Goal: Transaction & Acquisition: Purchase product/service

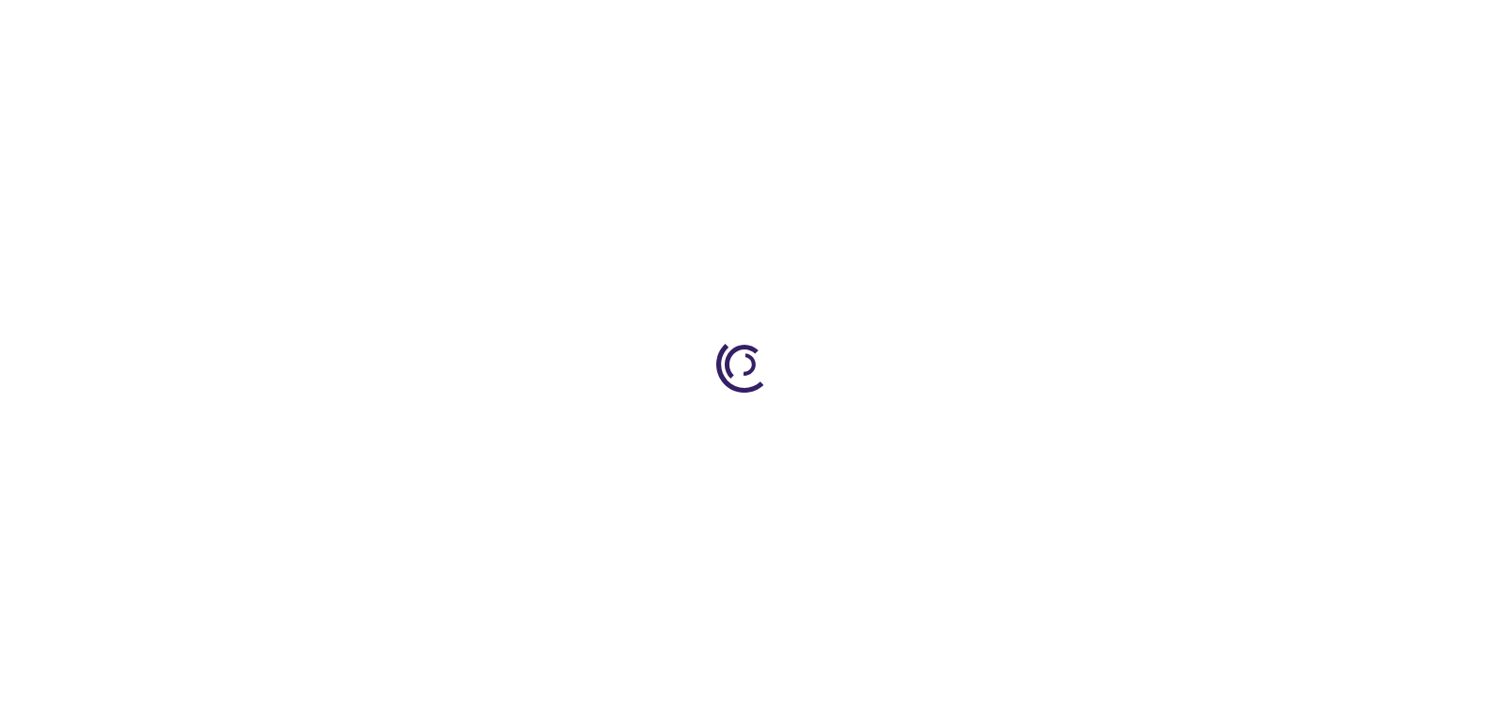
type input "0"
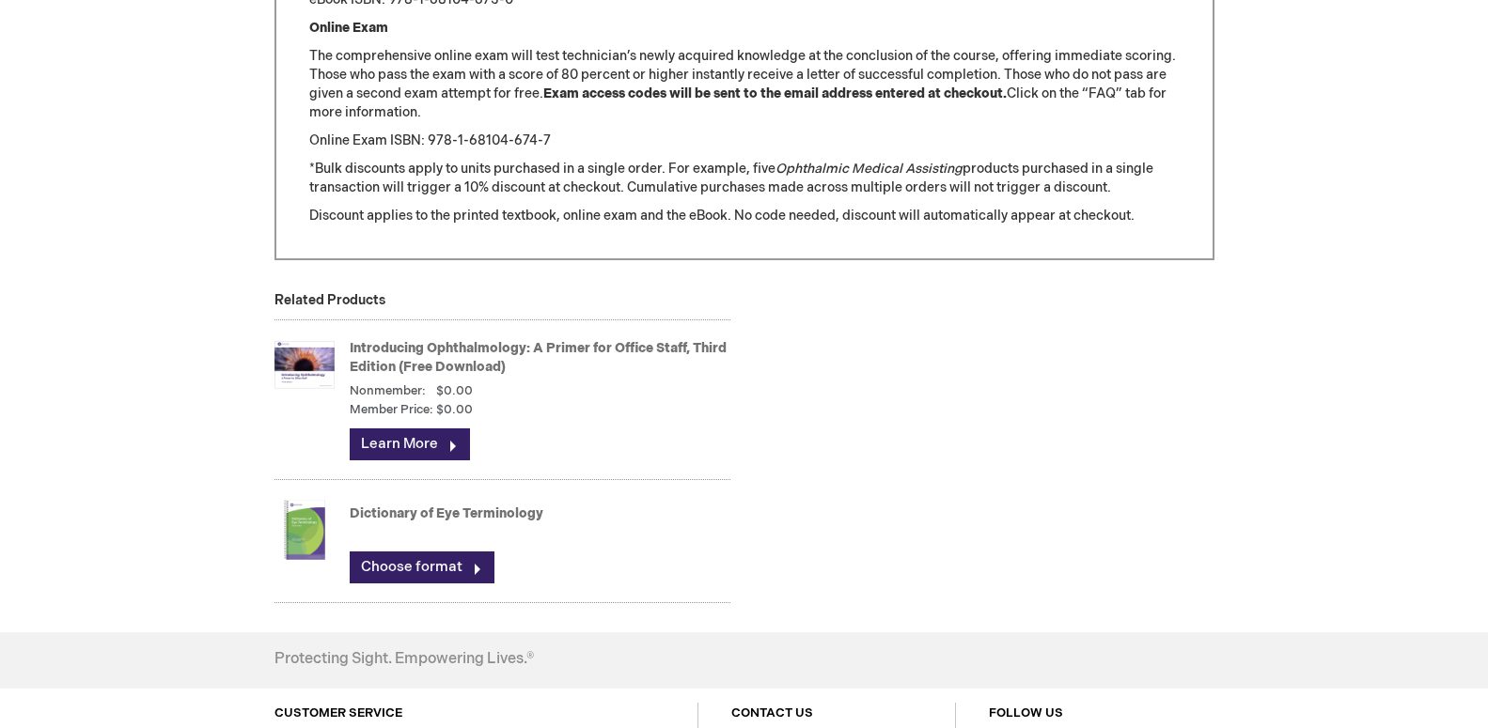
scroll to position [2493, 0]
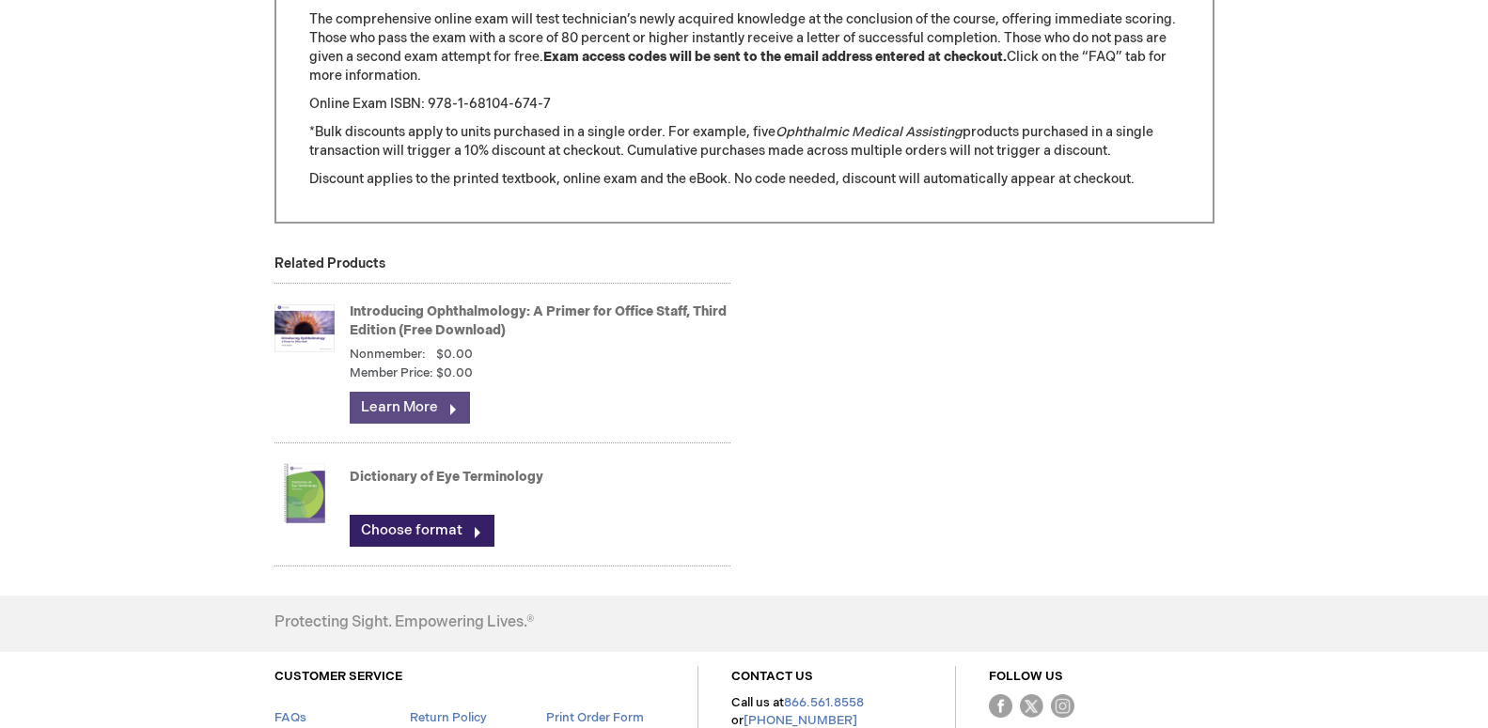
click at [452, 423] on link "Learn More" at bounding box center [410, 408] width 120 height 32
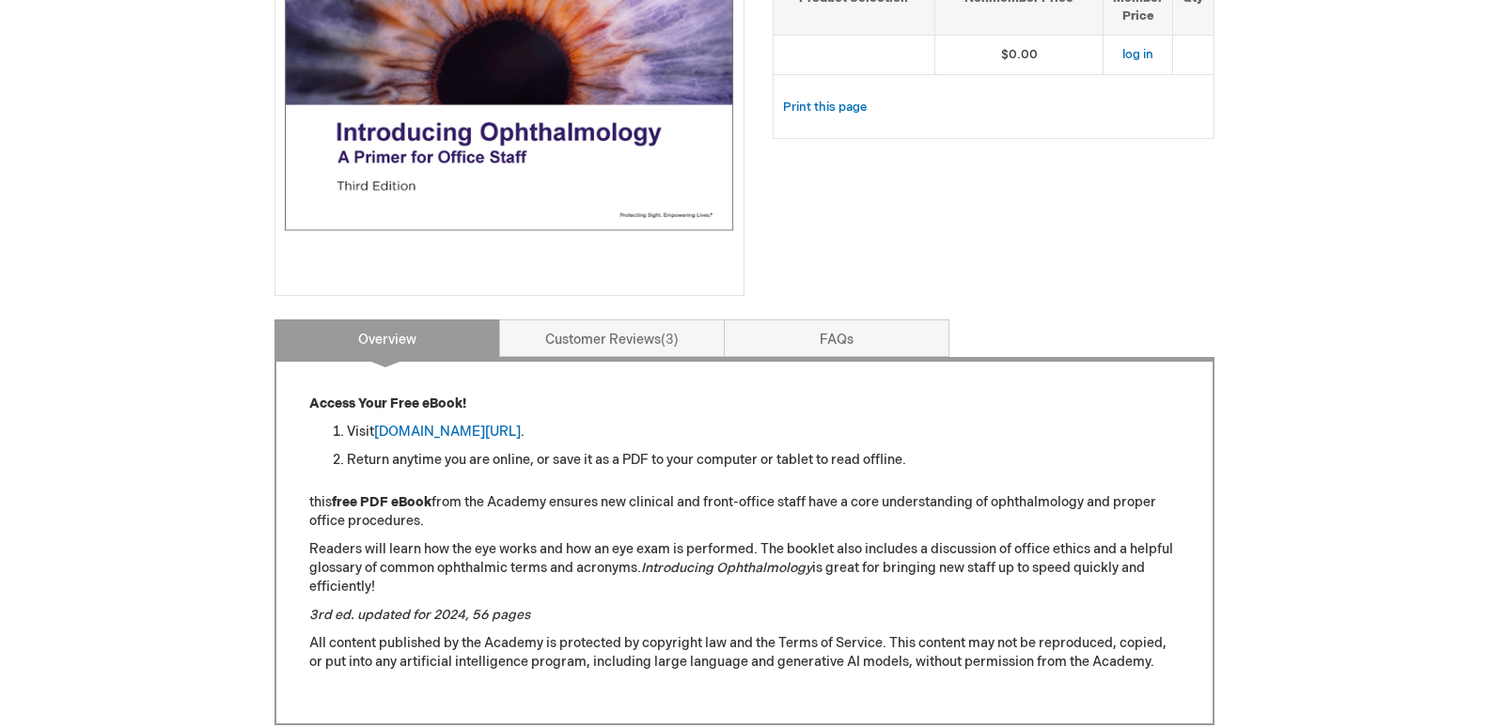
scroll to position [479, 0]
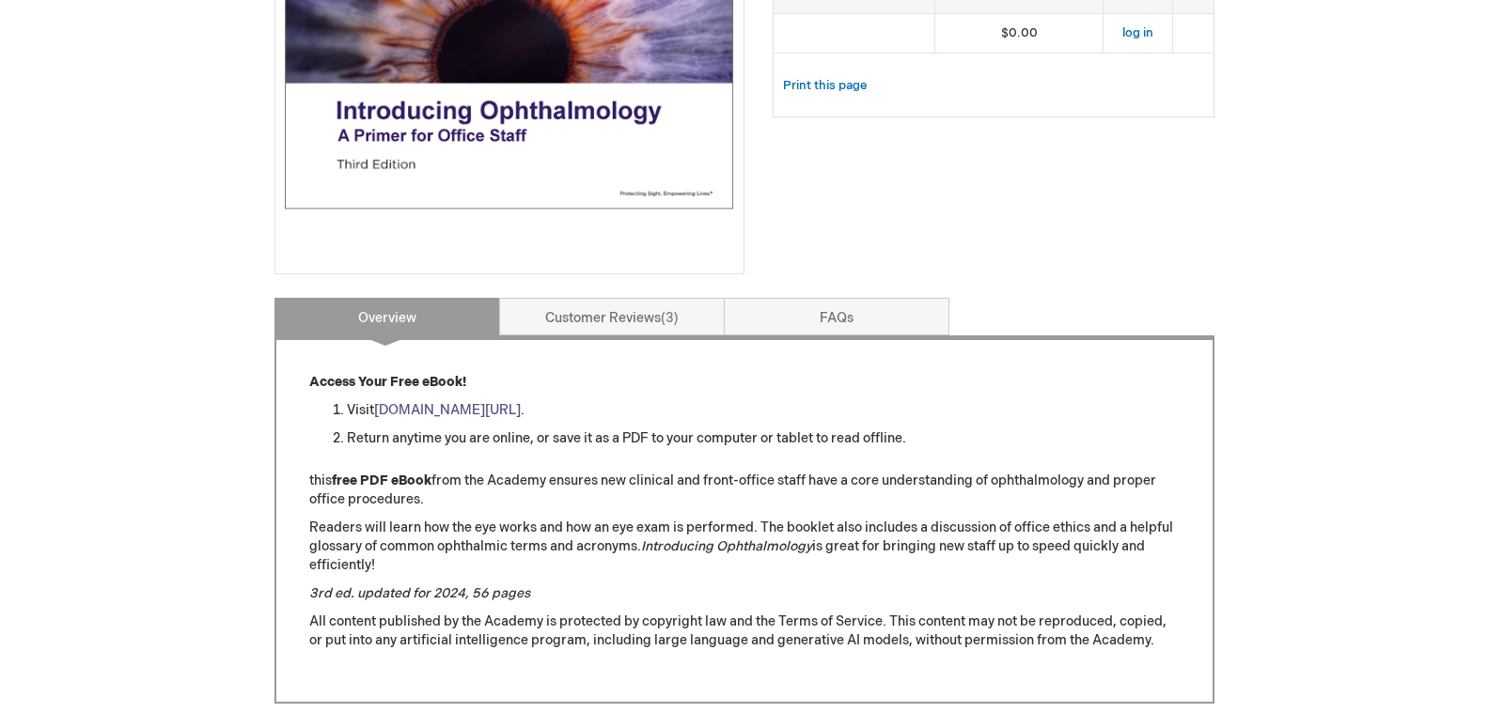
click at [499, 416] on link "aao.org/introducing_ophthalmology" at bounding box center [447, 410] width 147 height 16
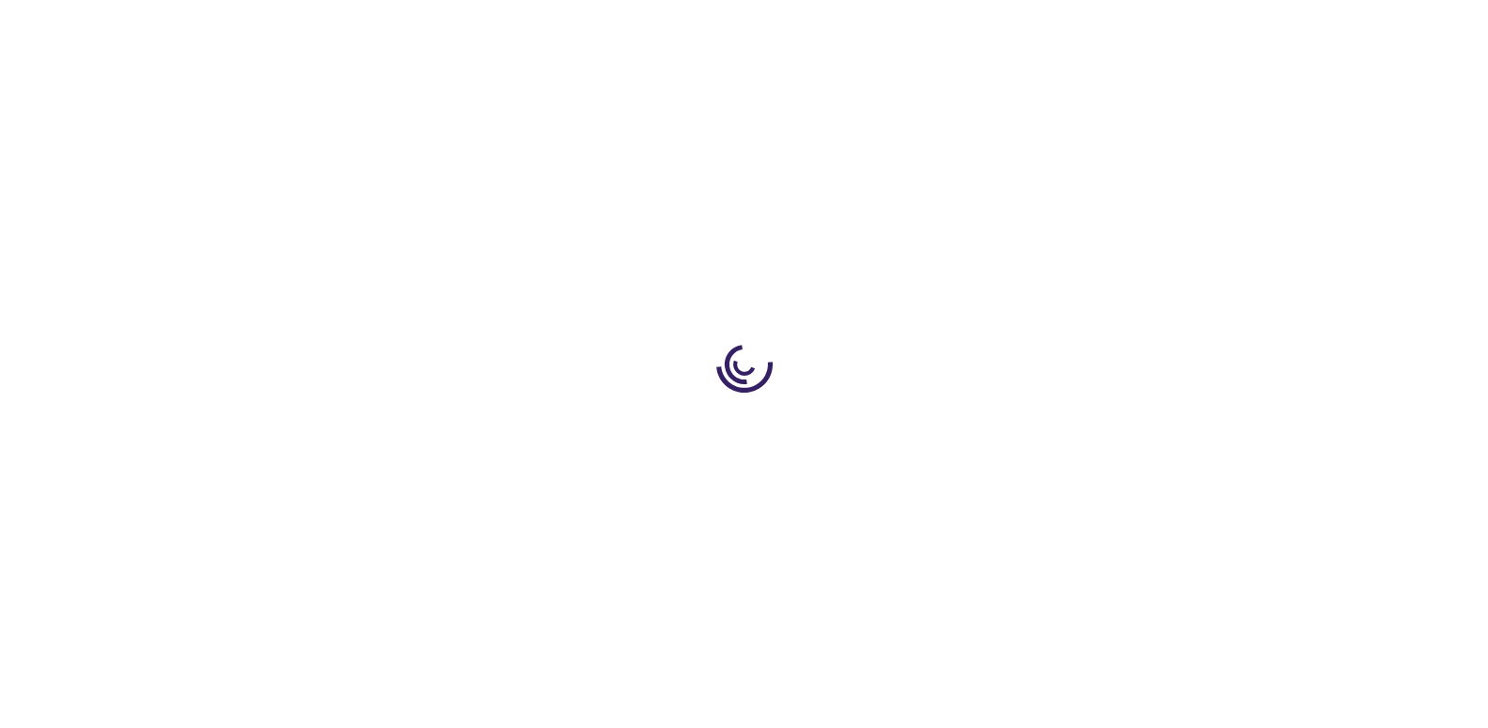
scroll to position [2493, 0]
type input "0"
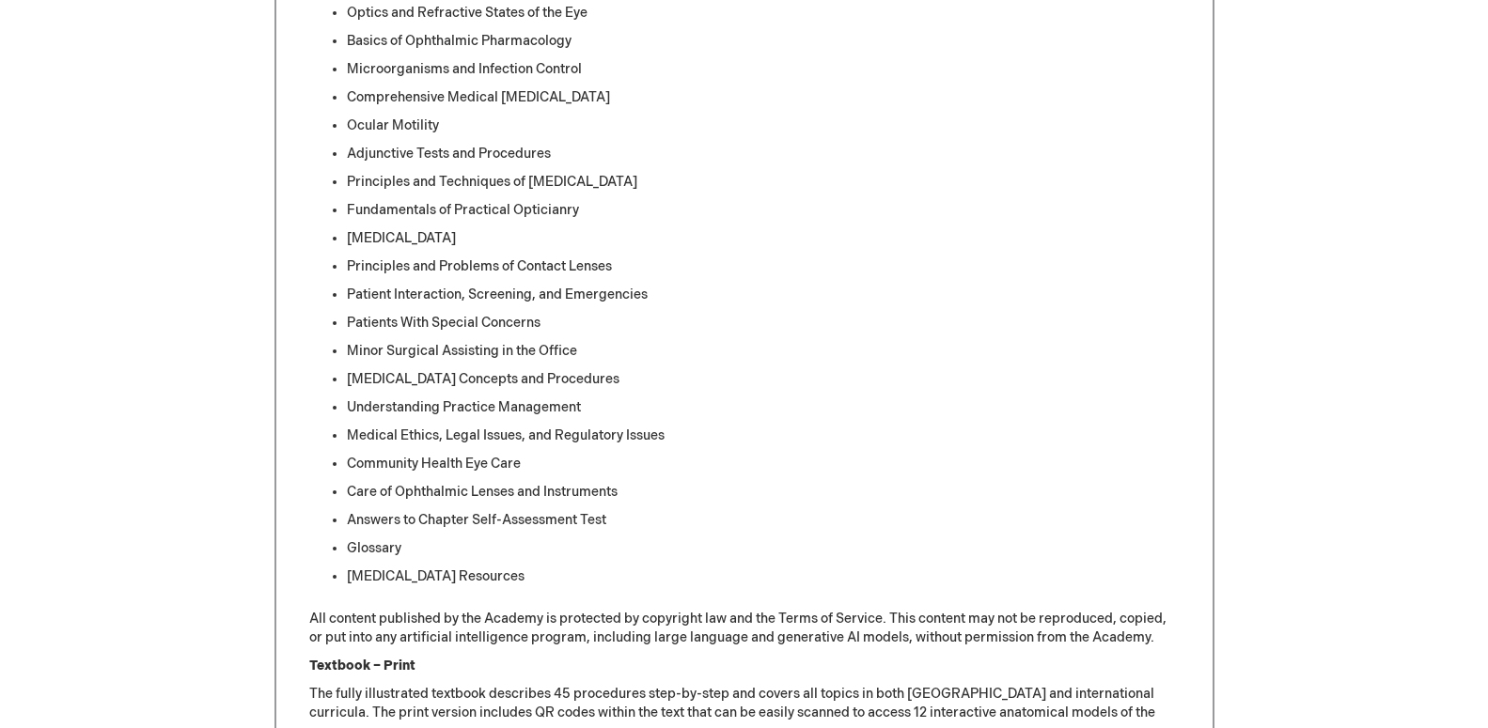
scroll to position [1422, 0]
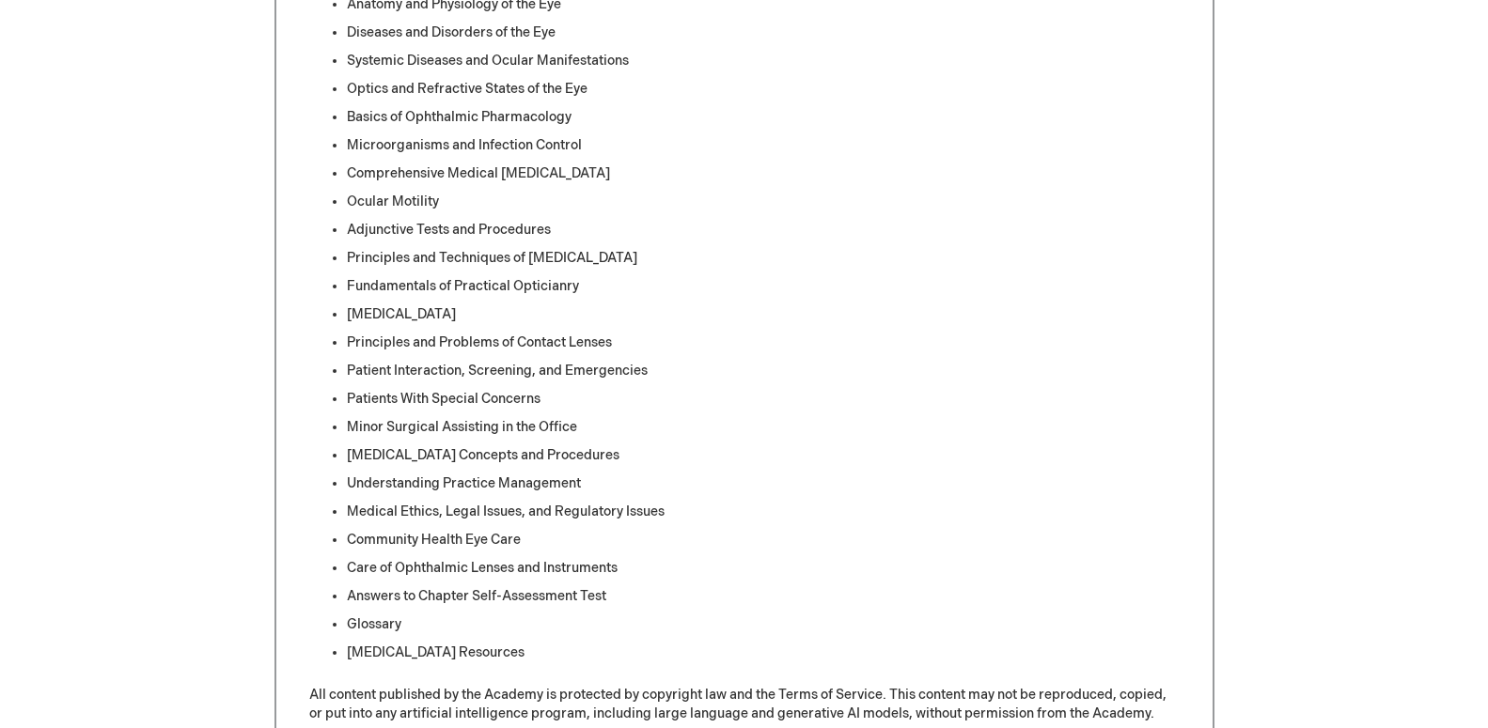
click at [903, 400] on li "Patients With Special Concerns" at bounding box center [763, 399] width 833 height 19
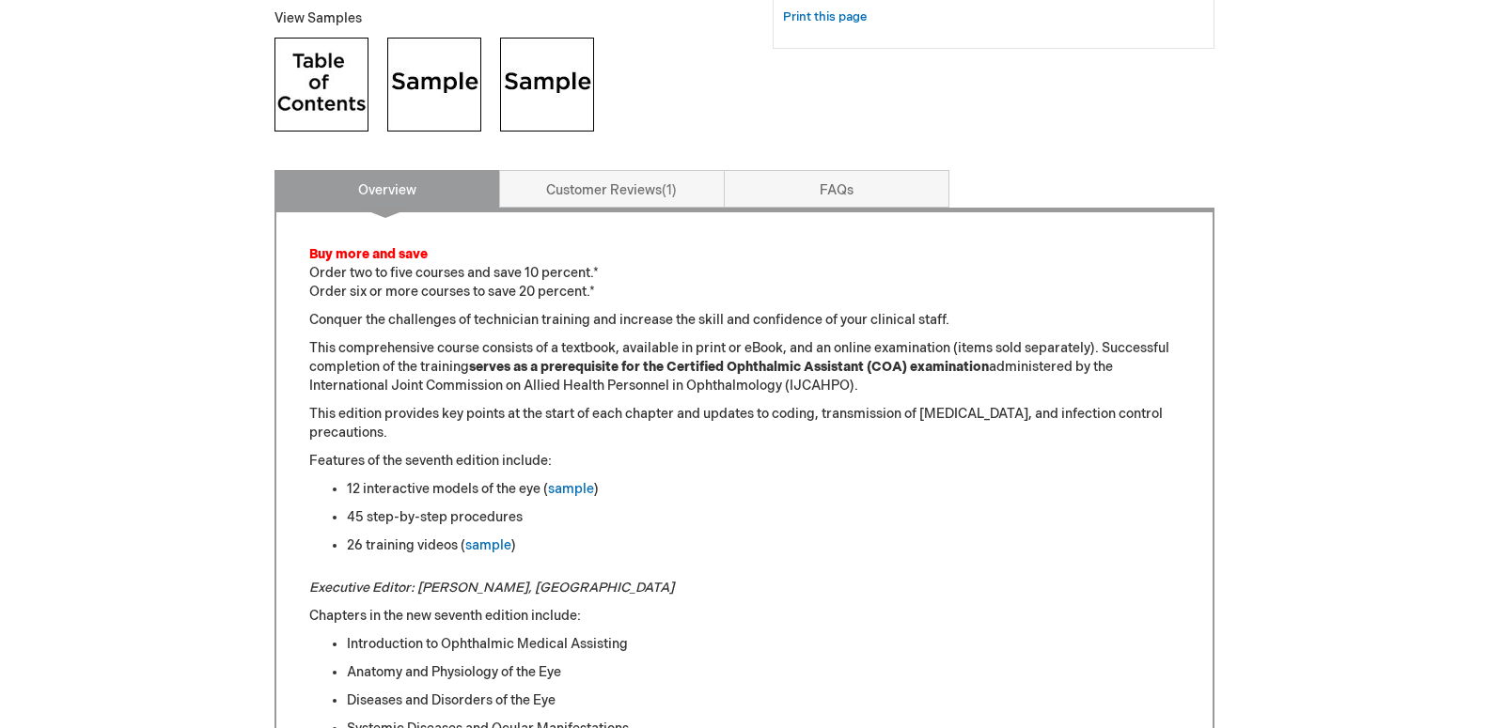
scroll to position [751, 0]
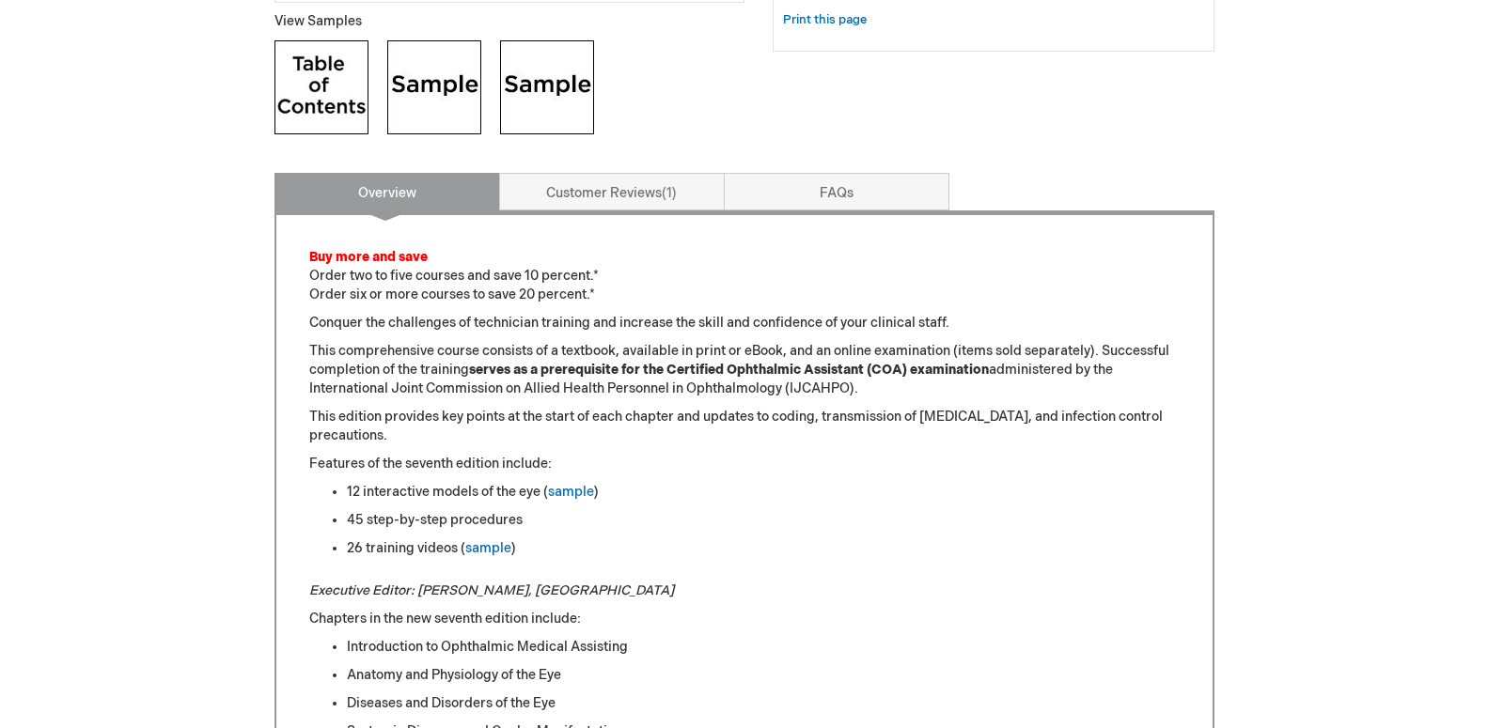
click at [418, 90] on img at bounding box center [434, 87] width 94 height 94
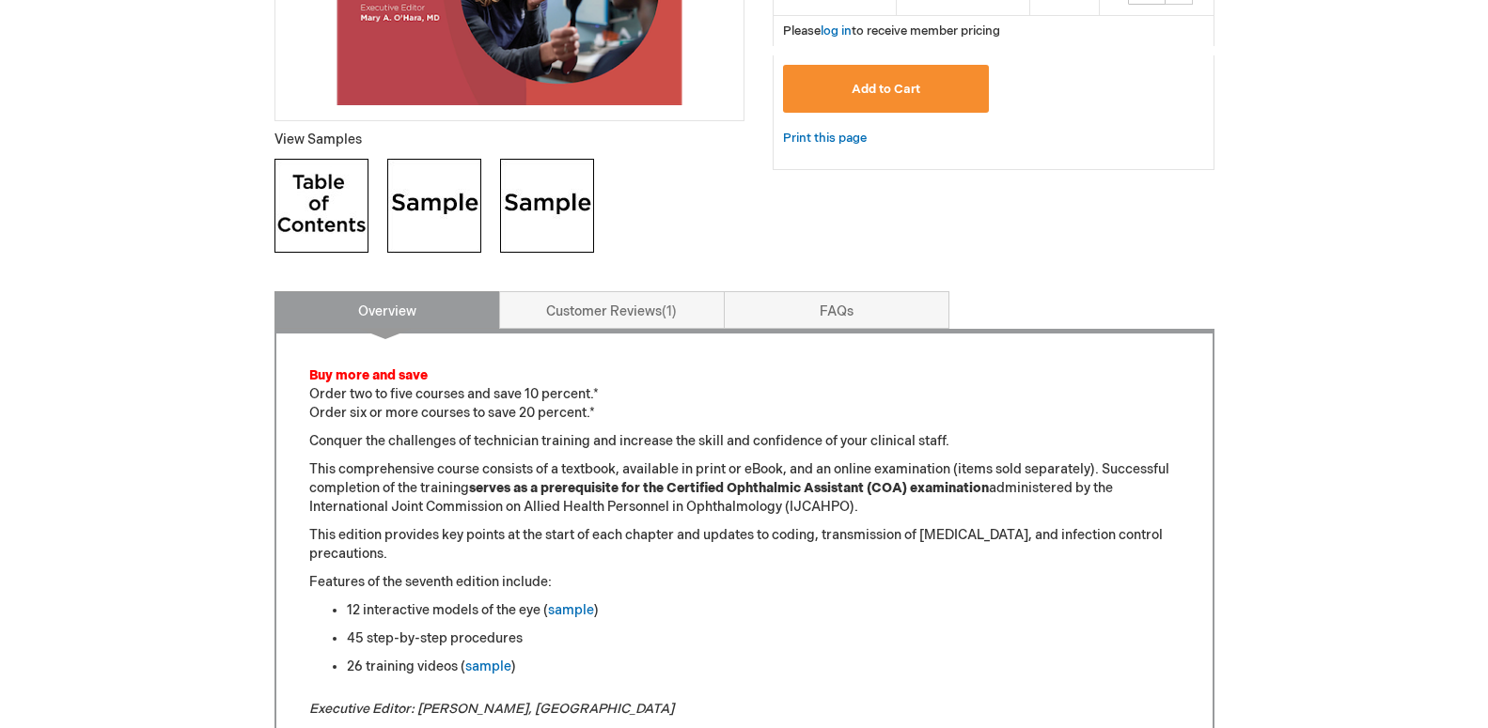
scroll to position [655, 0]
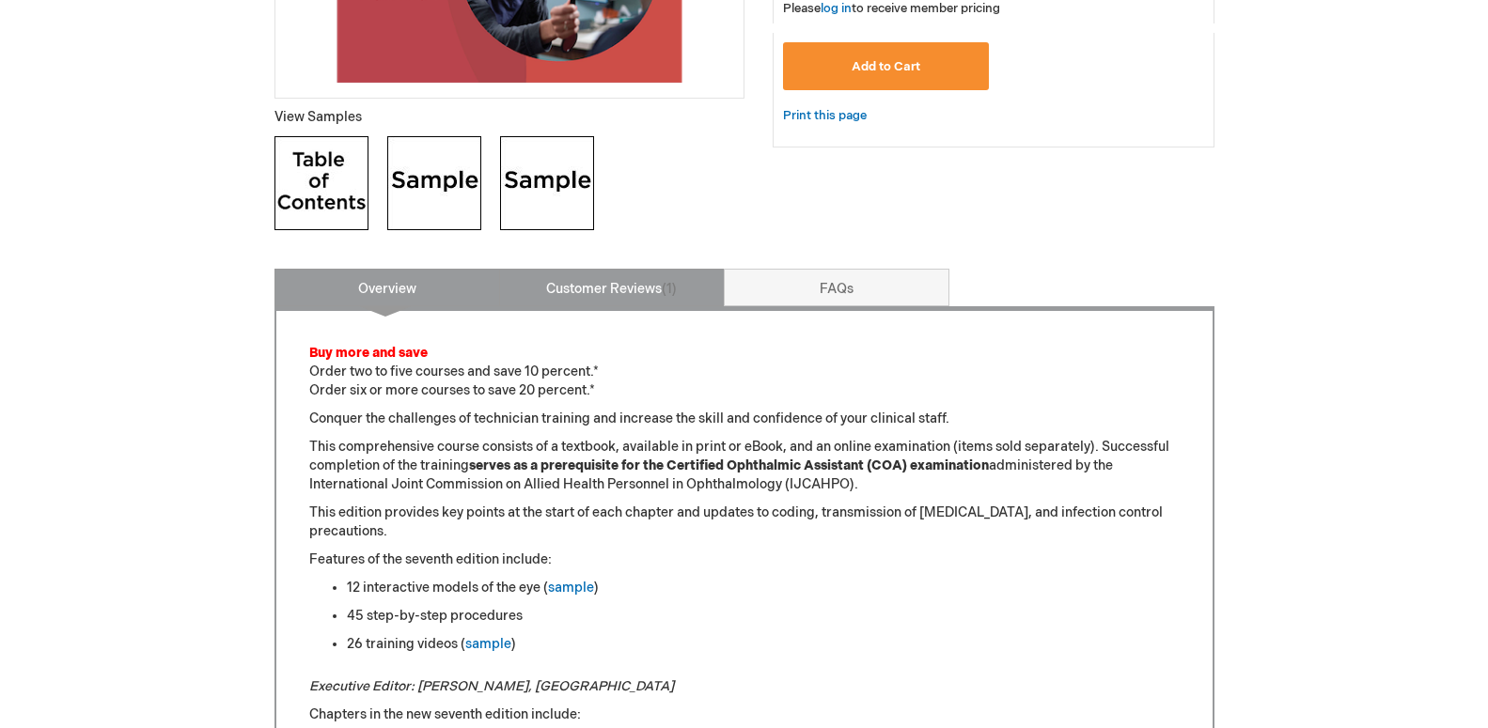
click at [670, 286] on span "1" at bounding box center [669, 289] width 15 height 16
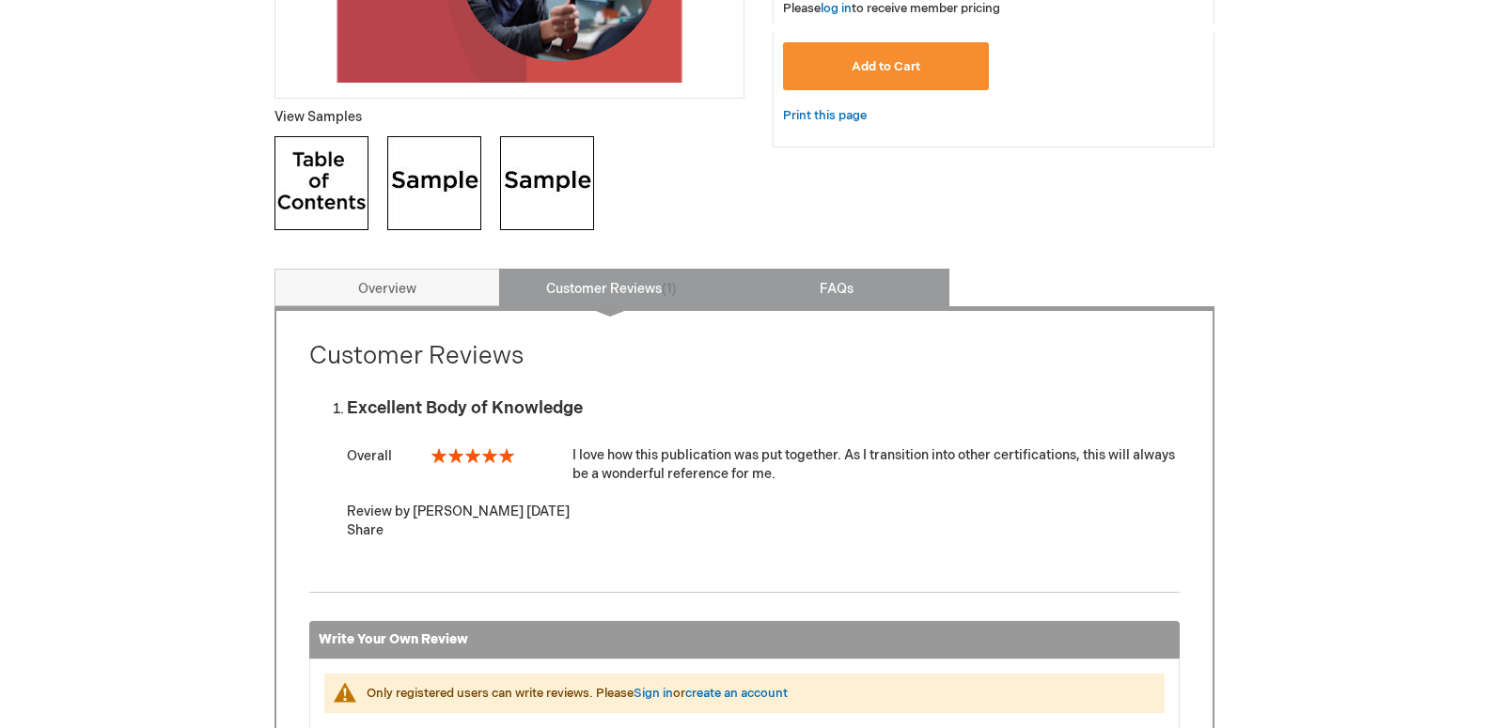
click at [771, 294] on link "FAQs" at bounding box center [837, 288] width 226 height 38
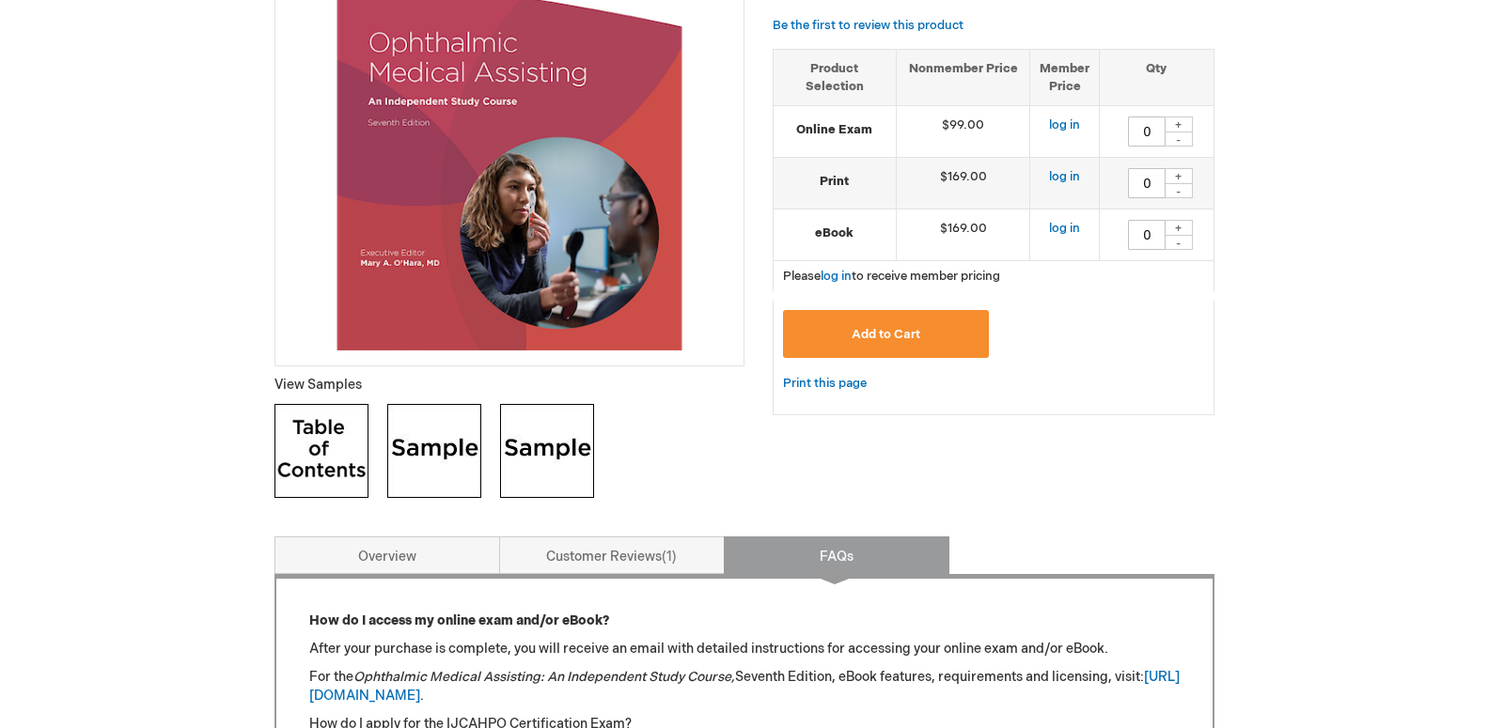
scroll to position [348, 0]
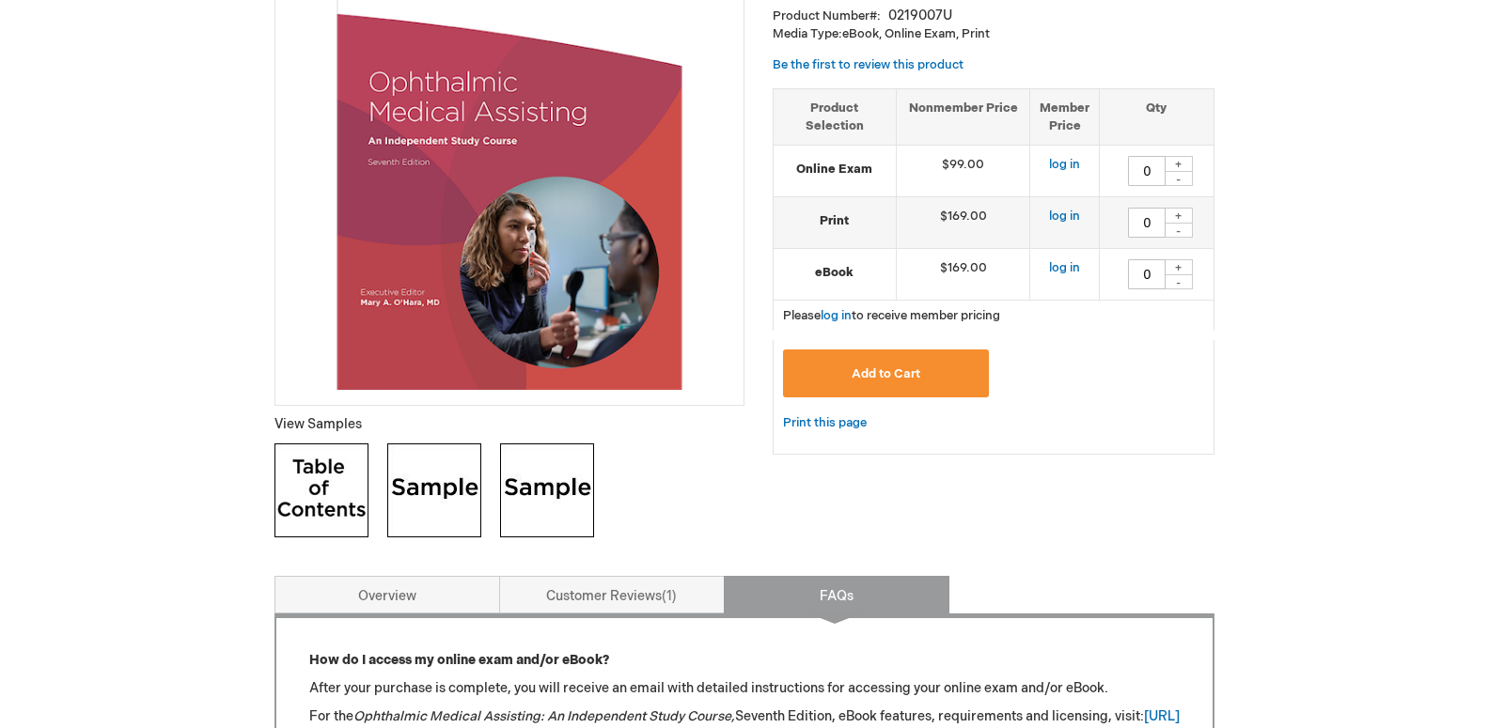
click at [1180, 264] on div "+" at bounding box center [1179, 267] width 28 height 16
type input "1"
click at [838, 320] on link "log in" at bounding box center [836, 315] width 31 height 15
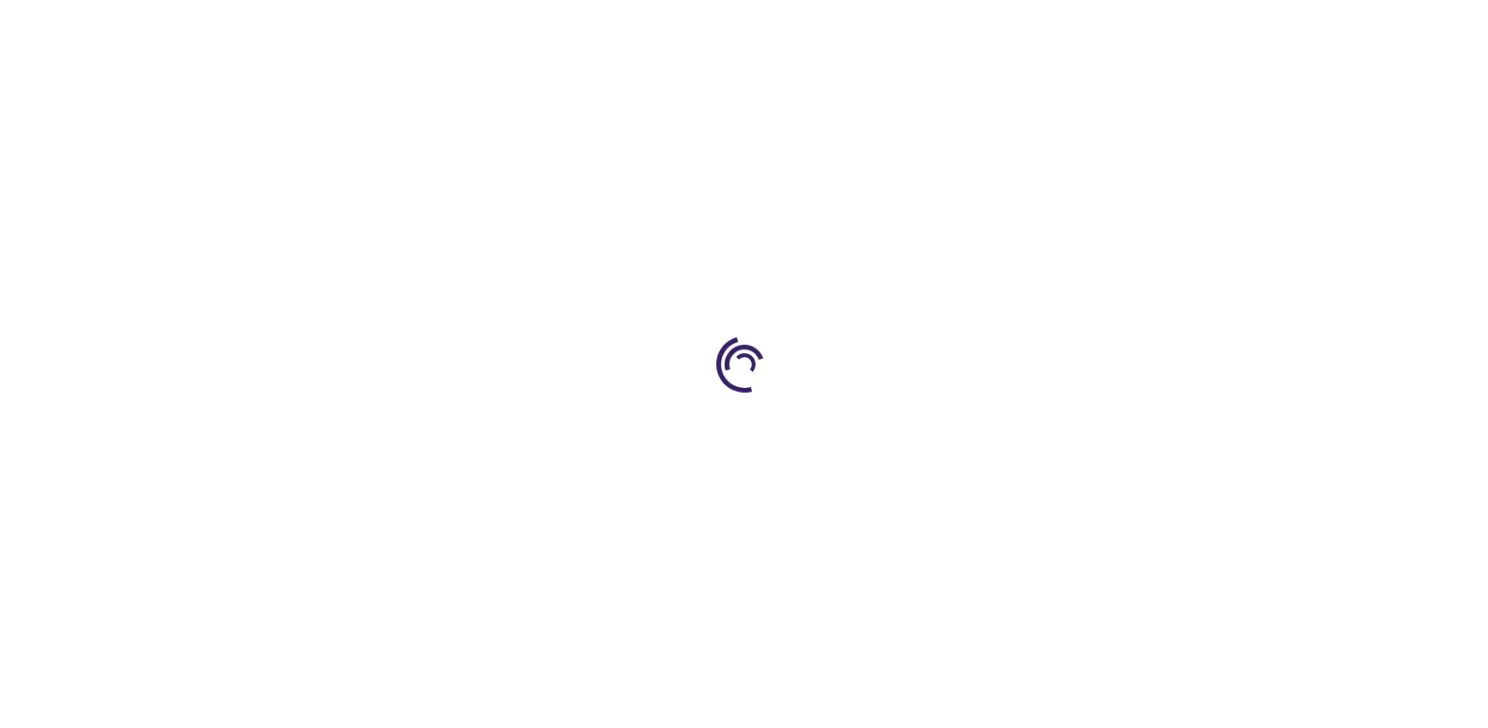
type input "0"
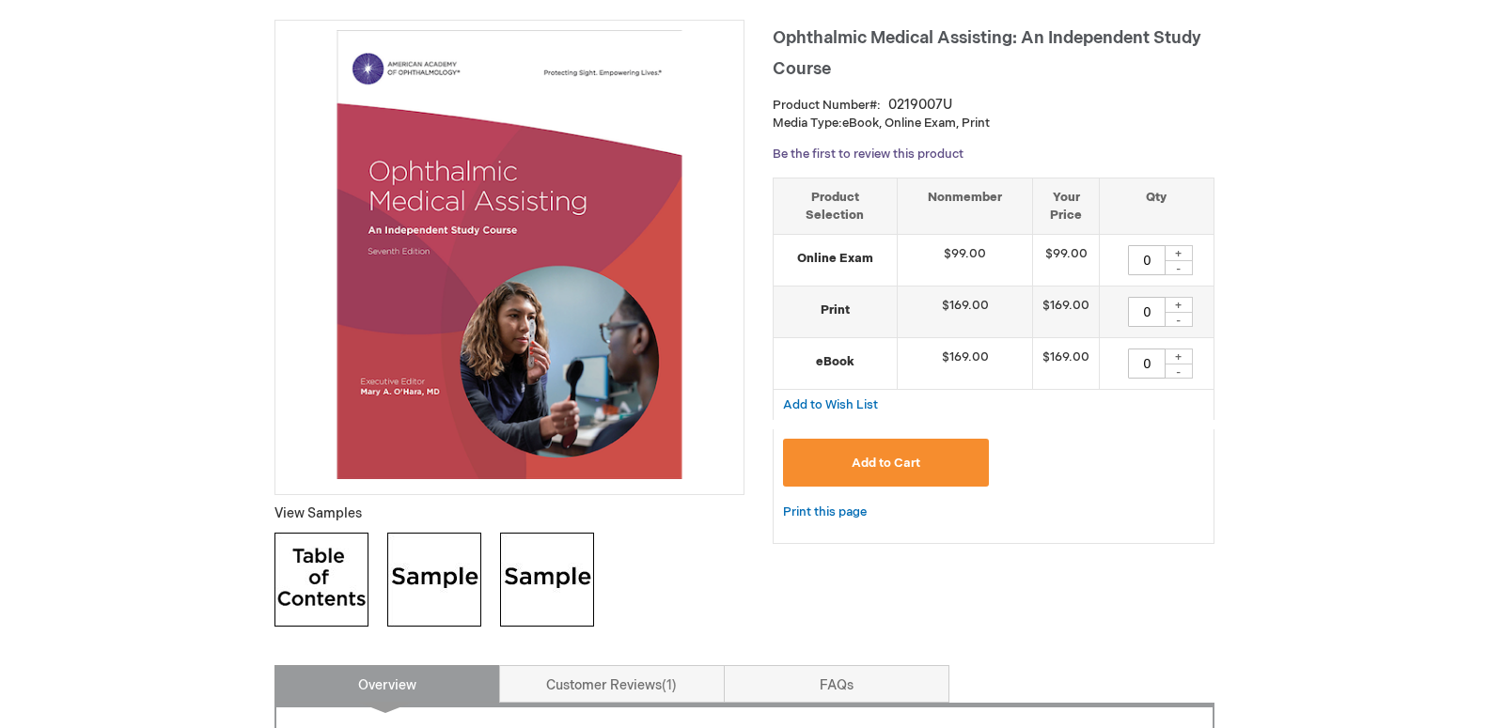
scroll to position [288, 0]
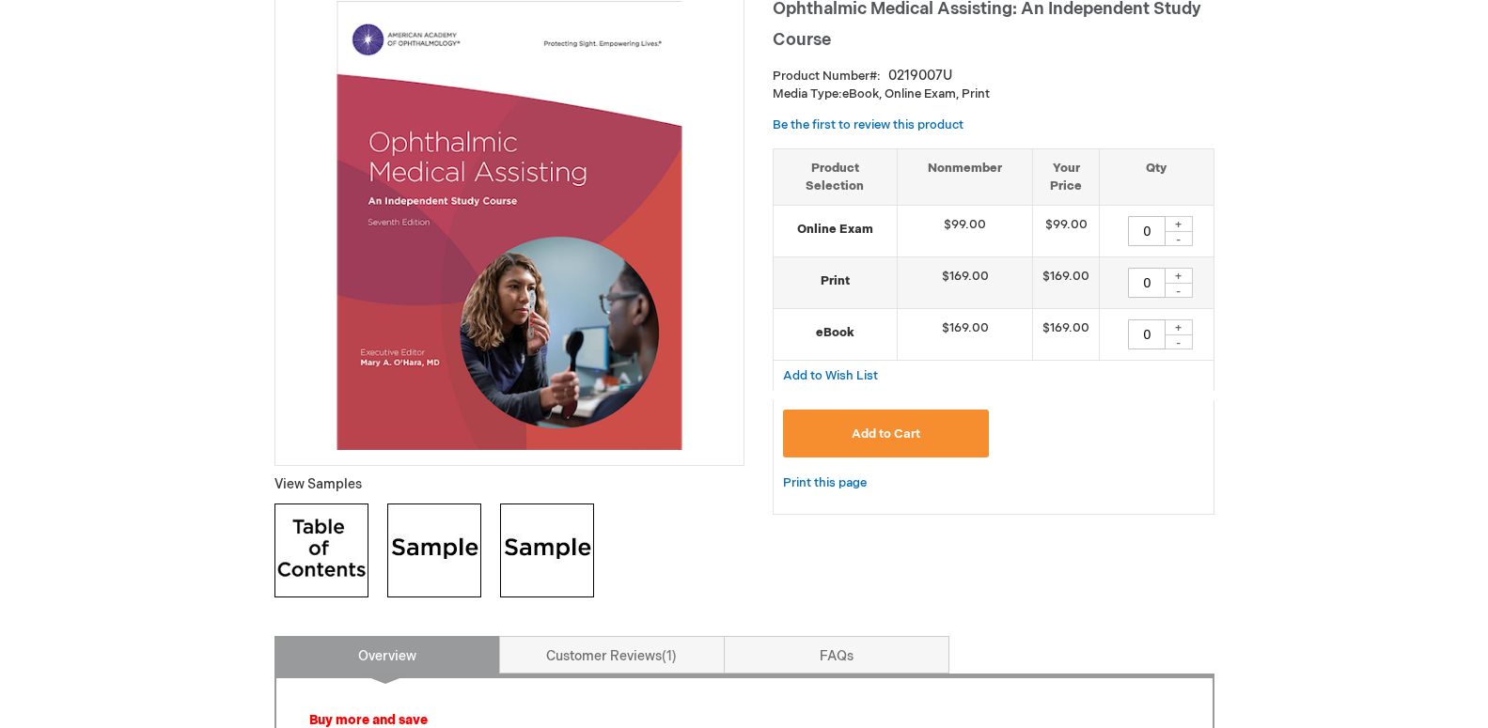
click at [555, 561] on img at bounding box center [547, 551] width 94 height 94
click at [332, 552] on img at bounding box center [321, 551] width 94 height 94
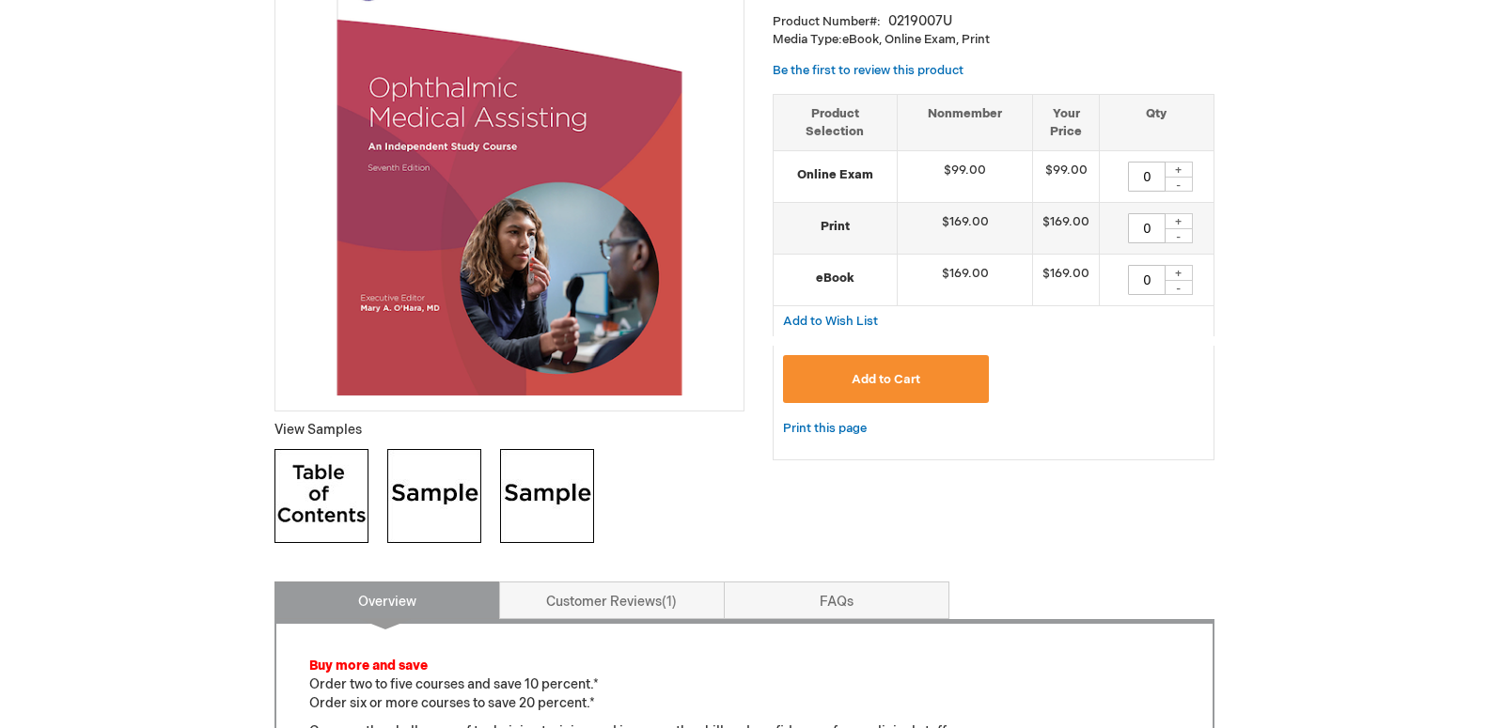
scroll to position [479, 0]
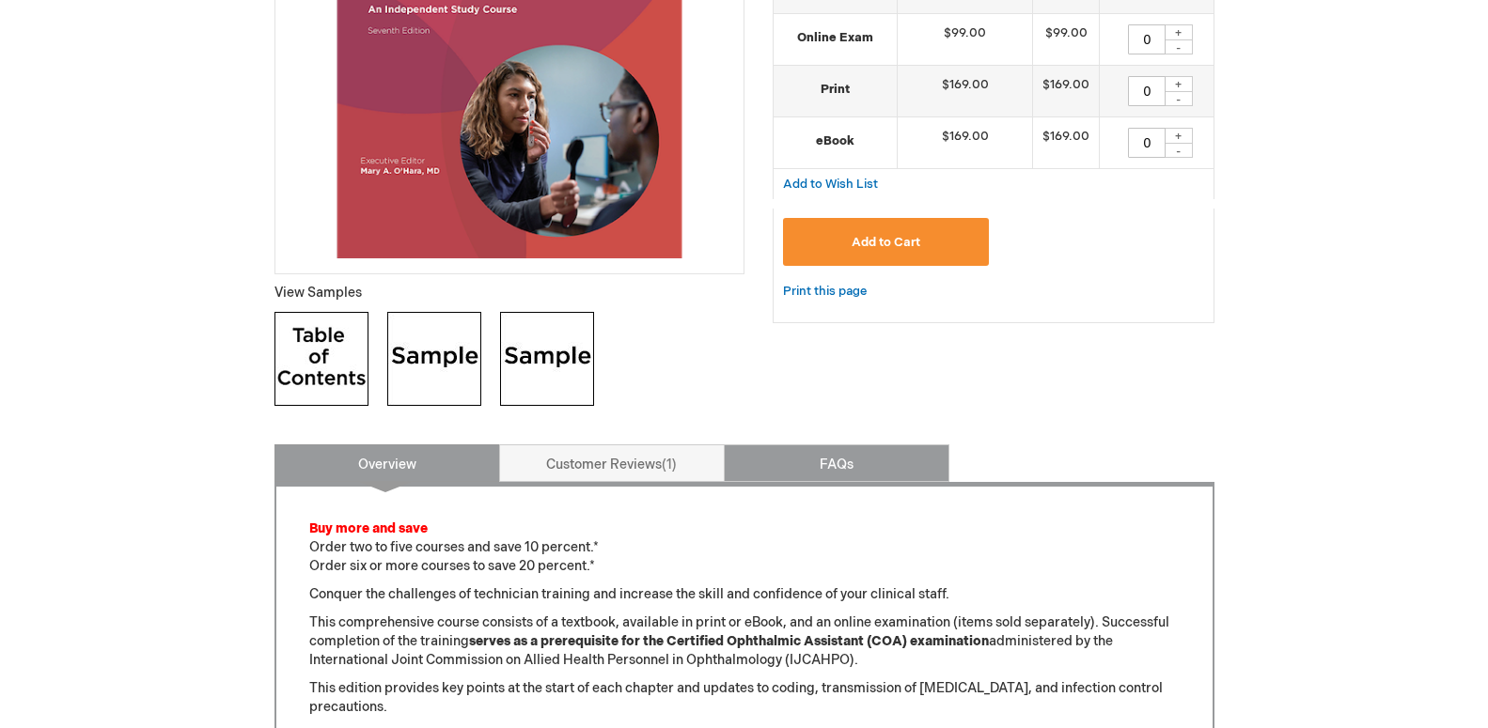
click at [810, 475] on link "FAQs" at bounding box center [837, 464] width 226 height 38
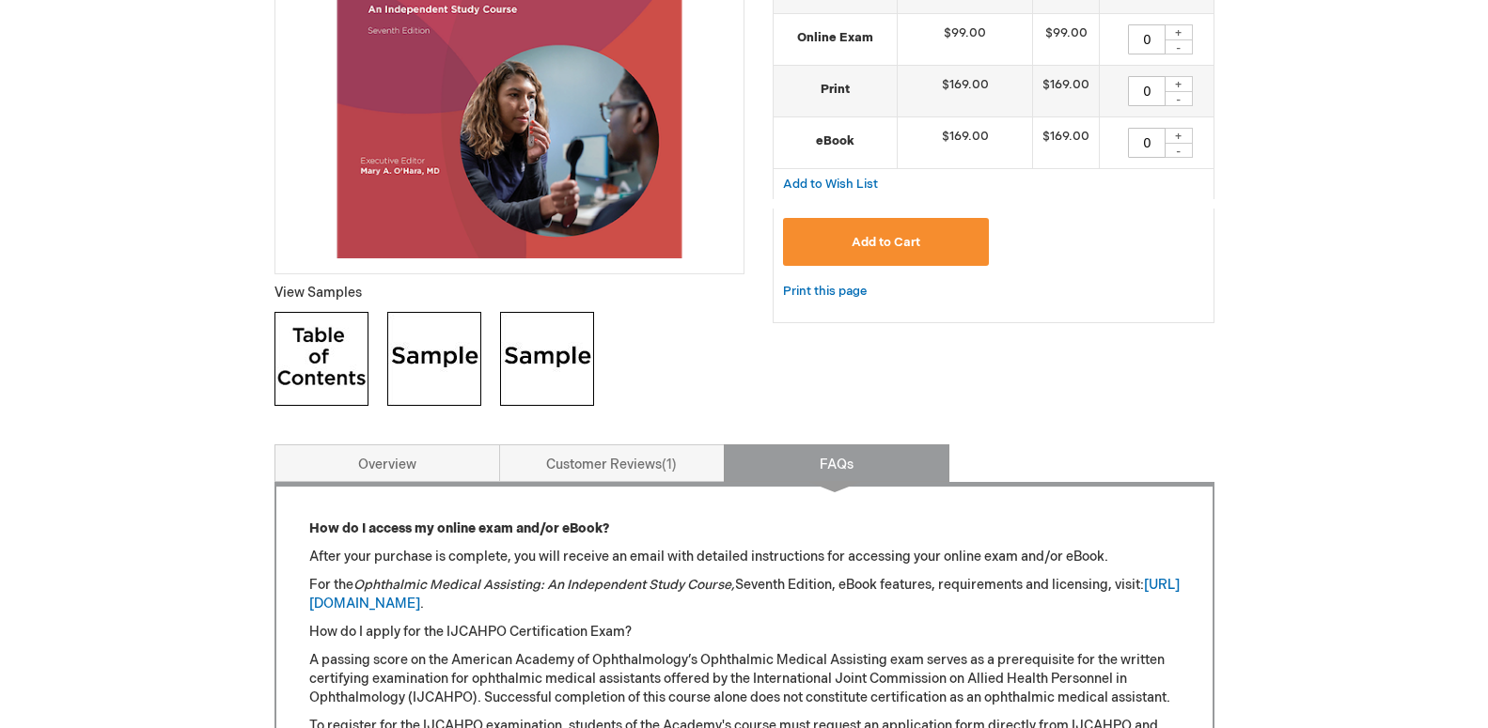
scroll to position [923, 0]
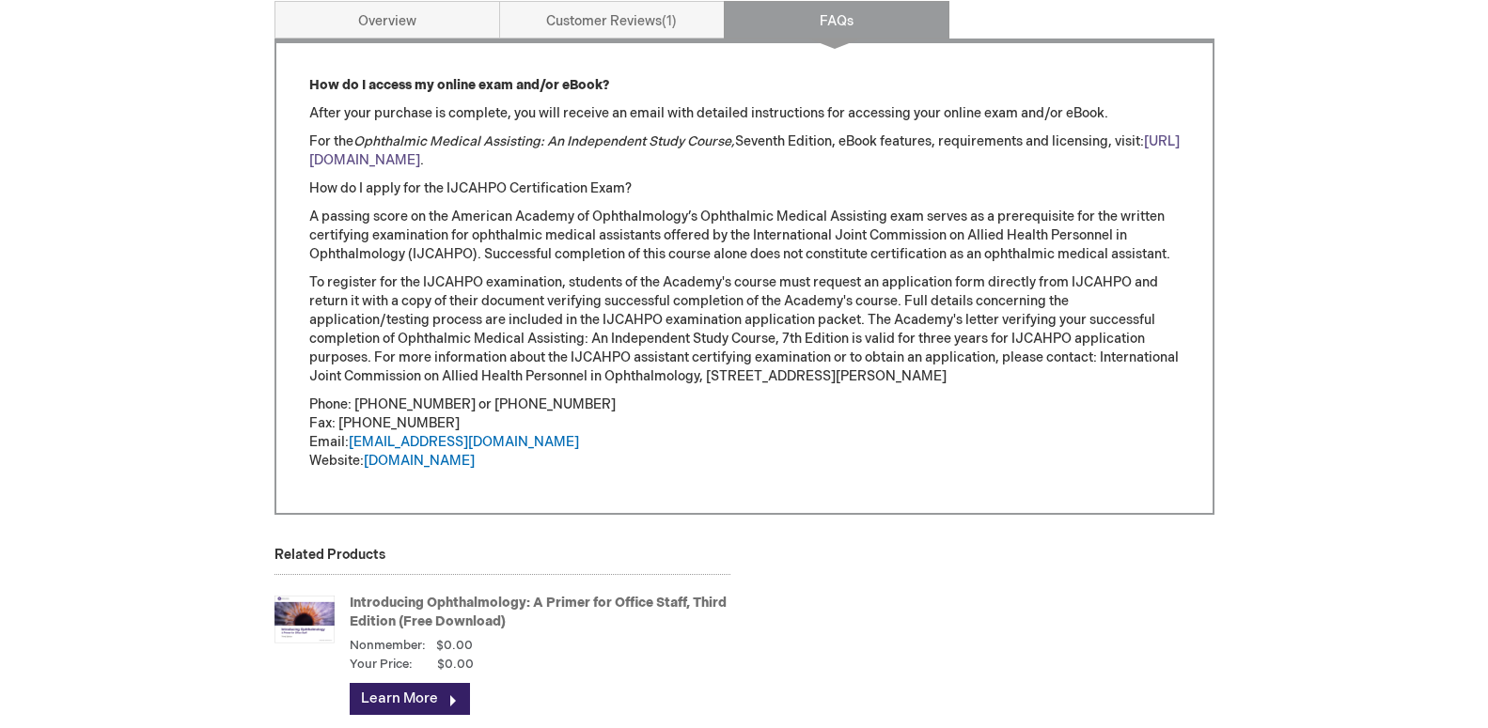
click at [441, 160] on link "https://store.aao.org/ebooks" at bounding box center [744, 150] width 870 height 35
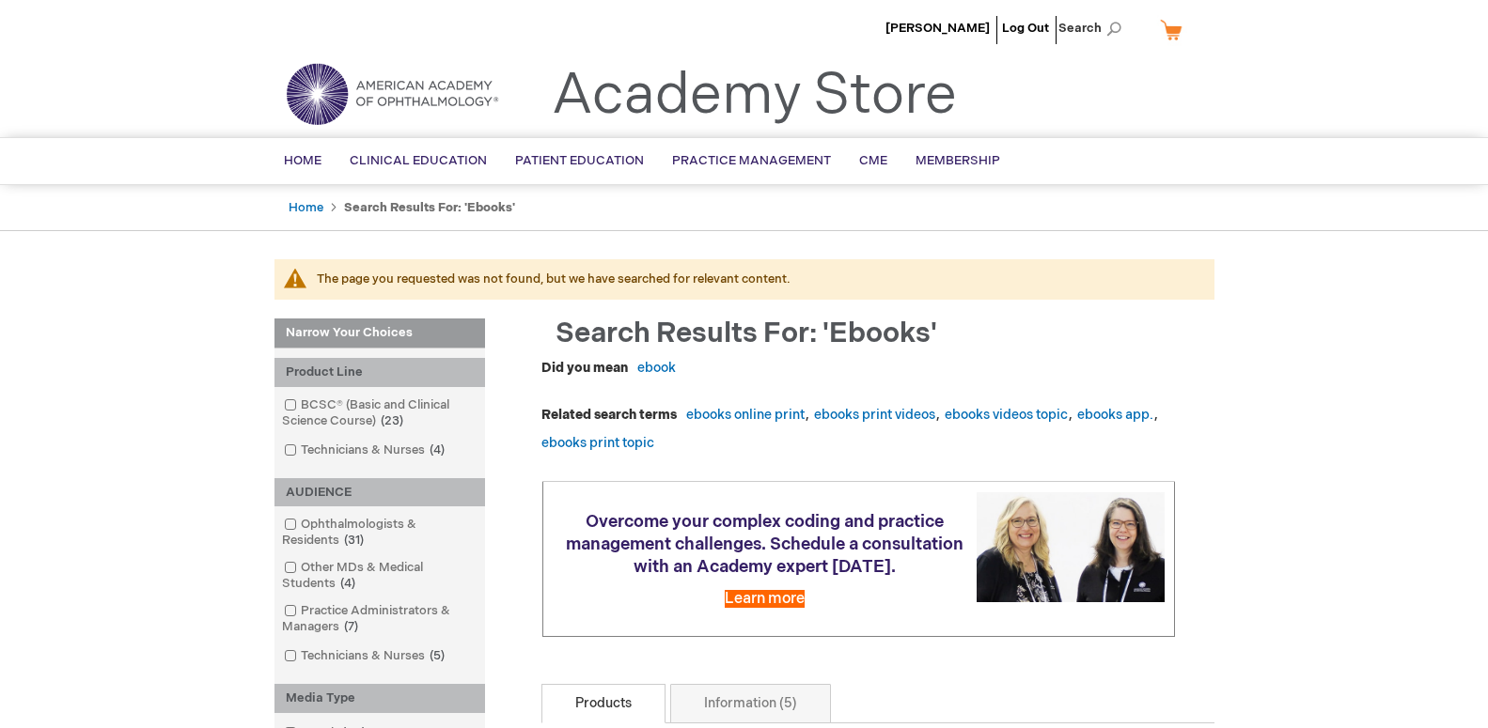
scroll to position [96, 0]
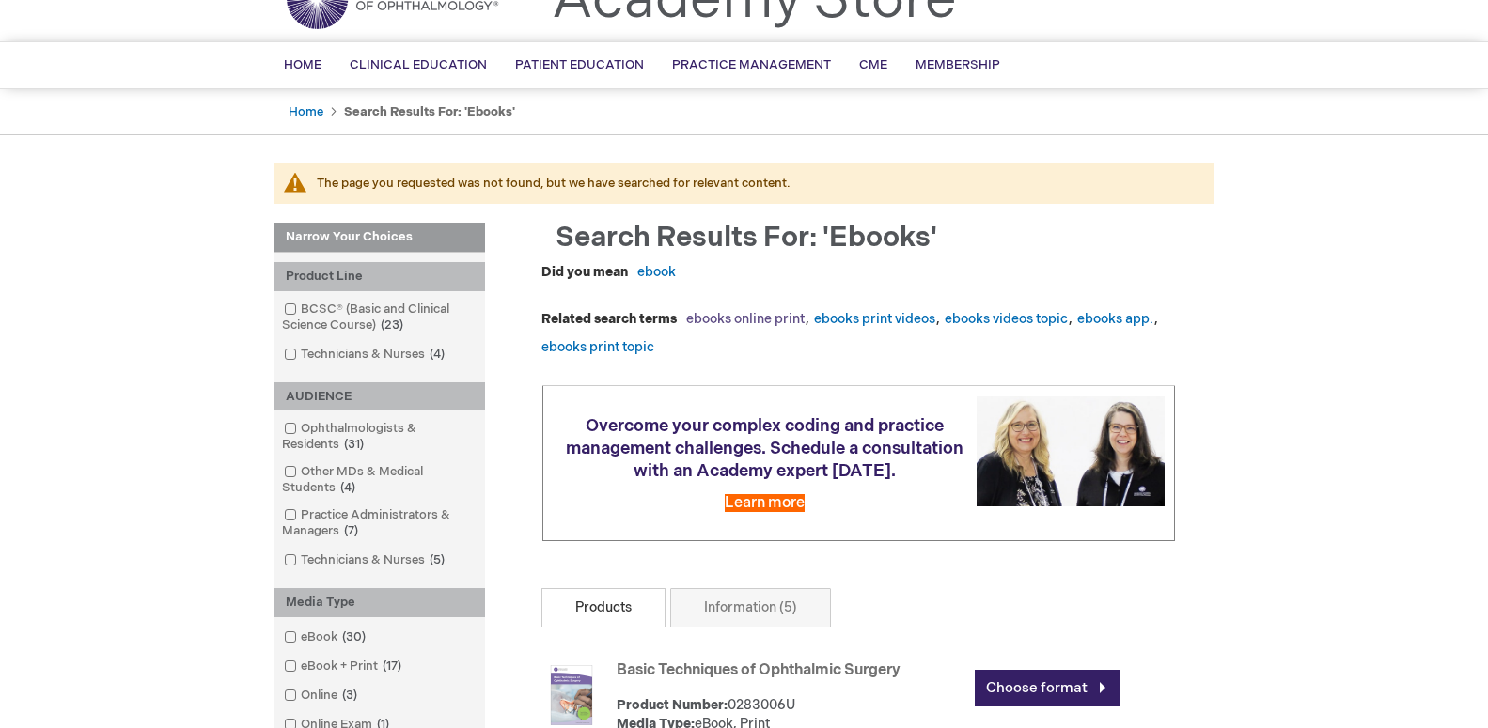
click at [786, 321] on link "ebooks online print" at bounding box center [745, 319] width 118 height 16
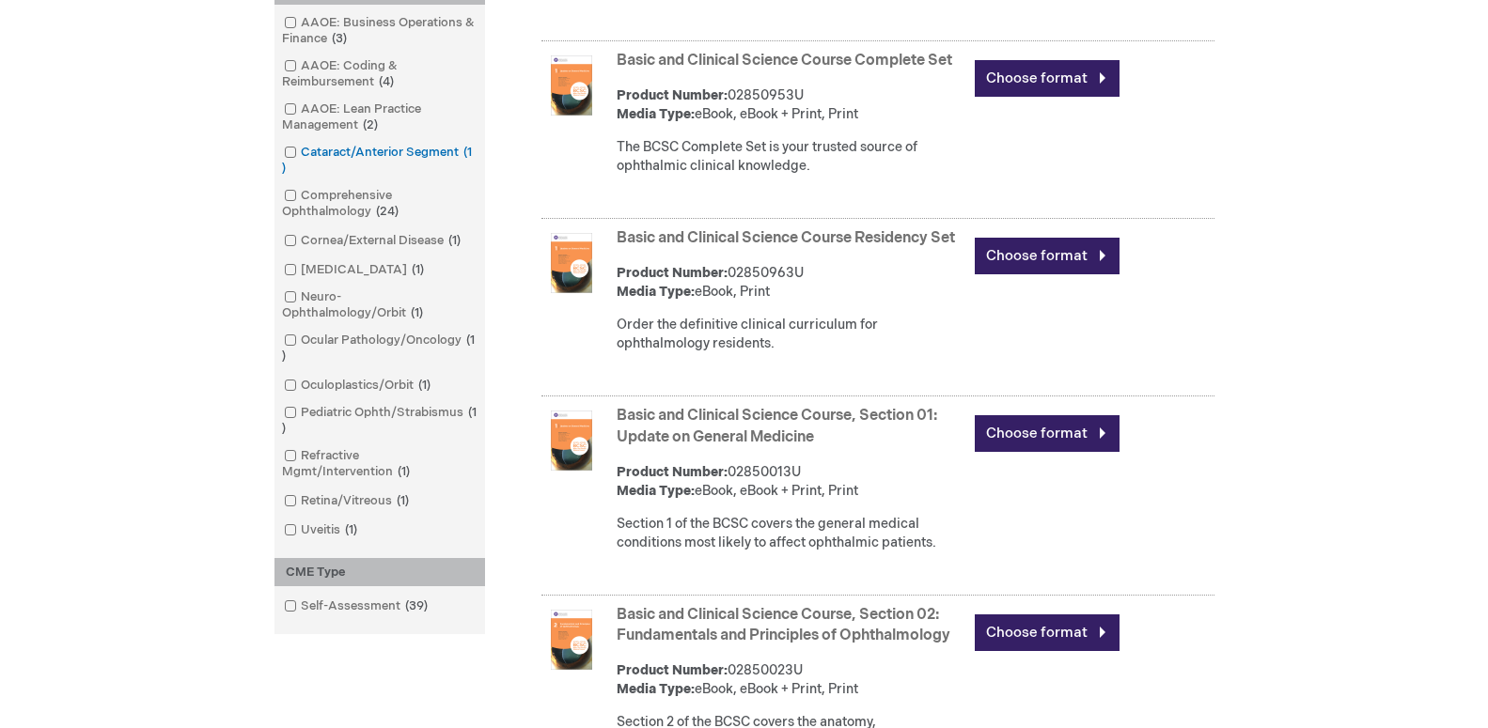
scroll to position [863, 0]
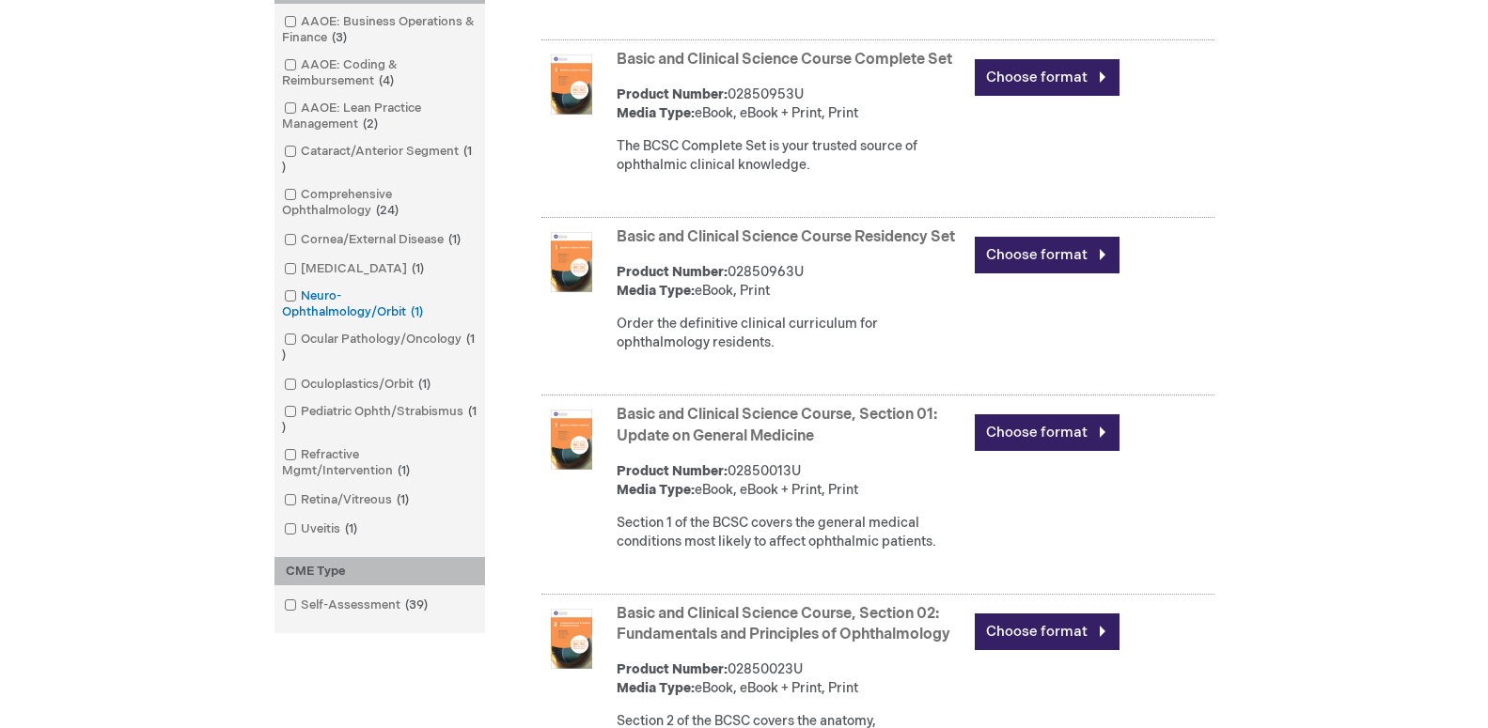
click at [422, 298] on link "Neuro-Ophthalmology/Orbit 1 item" at bounding box center [379, 305] width 201 height 34
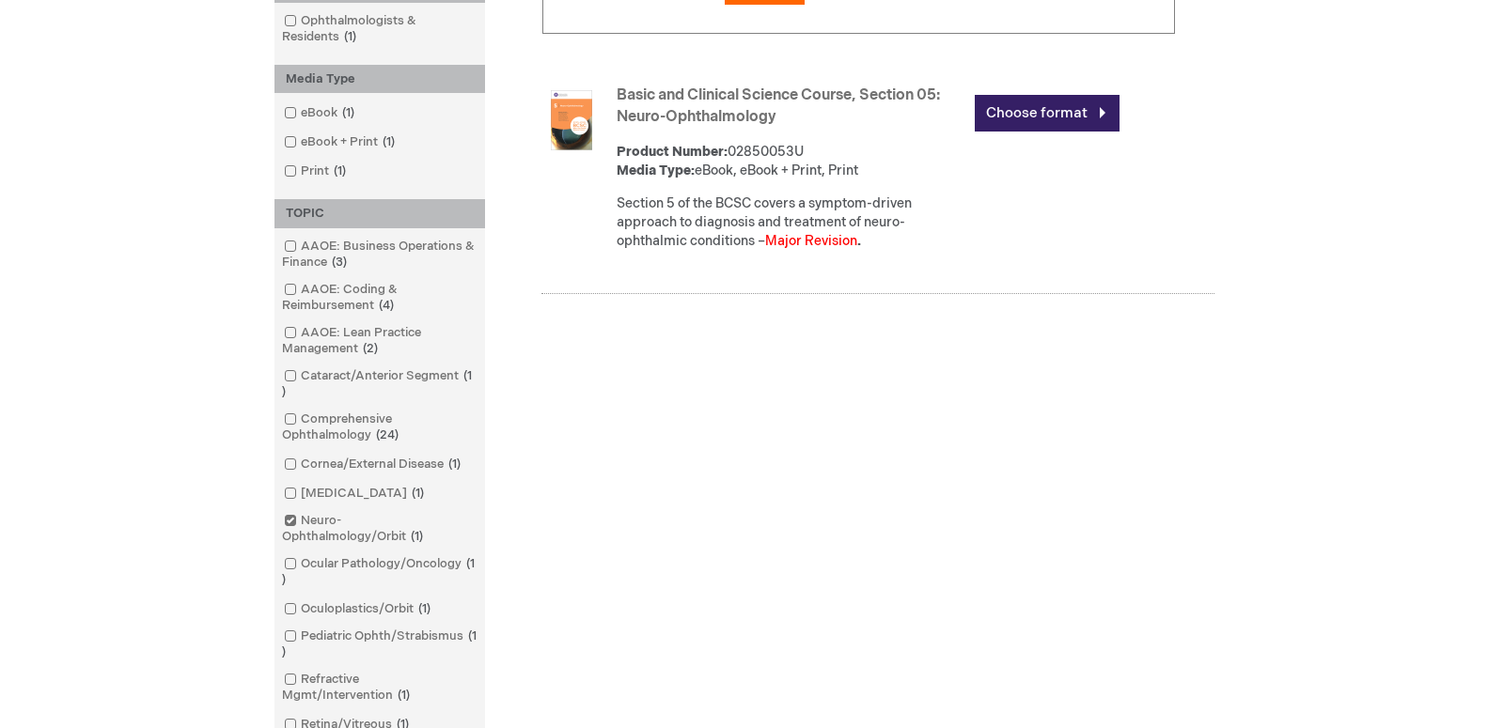
scroll to position [479, 0]
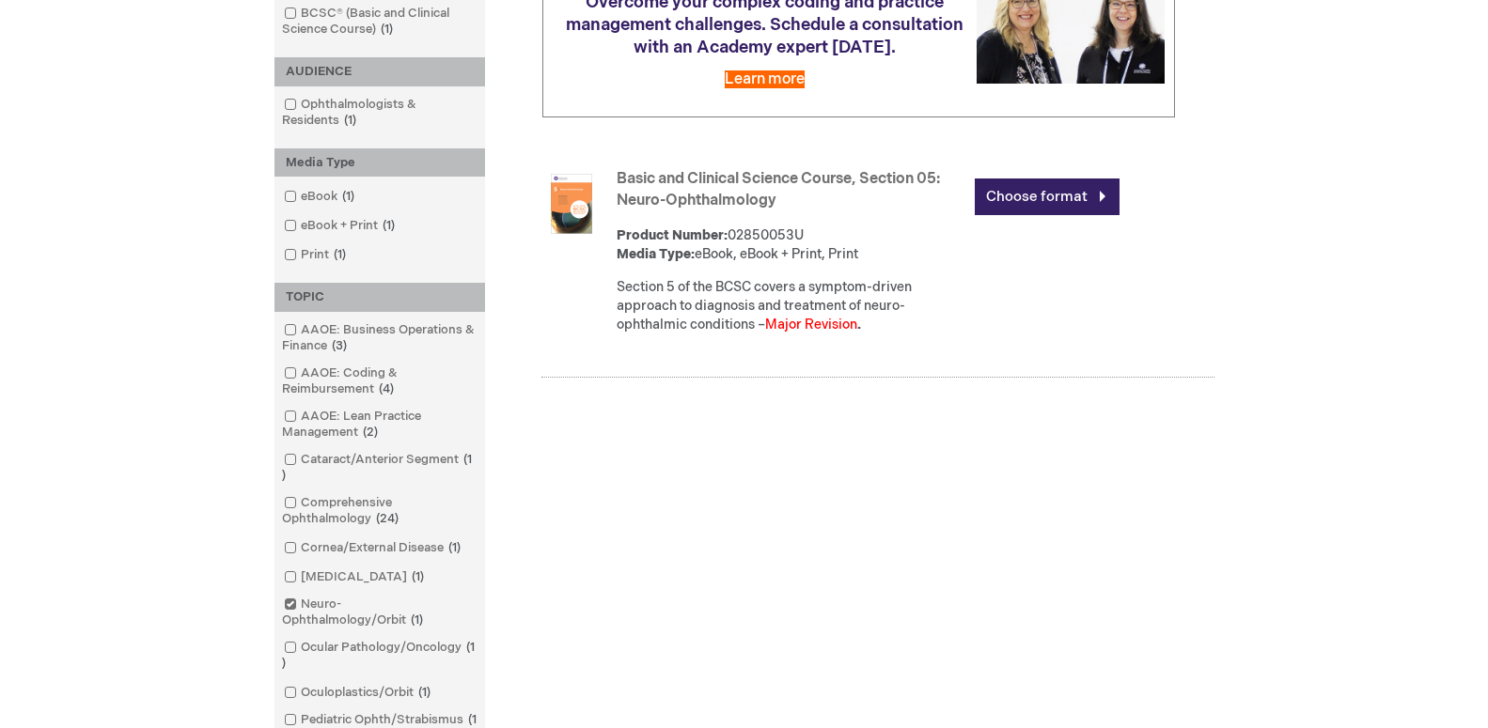
click at [726, 197] on link "Basic and Clinical Science Course, Section 05: Neuro-Ophthalmology" at bounding box center [778, 189] width 323 height 39
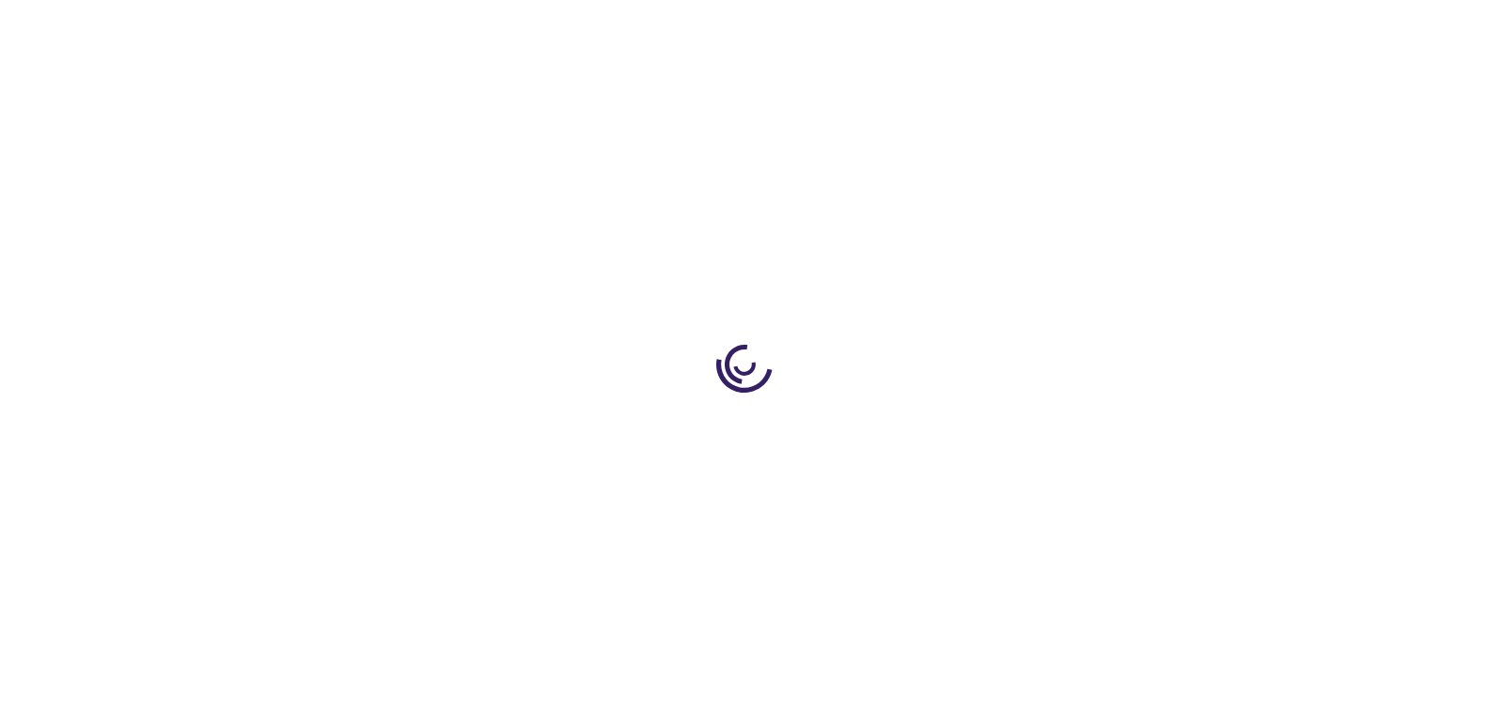
type input "0"
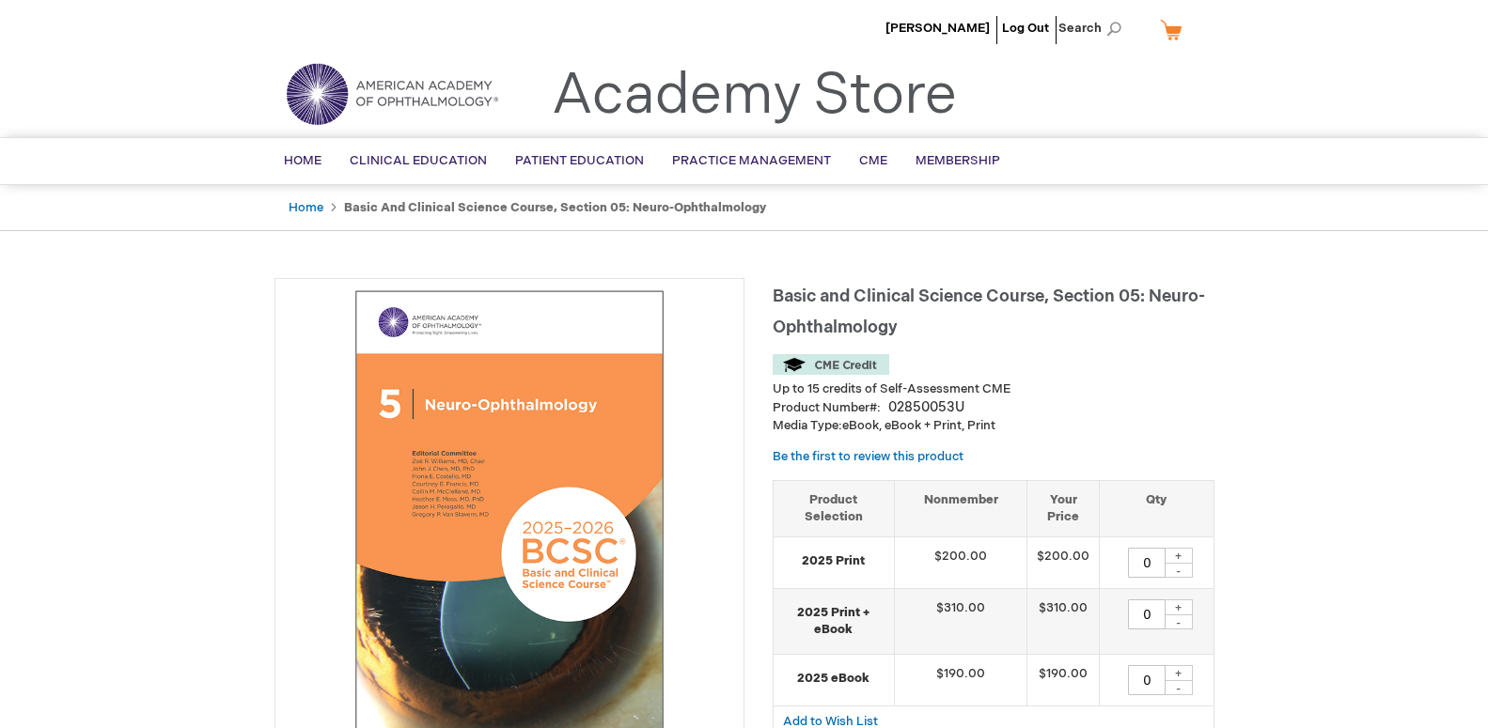
click at [1176, 36] on link "My Cart" at bounding box center [1178, 29] width 45 height 33
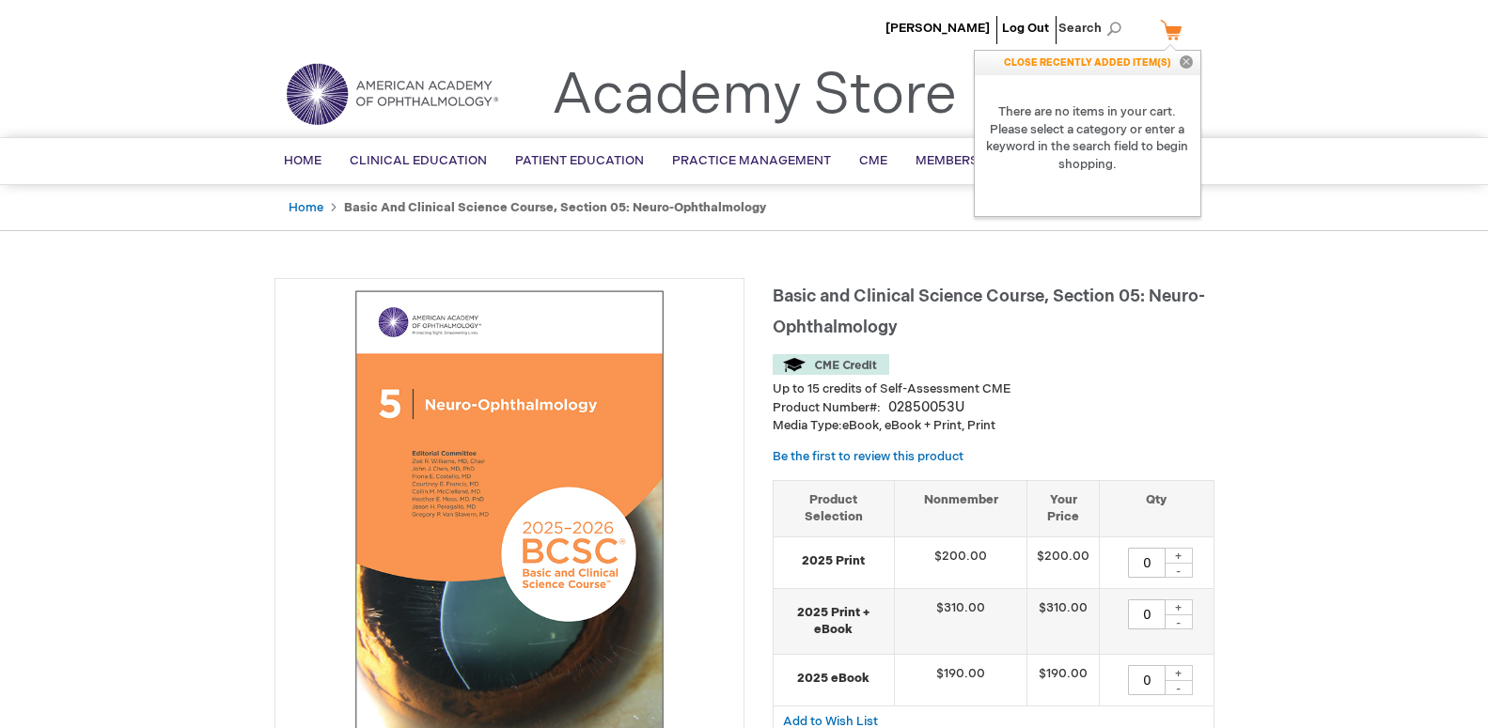
click at [1217, 88] on div "Toggle Nav Academy Store" at bounding box center [744, 101] width 968 height 71
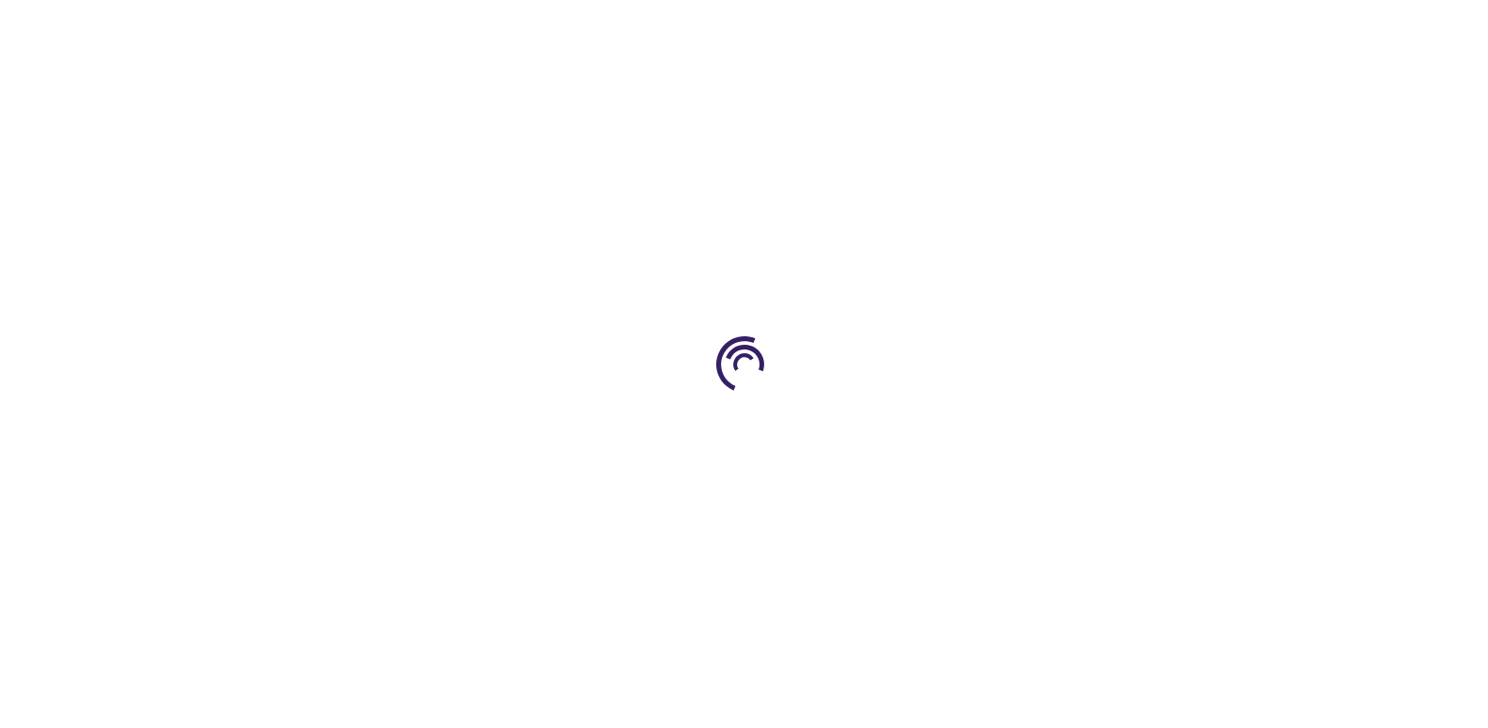
type input "0"
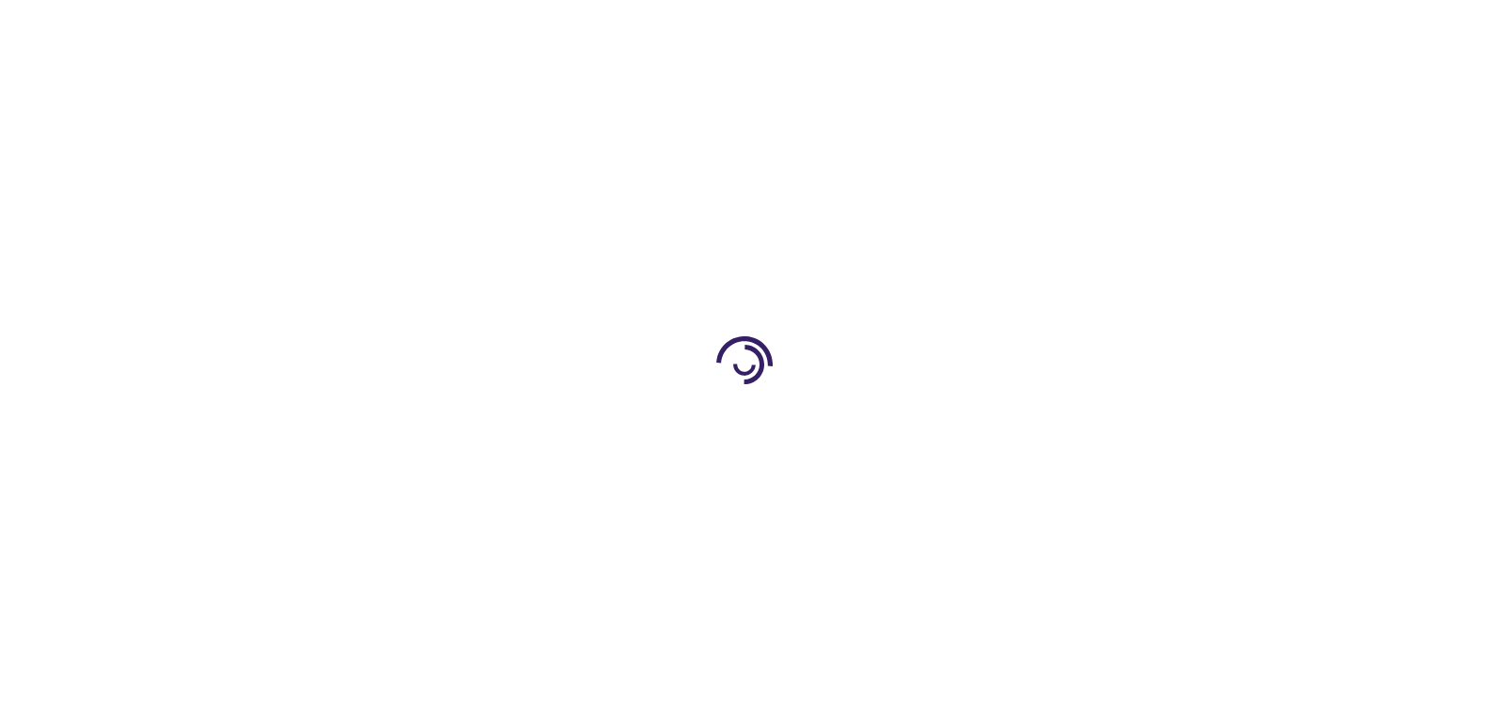
type input "0"
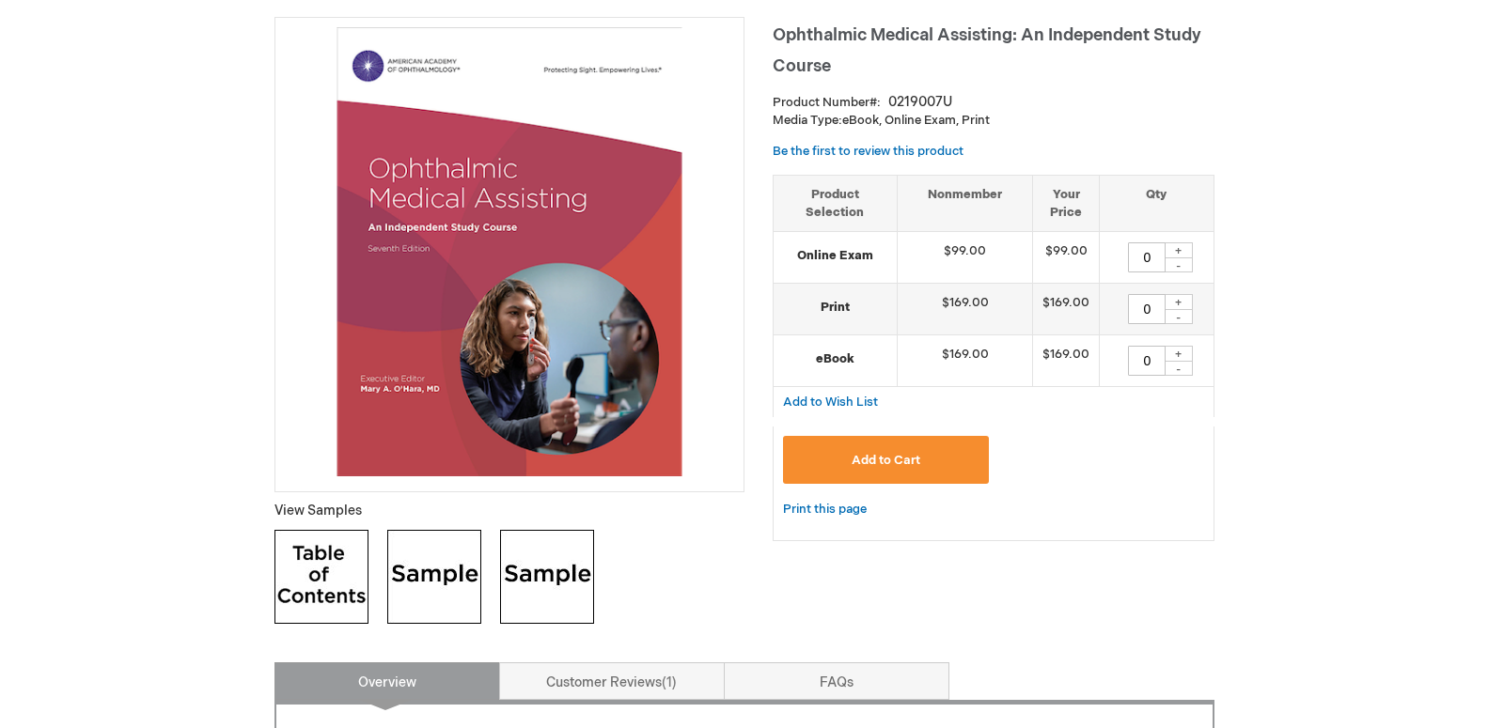
scroll to position [252, 0]
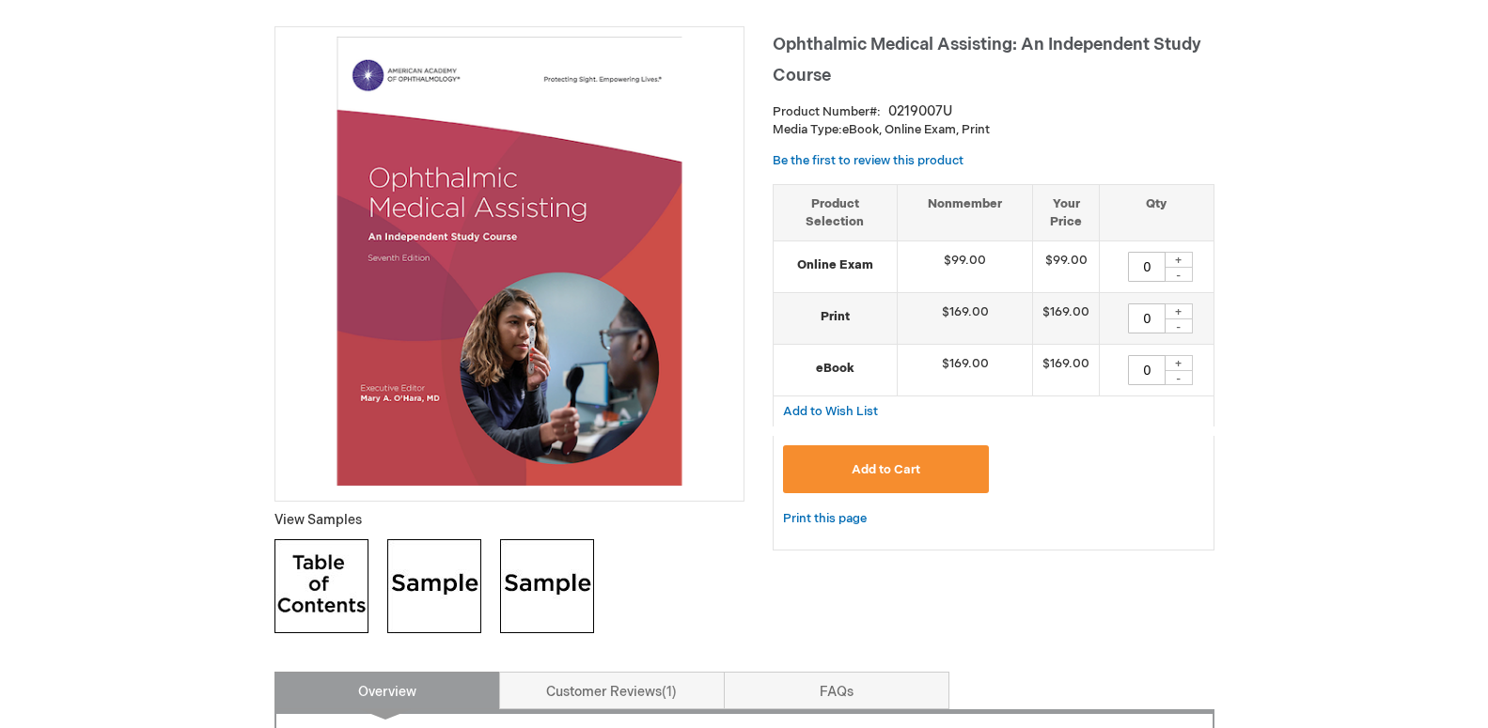
click at [1178, 309] on div "+" at bounding box center [1179, 312] width 28 height 16
type input "1"
click at [915, 463] on button "Add to Cart" at bounding box center [886, 470] width 207 height 48
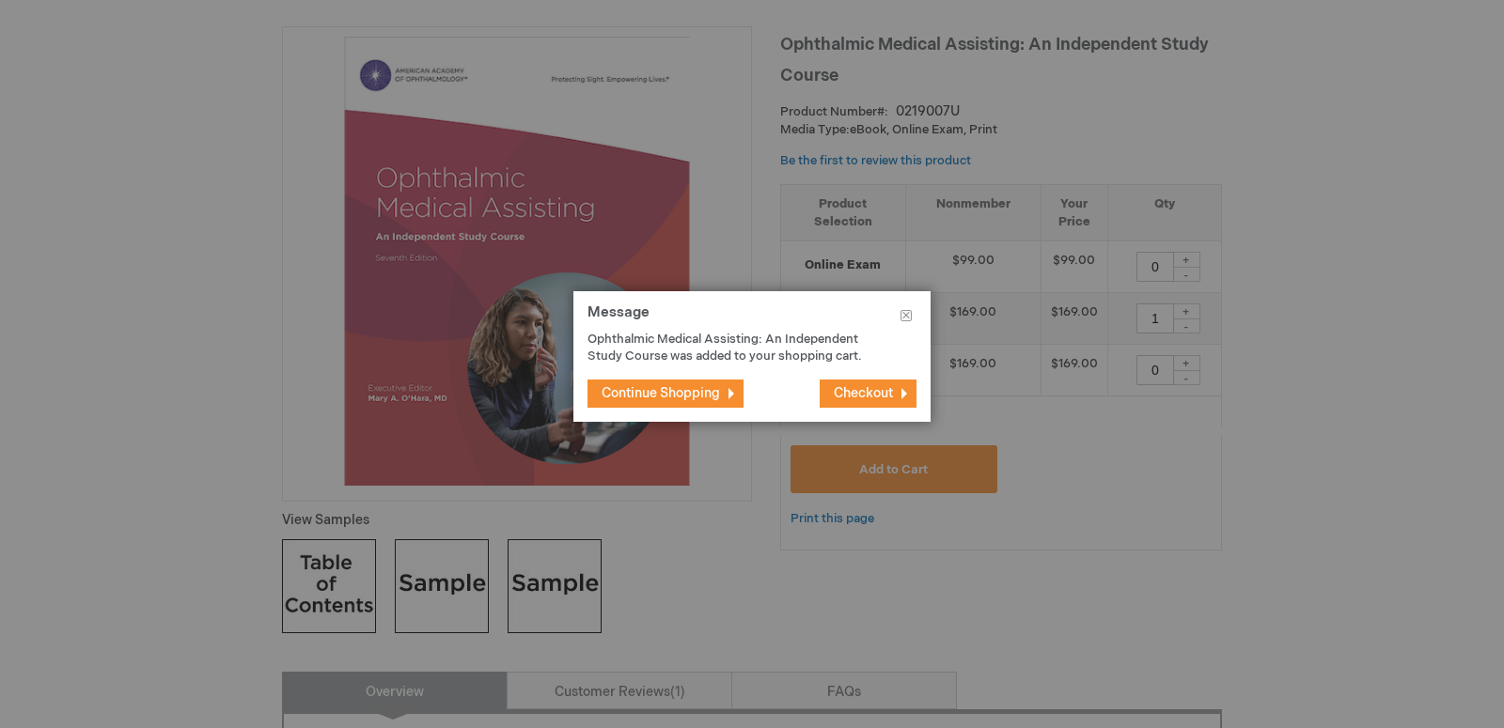
click at [723, 384] on button "Continue Shopping" at bounding box center [665, 394] width 156 height 28
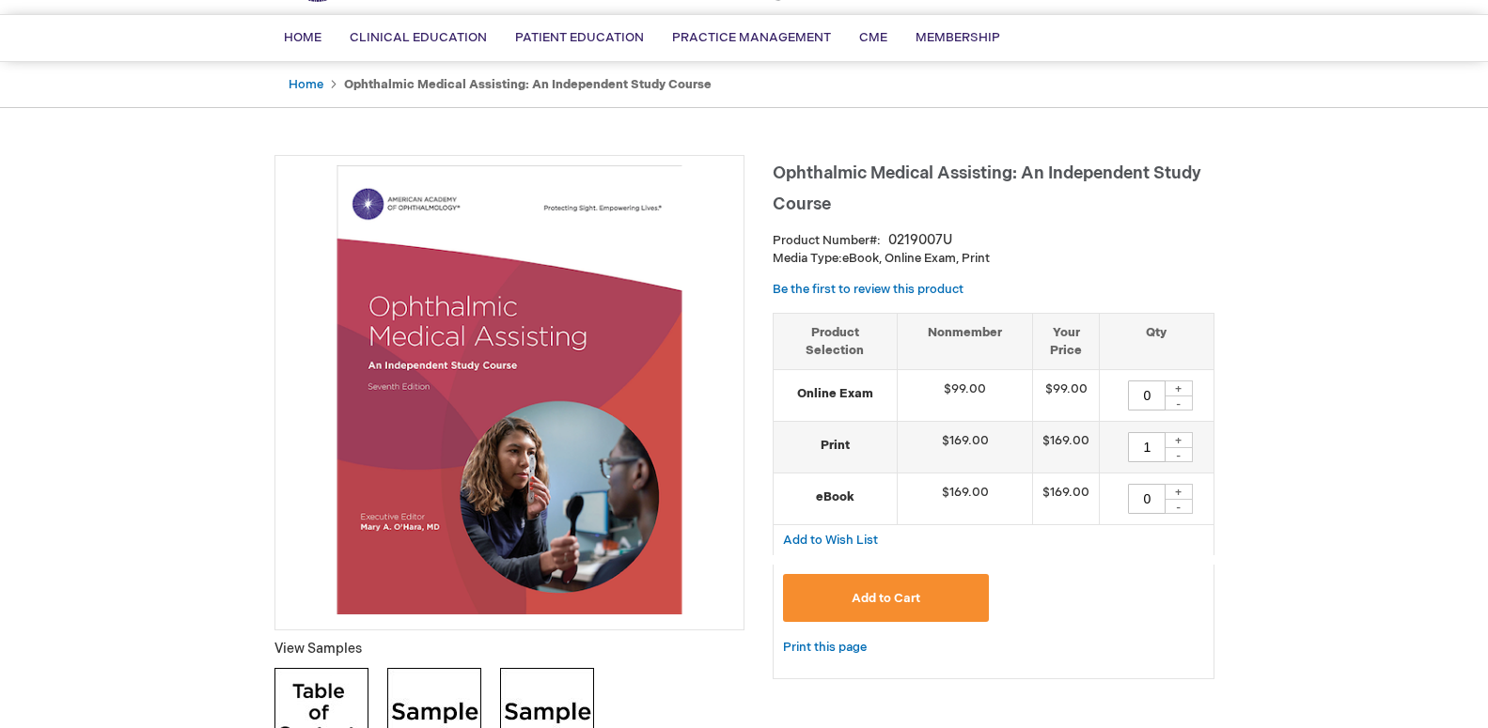
scroll to position [0, 0]
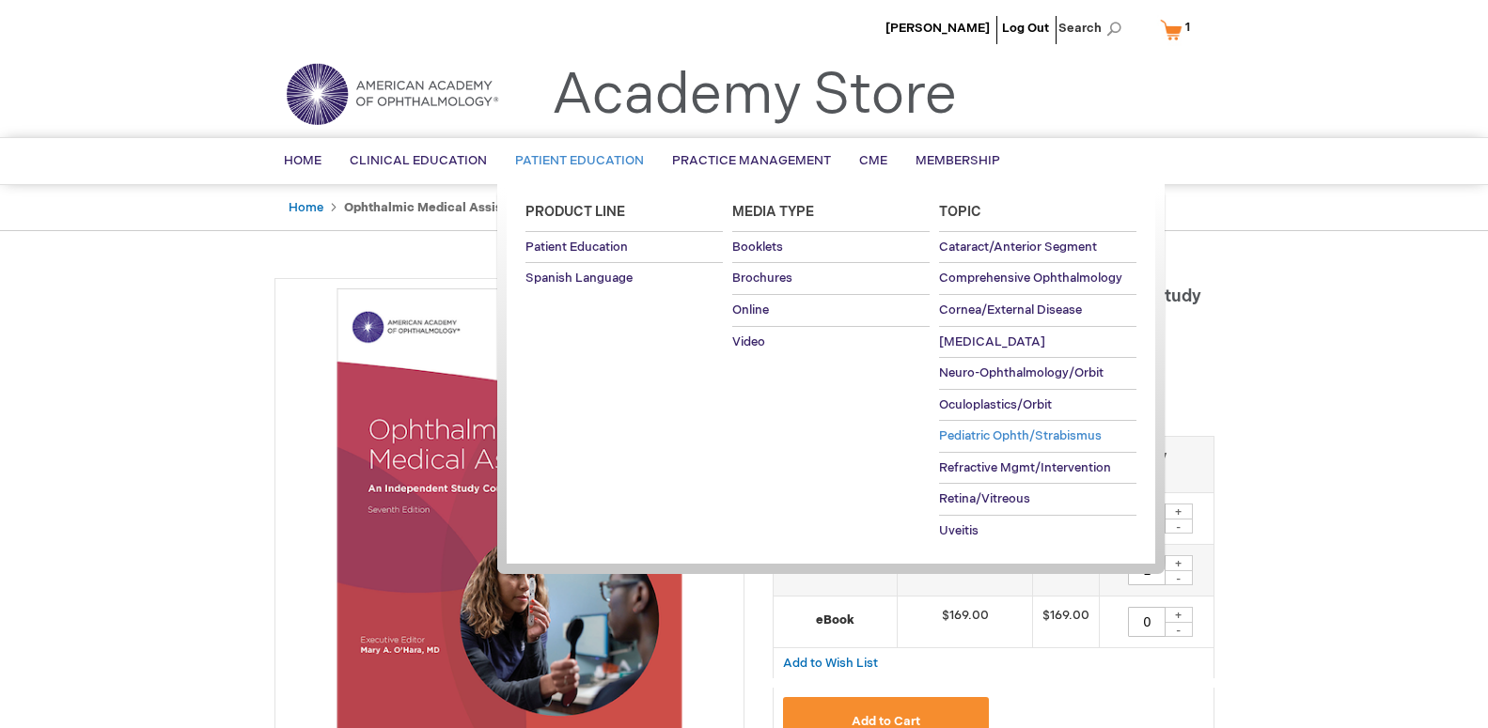
click at [995, 440] on span "Pediatric Ophth/Strabismus" at bounding box center [1020, 436] width 163 height 15
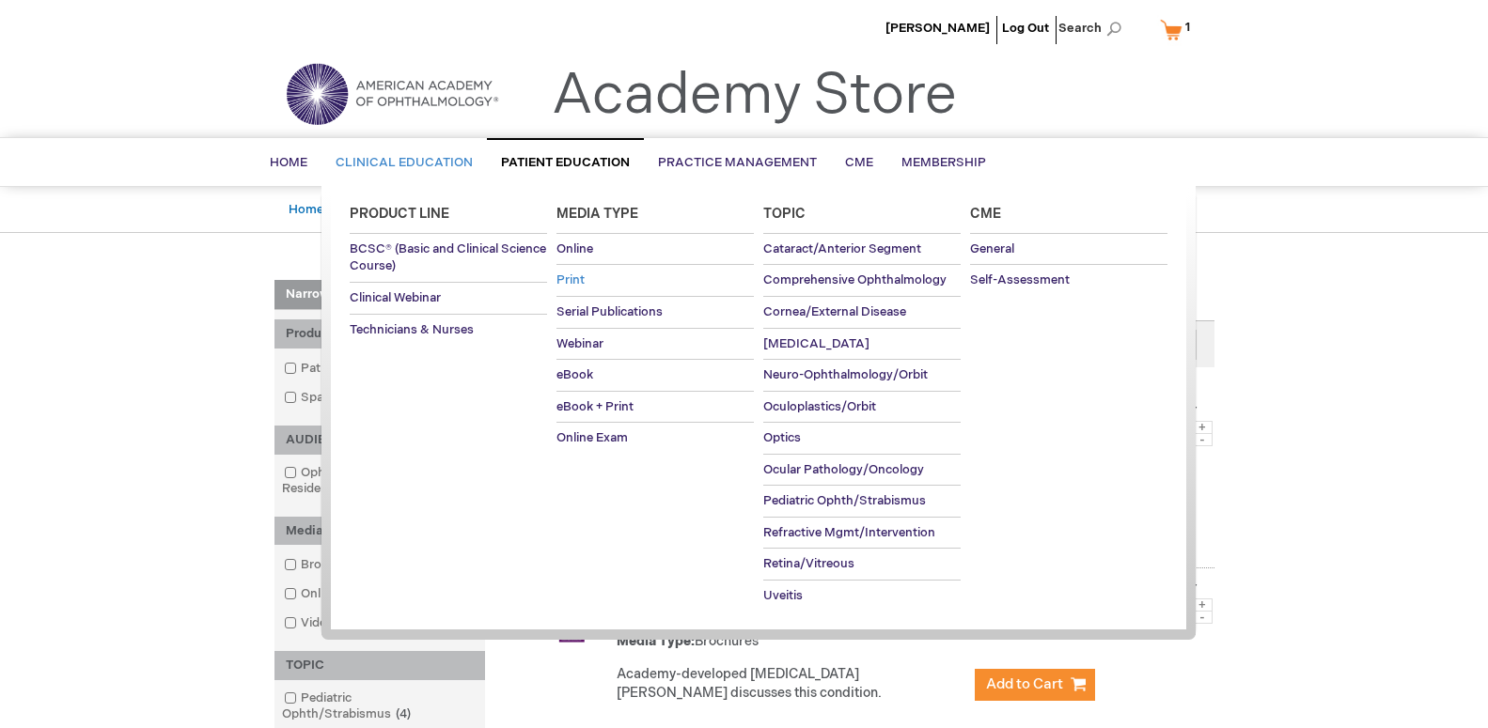
click at [585, 286] on link "Print" at bounding box center [654, 280] width 197 height 31
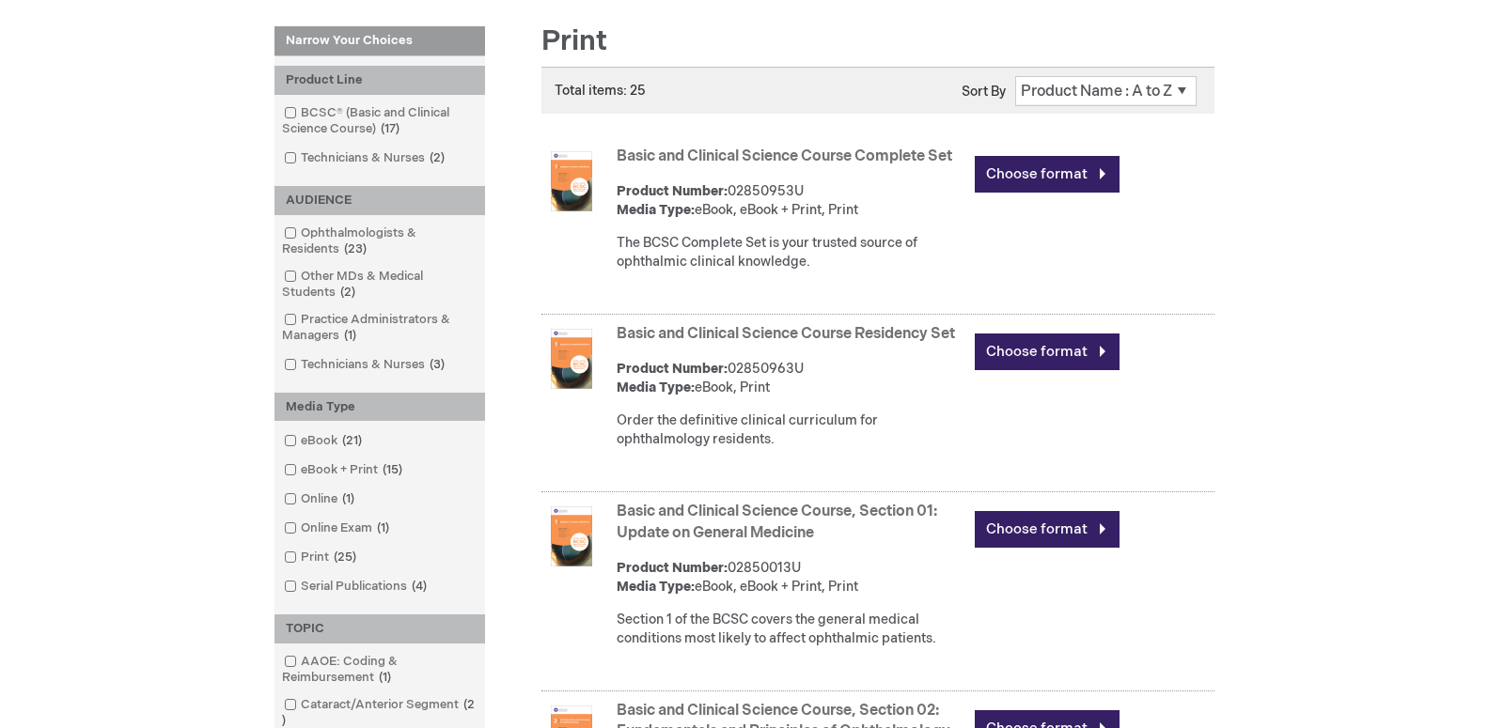
scroll to position [288, 0]
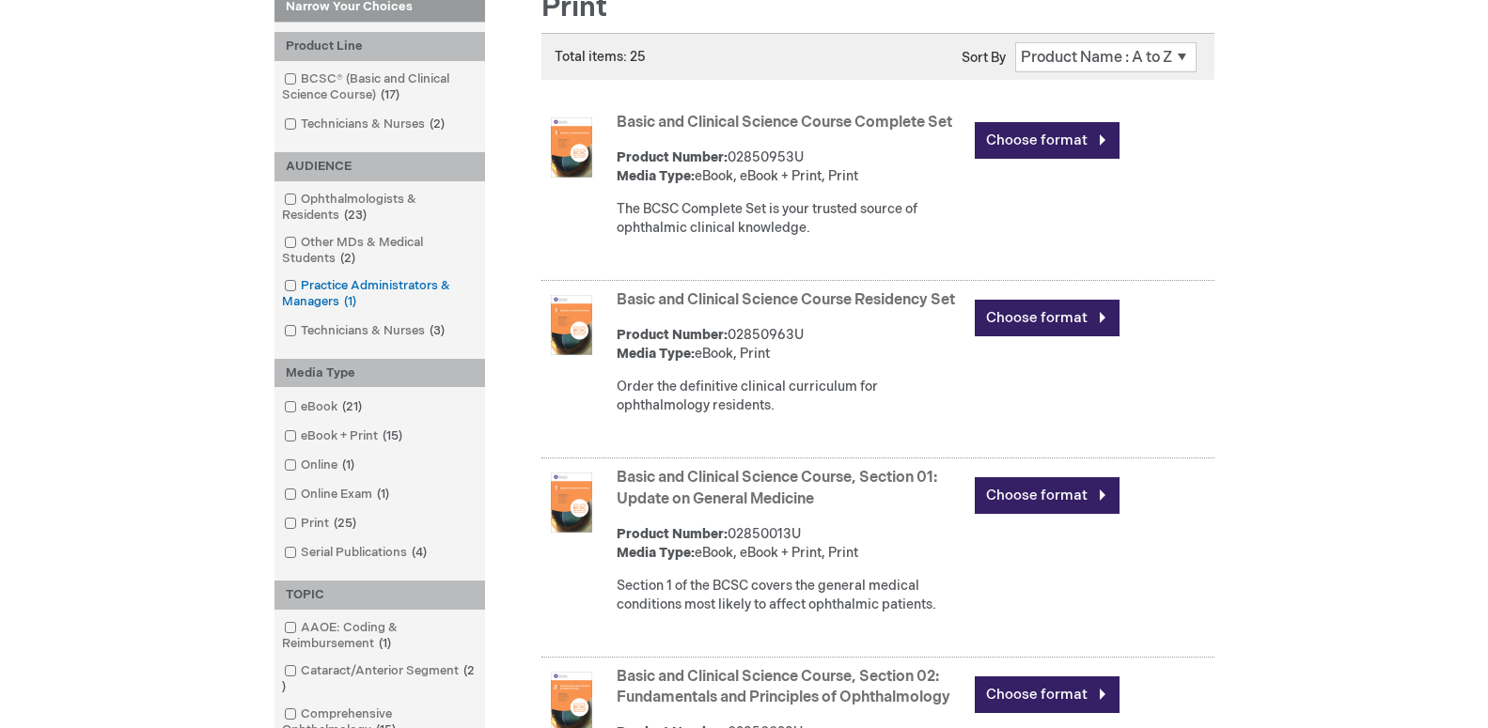
click at [396, 289] on link "Practice Administrators & Managers 1 item" at bounding box center [379, 294] width 201 height 34
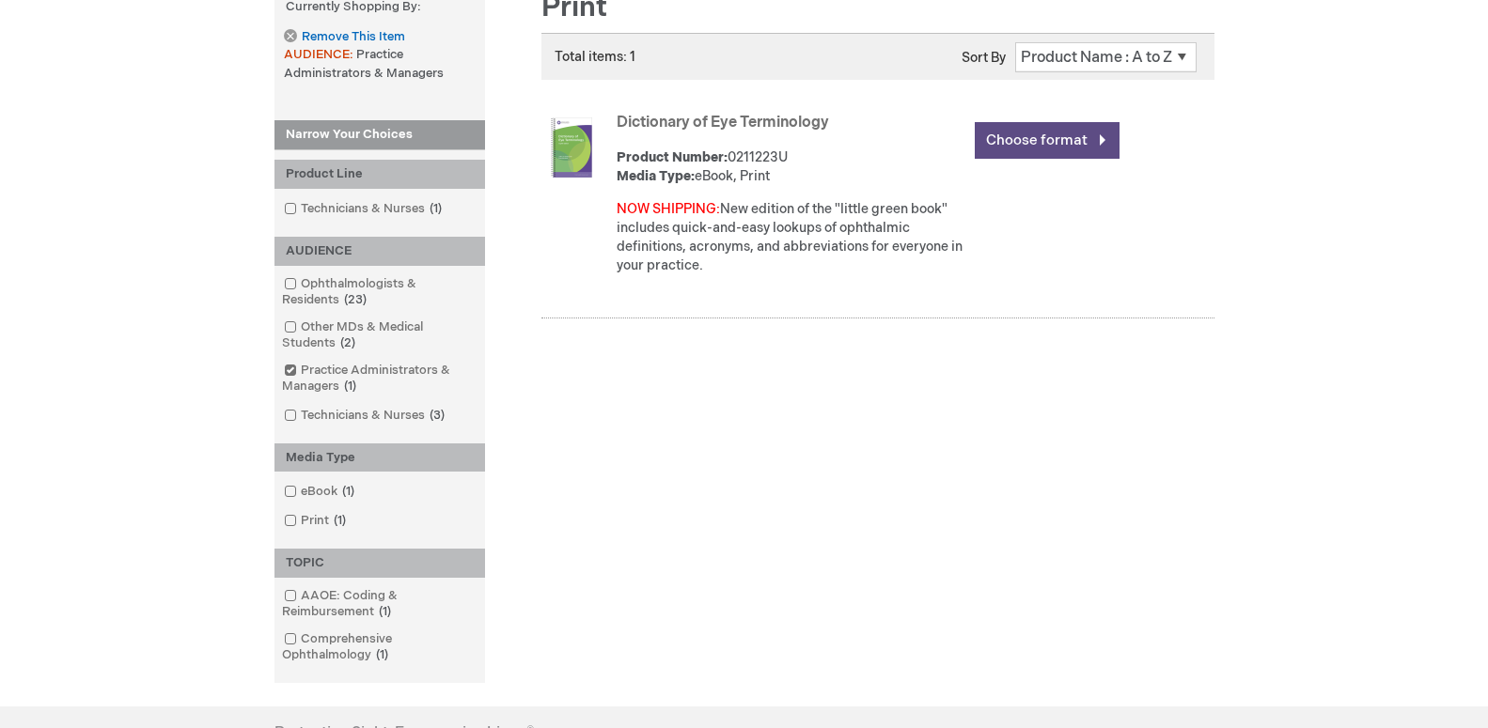
click at [1050, 143] on link "Choose format" at bounding box center [1047, 140] width 145 height 37
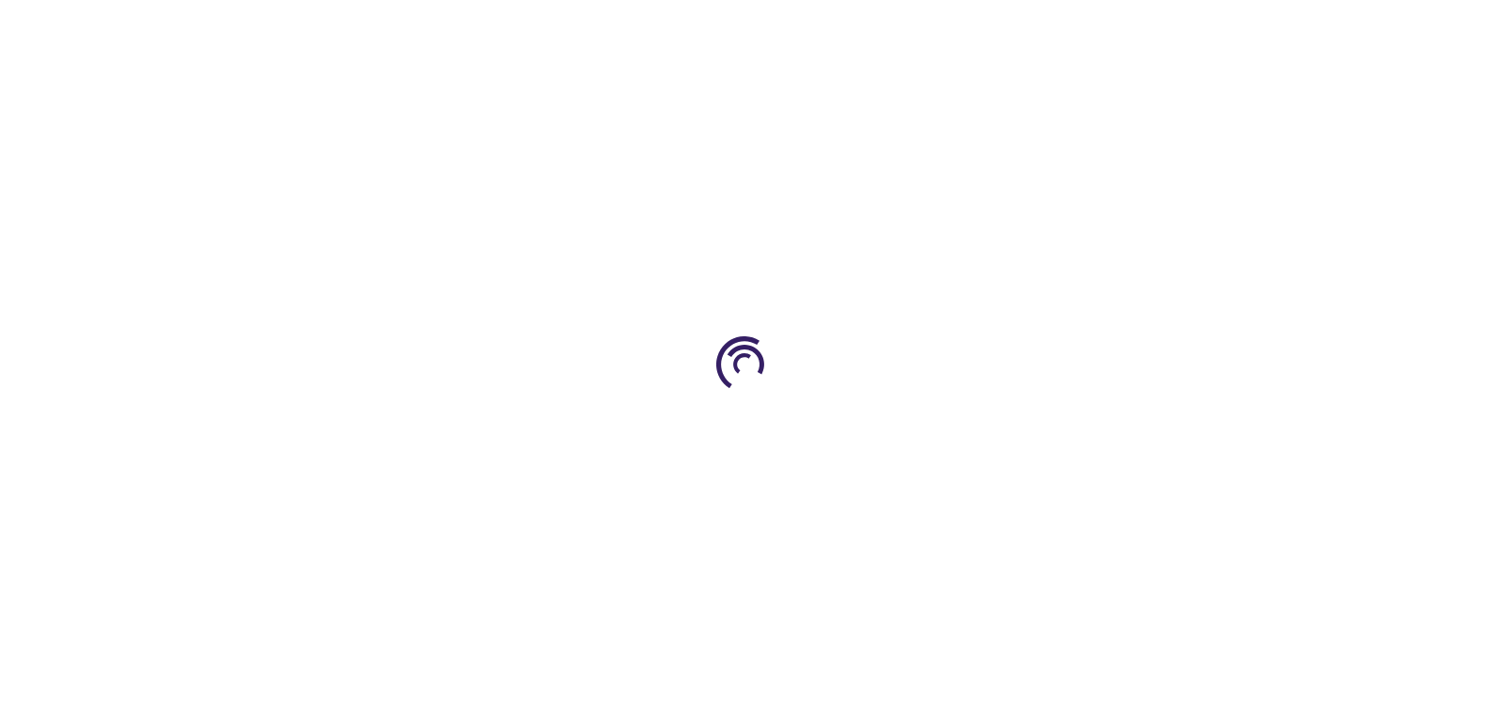
type input "0"
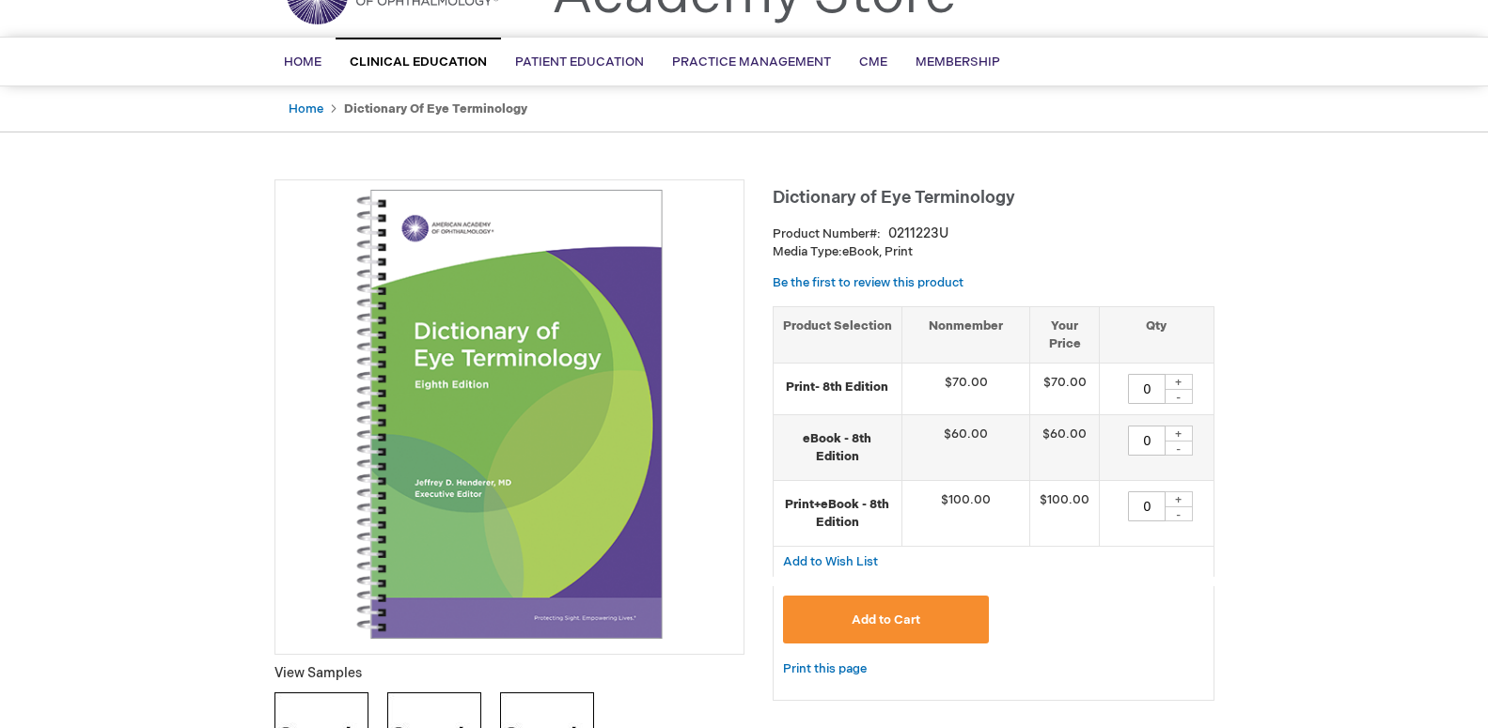
scroll to position [192, 0]
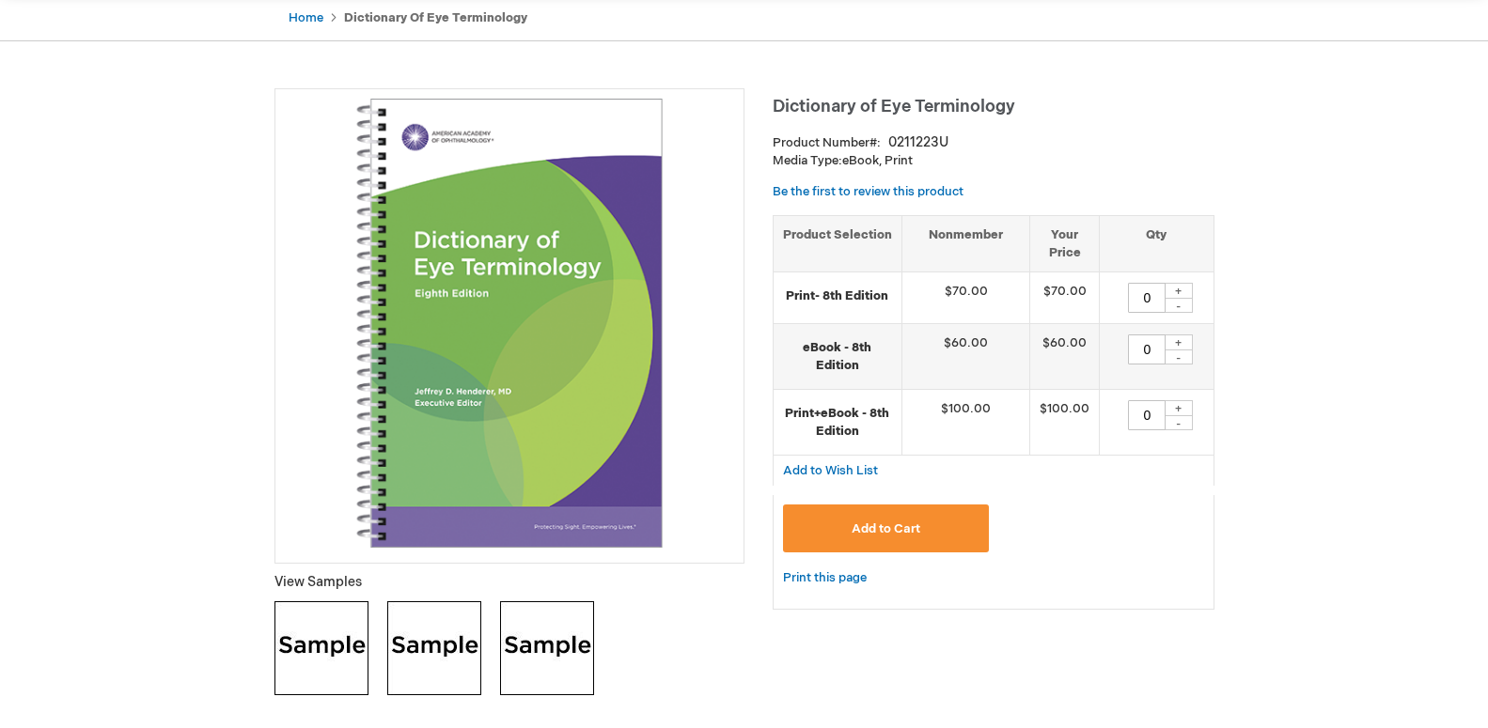
click at [441, 656] on img at bounding box center [434, 649] width 94 height 94
click at [561, 650] on img at bounding box center [547, 649] width 94 height 94
click at [292, 649] on img at bounding box center [321, 649] width 94 height 94
click at [1182, 410] on div "+" at bounding box center [1179, 408] width 28 height 16
type input "1"
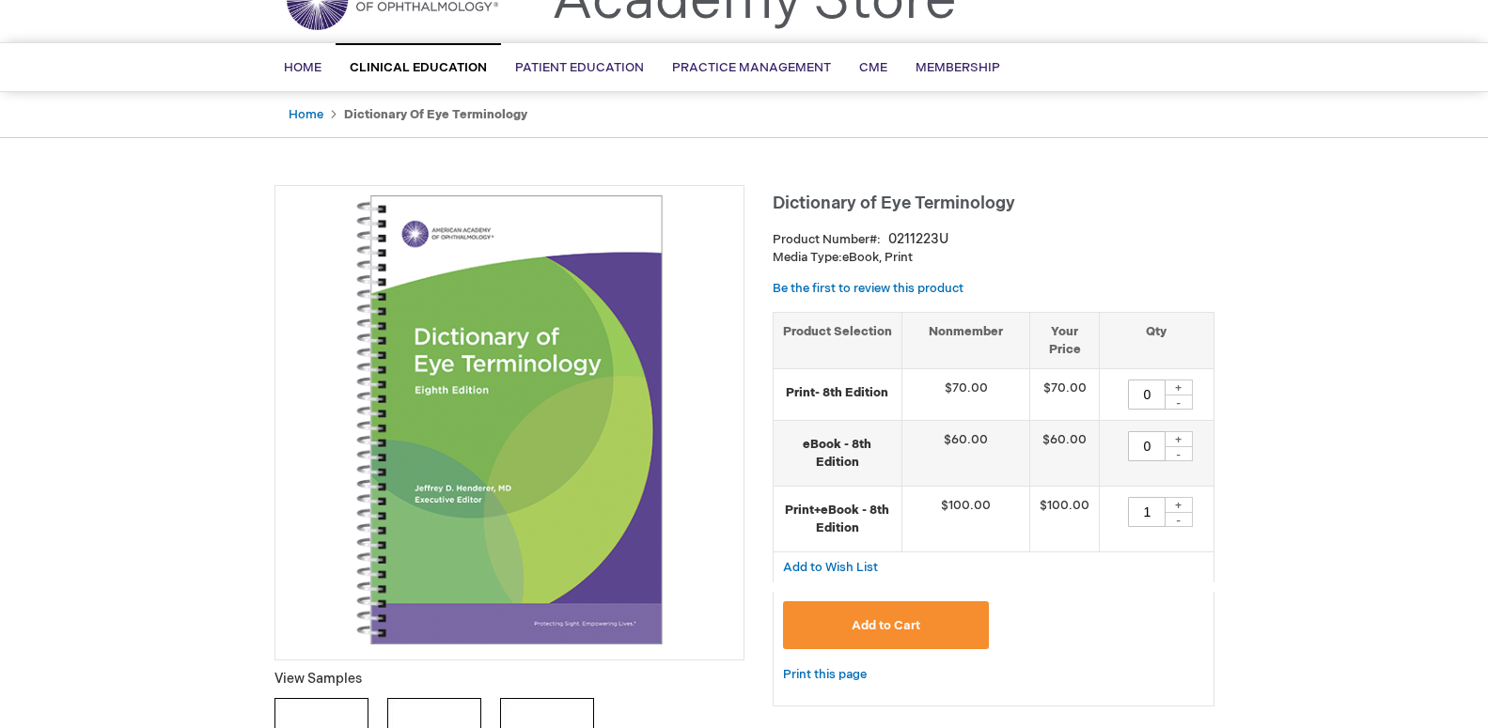
scroll to position [96, 0]
click at [944, 70] on span "Membership" at bounding box center [957, 66] width 85 height 15
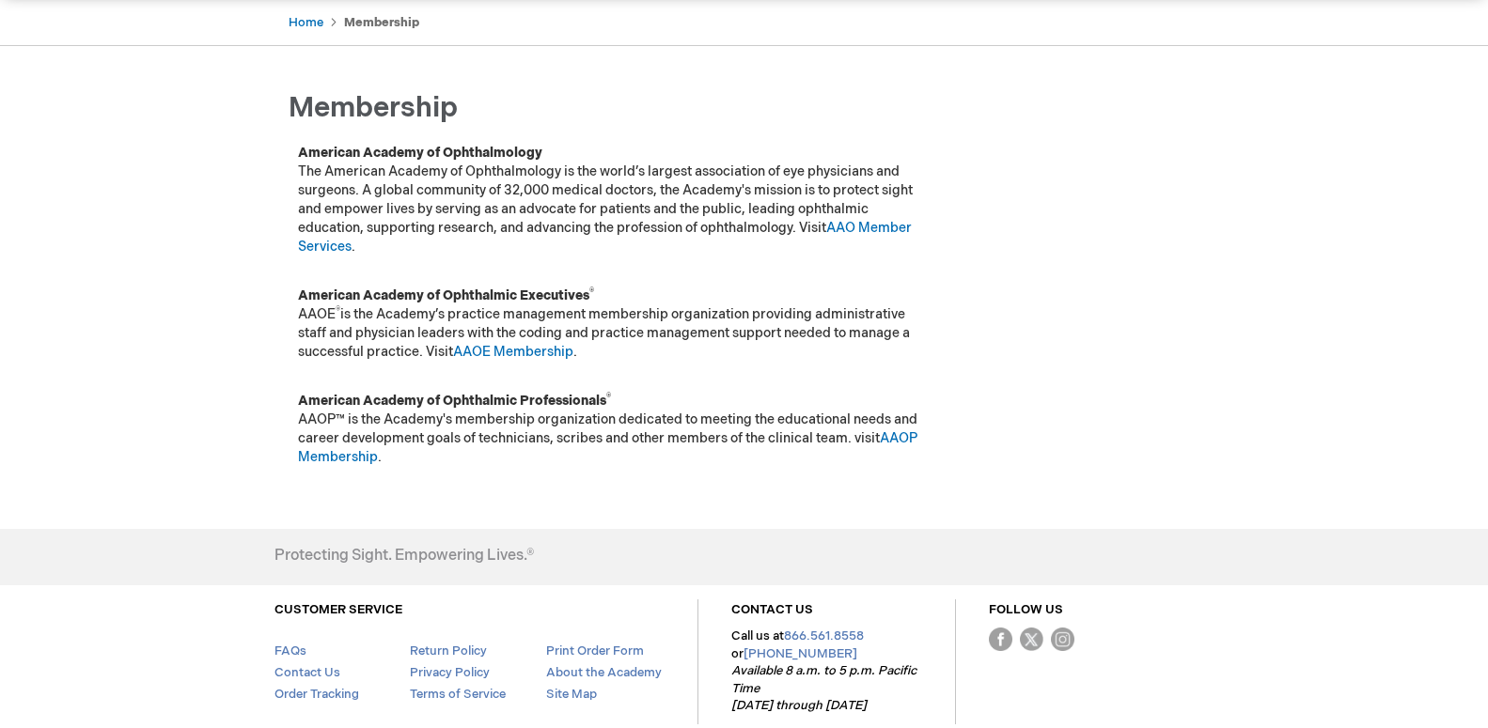
scroll to position [192, 0]
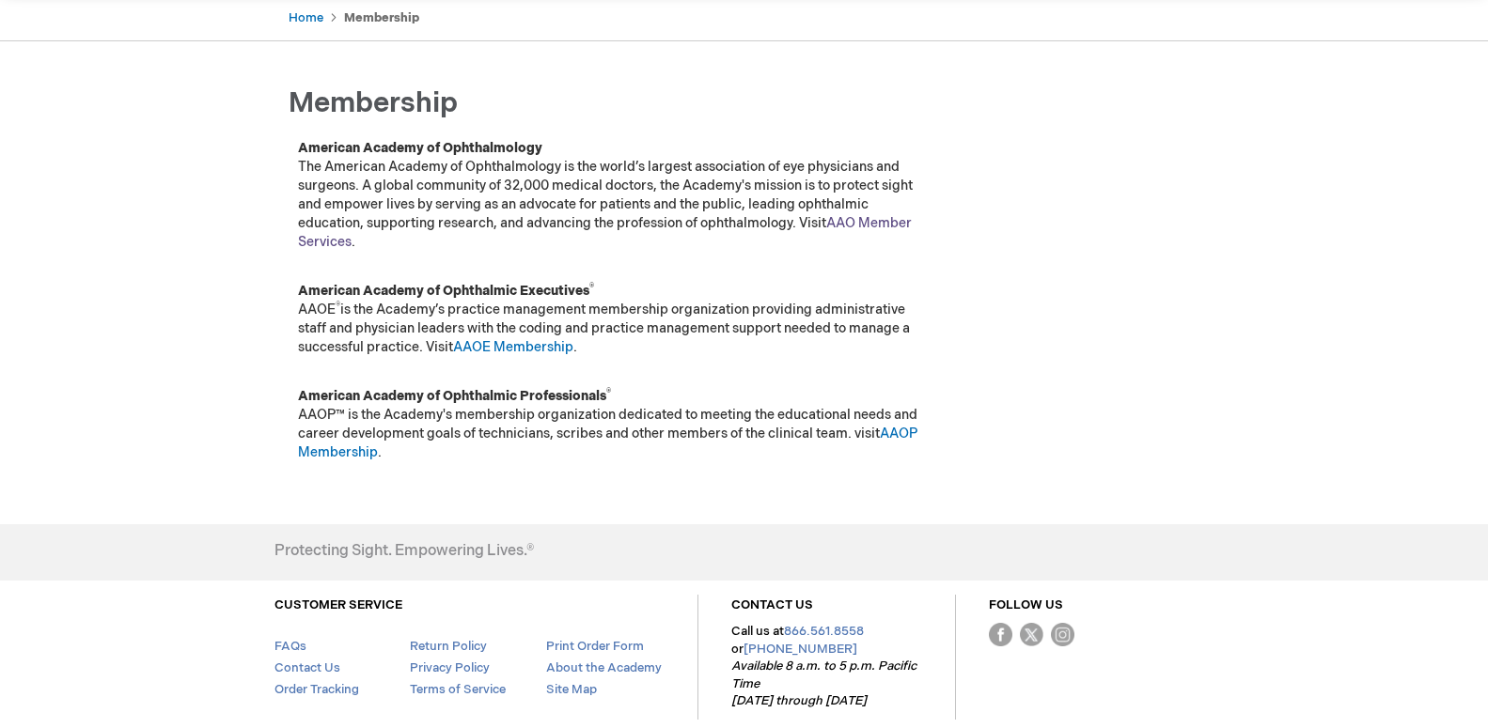
click at [882, 220] on link "AAO Member Services" at bounding box center [605, 232] width 614 height 35
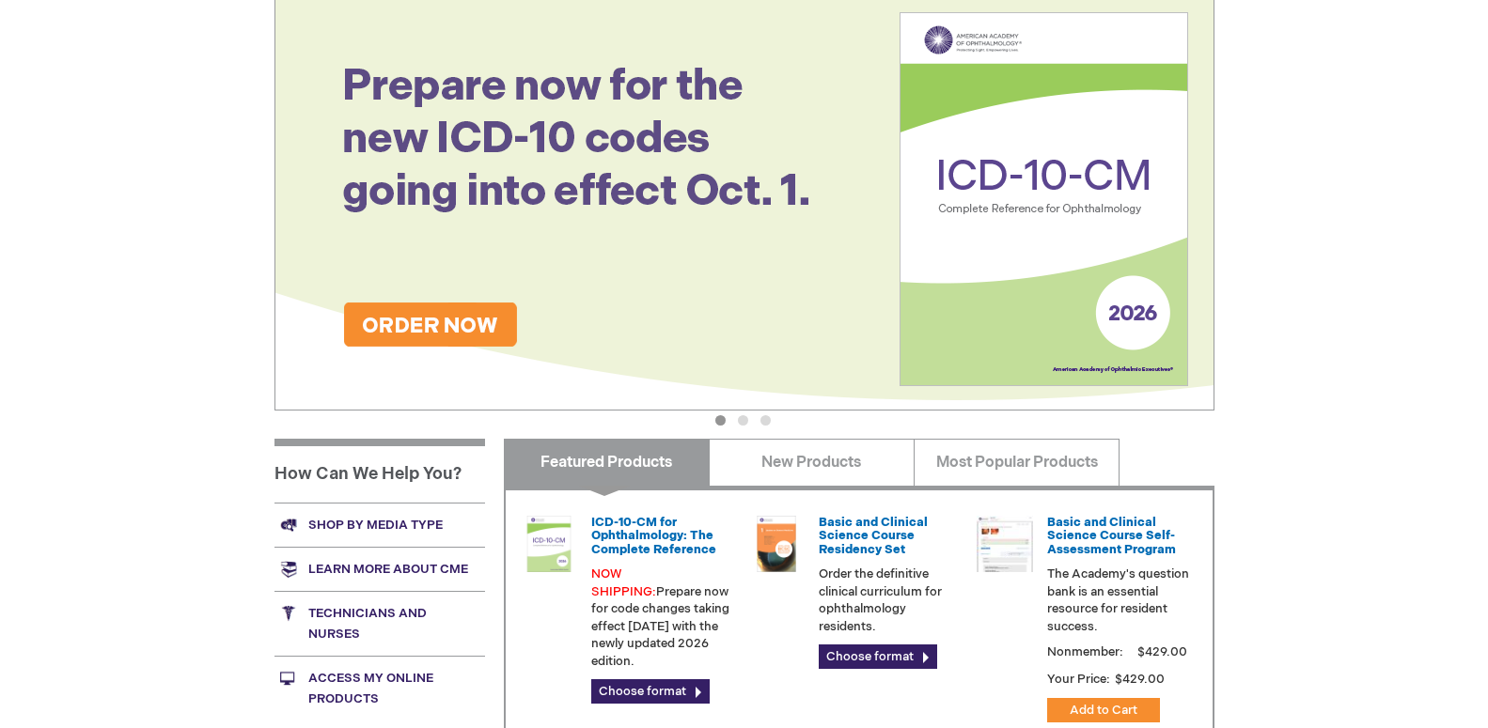
scroll to position [383, 0]
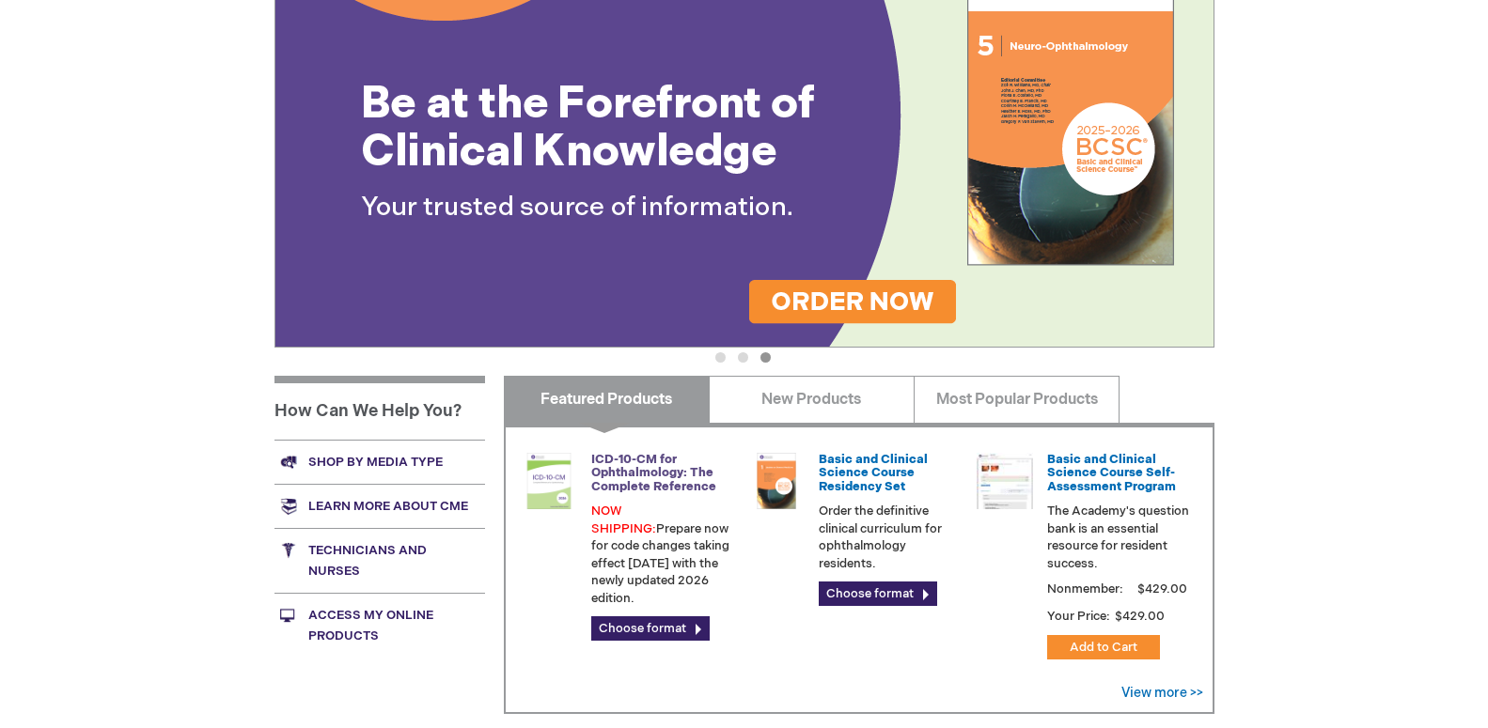
click at [664, 470] on link "ICD-10-CM for Ophthalmology: The Complete Reference" at bounding box center [653, 473] width 125 height 42
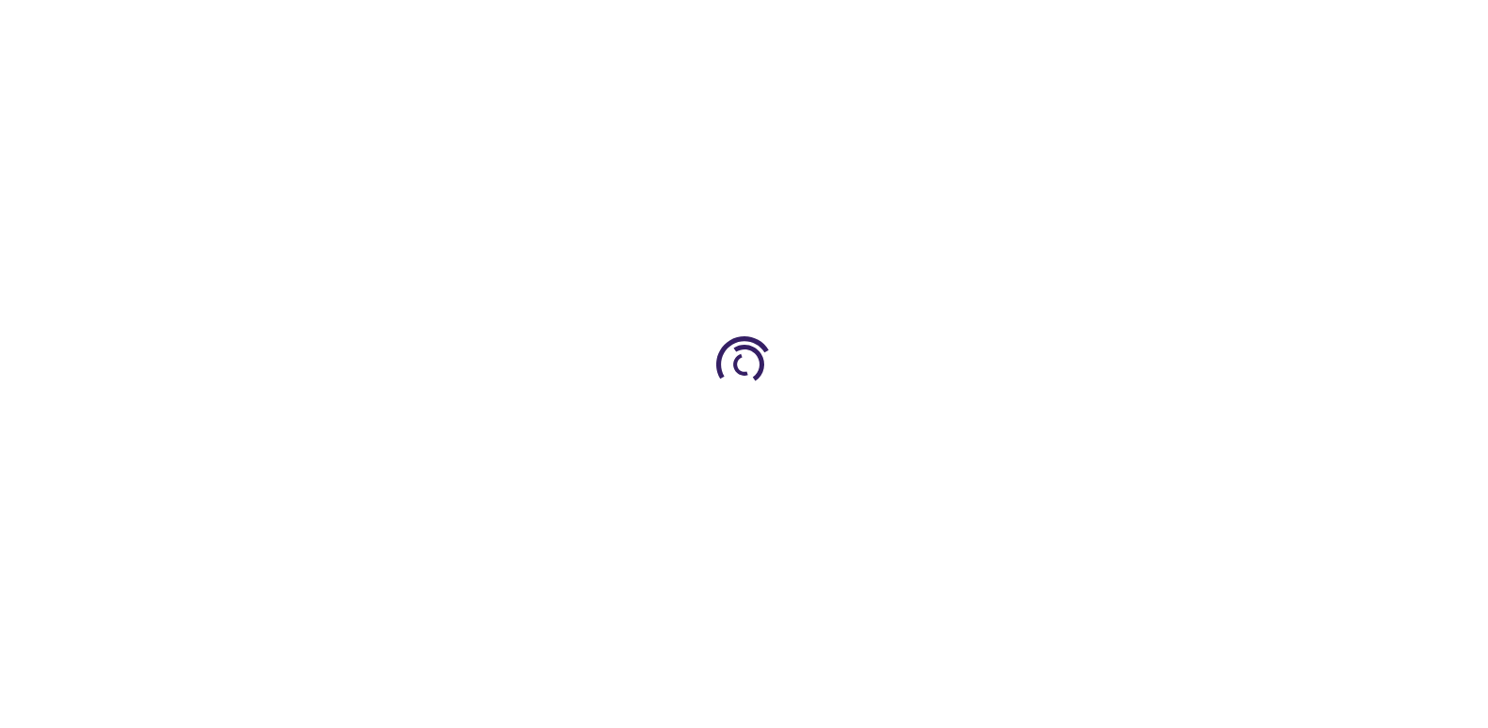
type input "0"
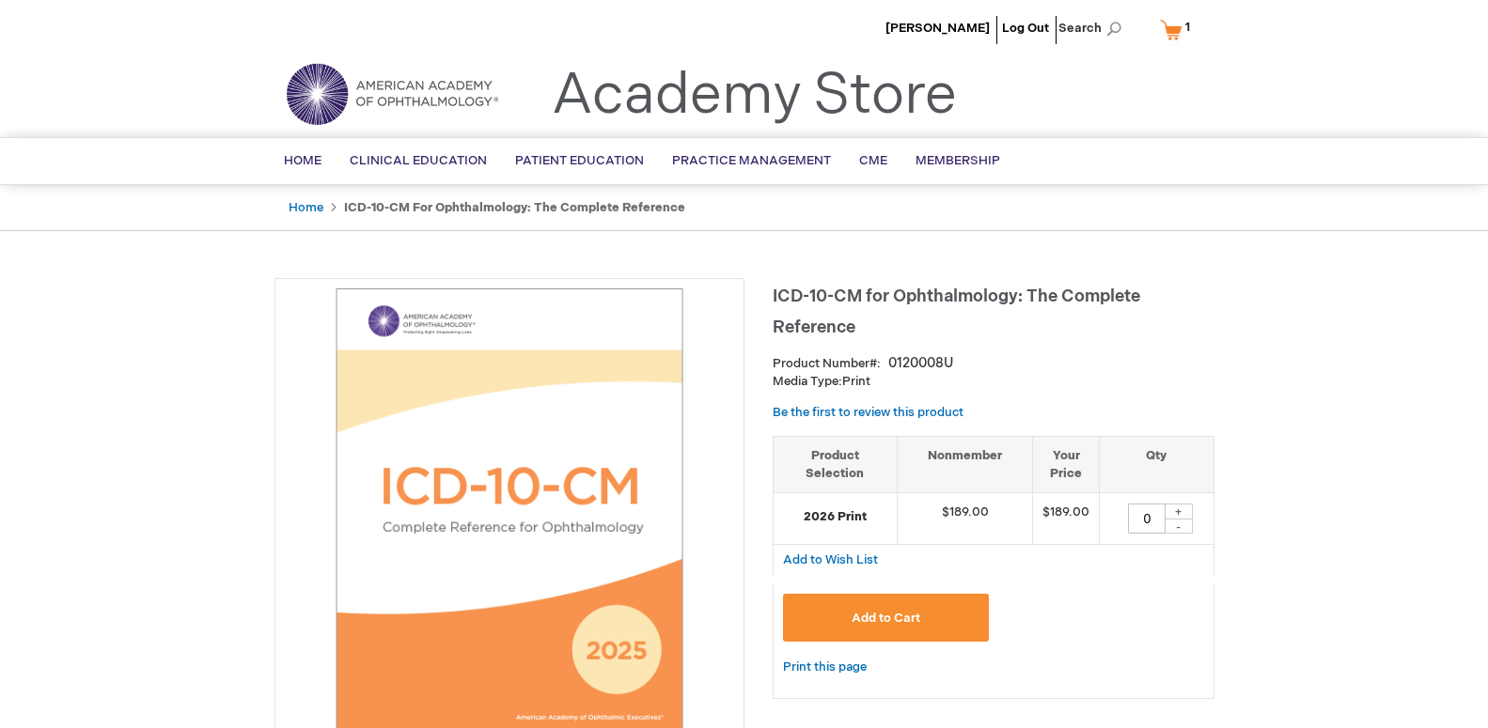
click at [1170, 29] on link "My Cart 1 1 items" at bounding box center [1179, 29] width 46 height 33
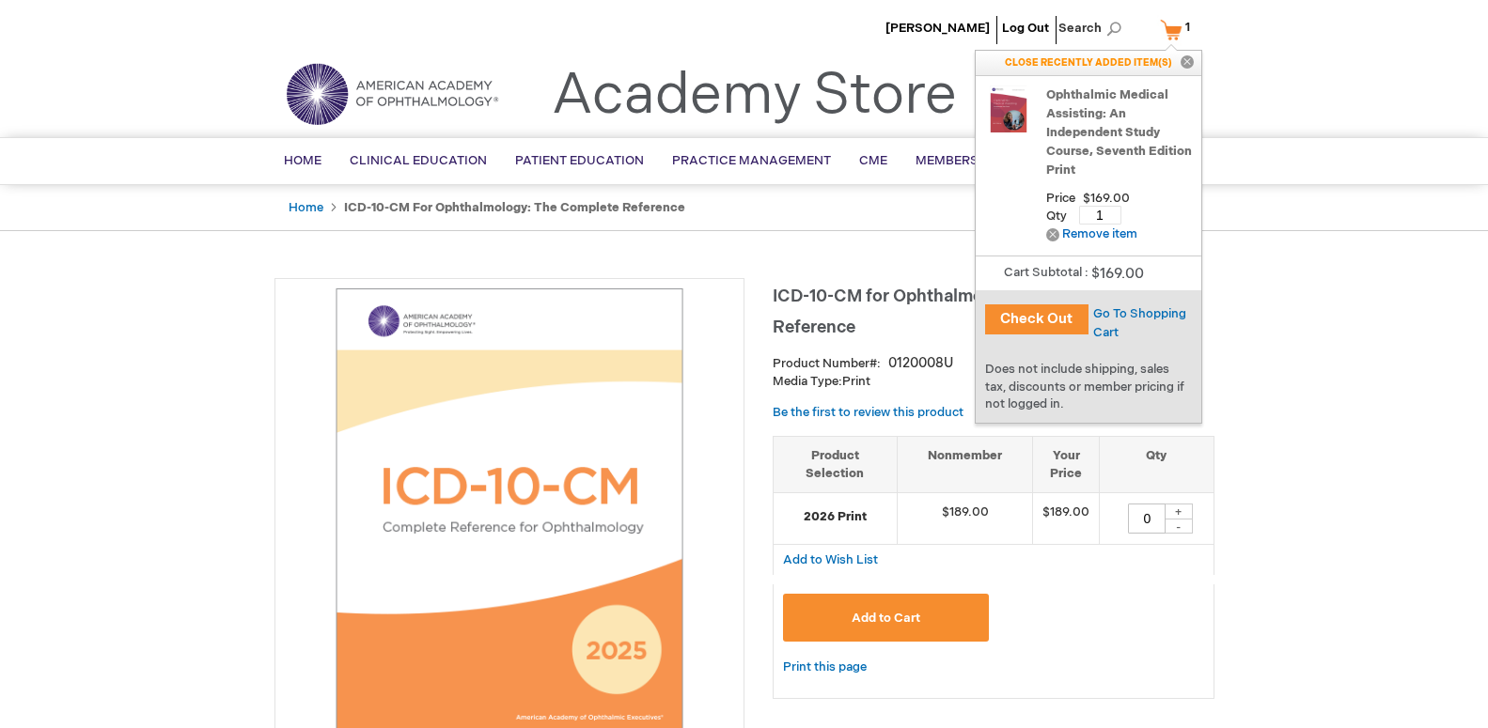
click at [1040, 321] on button "Check Out" at bounding box center [1036, 320] width 103 height 30
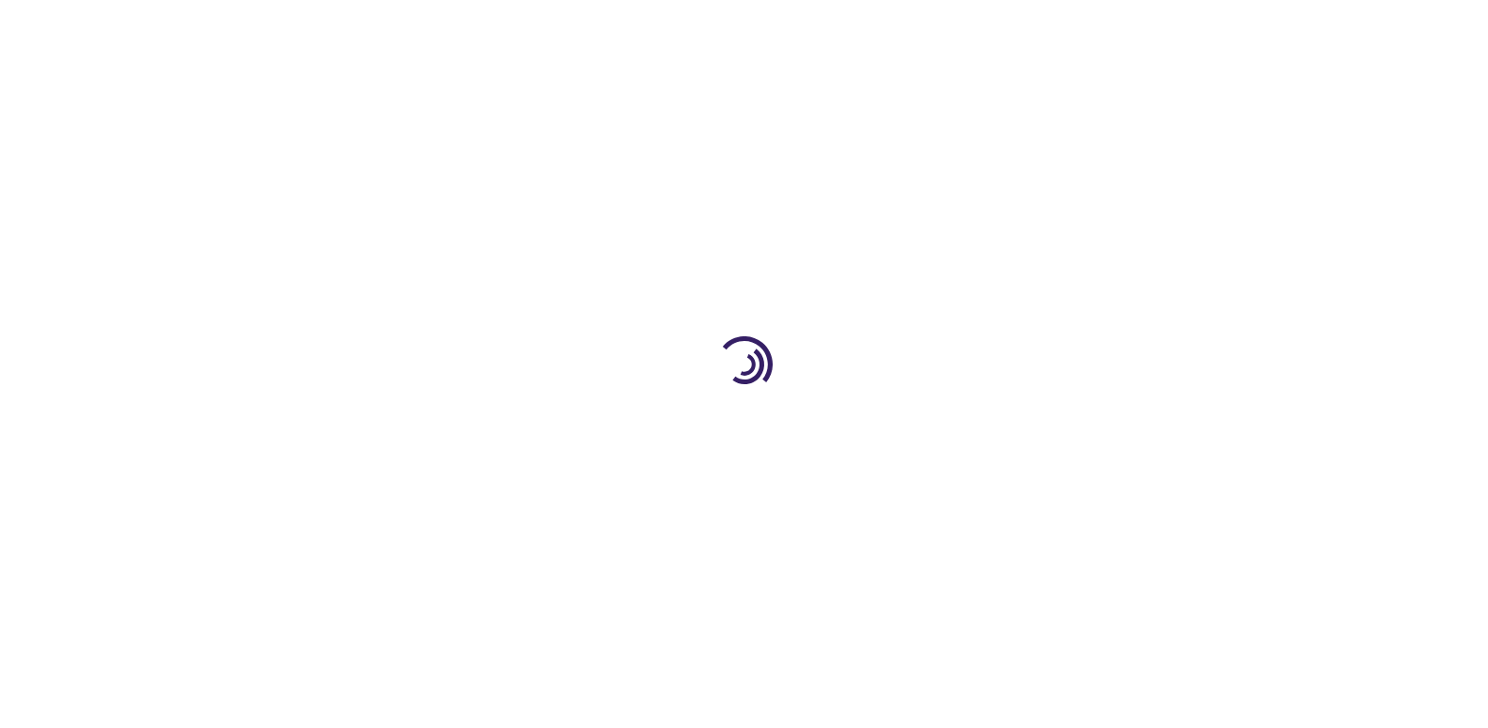
select select "US"
select select "33"
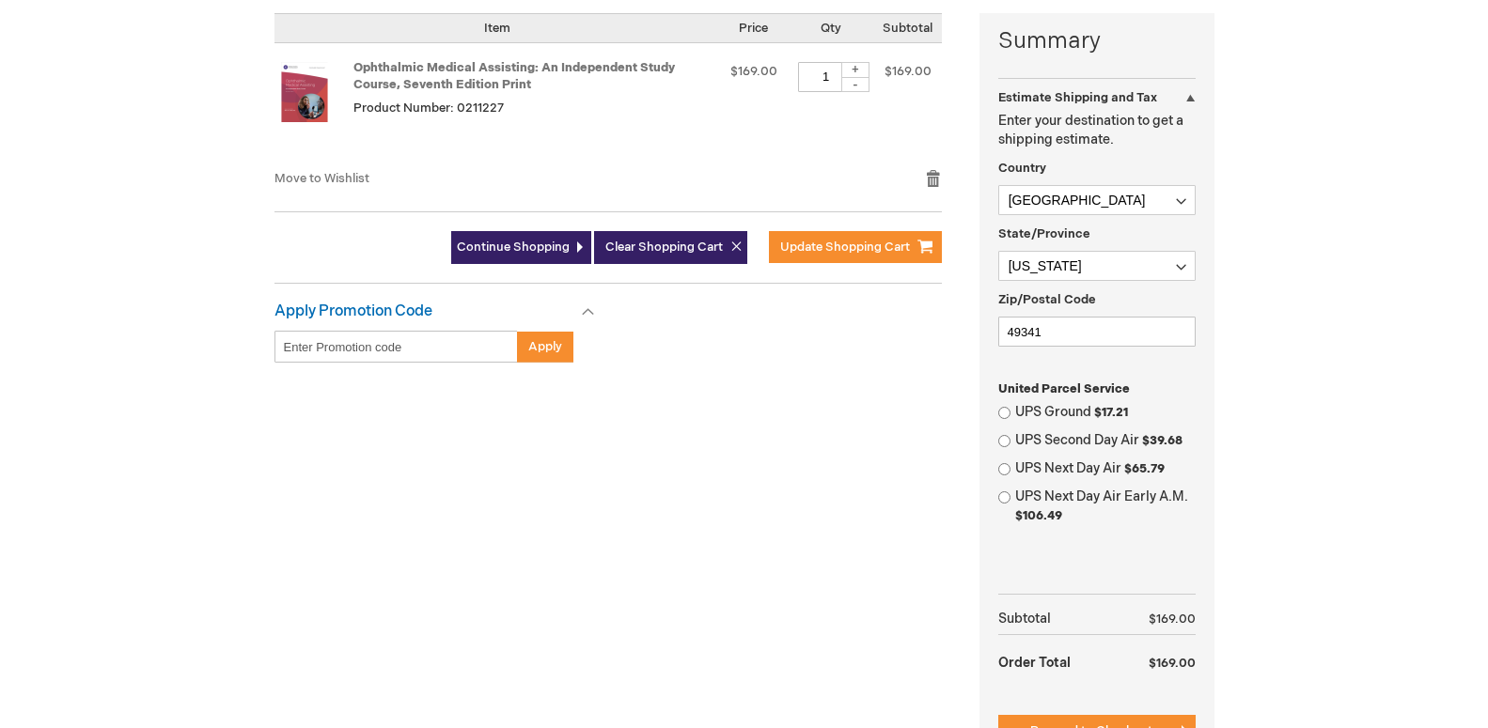
scroll to position [479, 0]
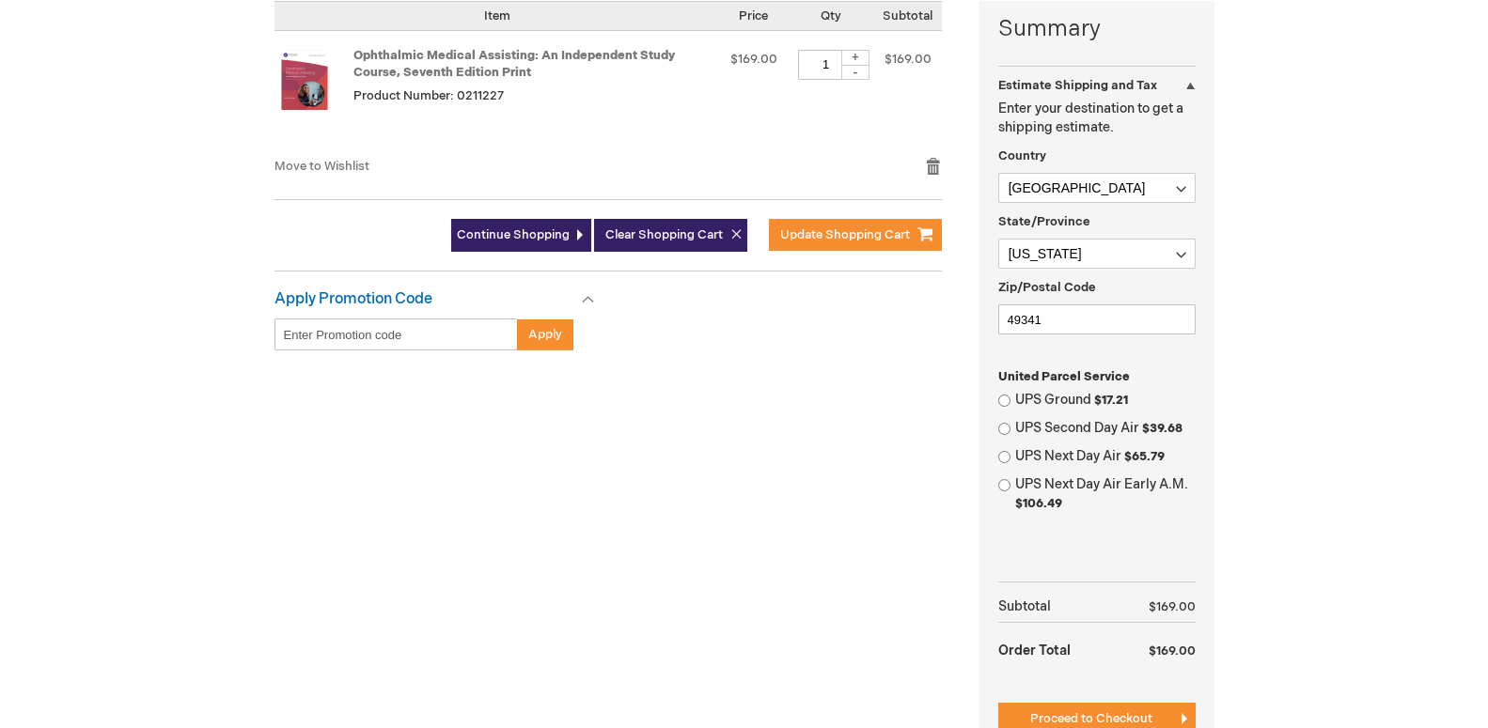
click at [1102, 399] on span "$17.21" at bounding box center [1111, 400] width 34 height 15
click at [1010, 399] on input "UPS Ground $17.21" at bounding box center [1004, 401] width 12 height 12
radio input "true"
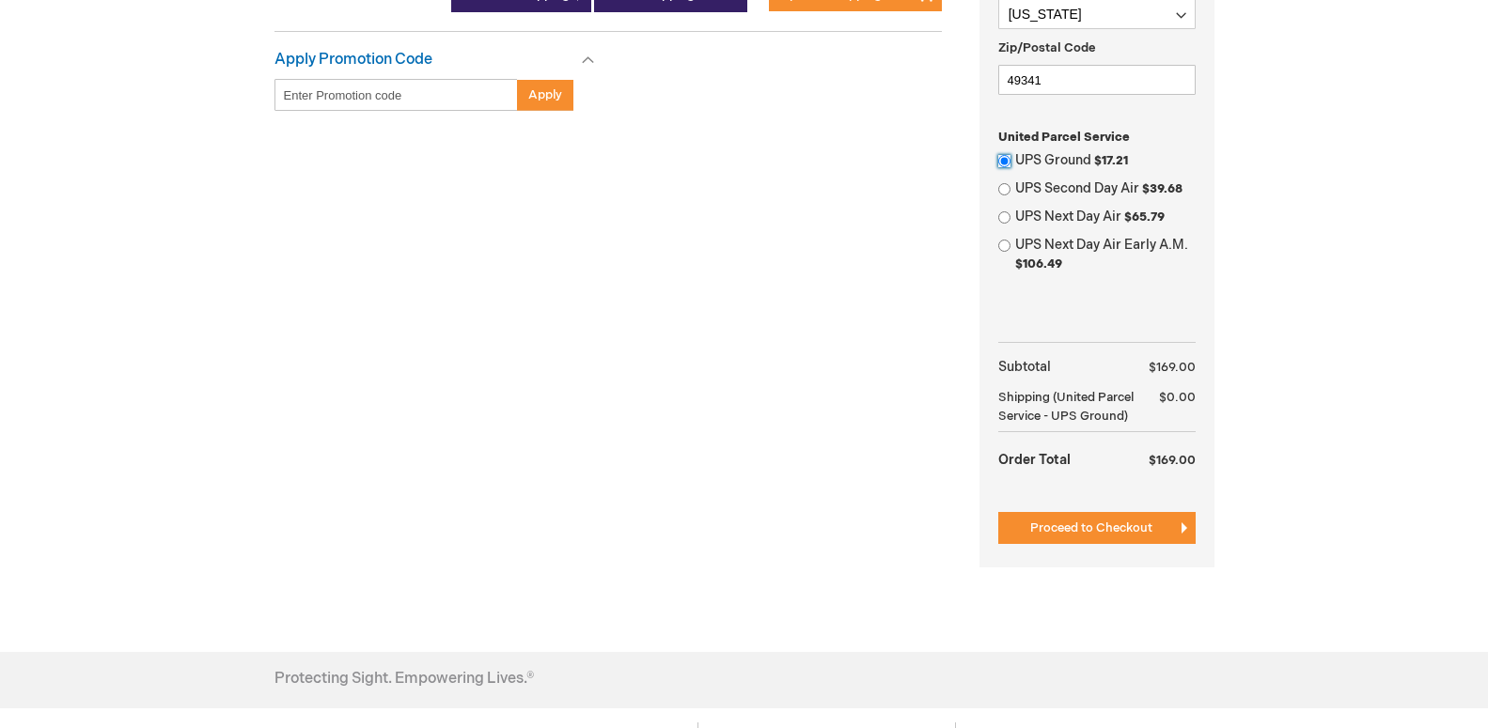
scroll to position [680, 0]
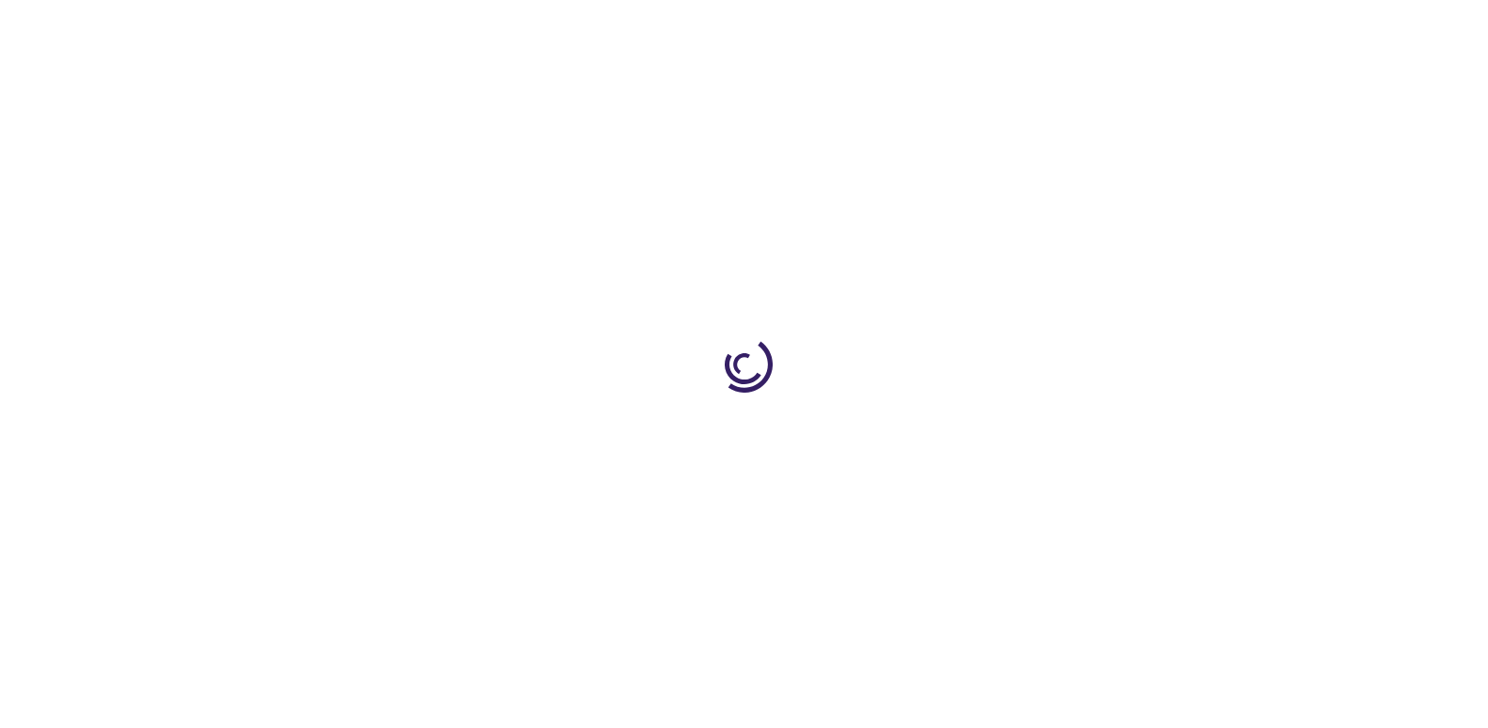
scroll to position [199, 0]
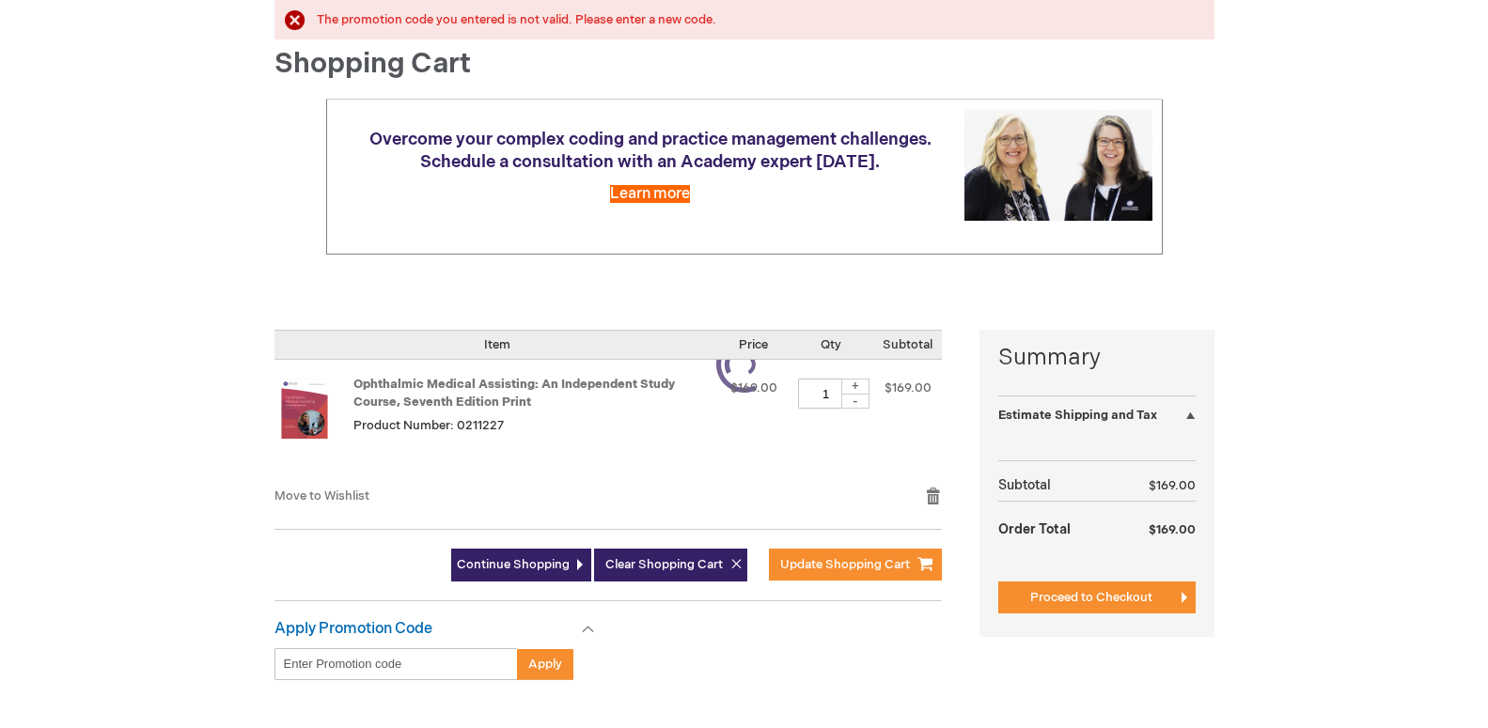
select select "US"
select select "33"
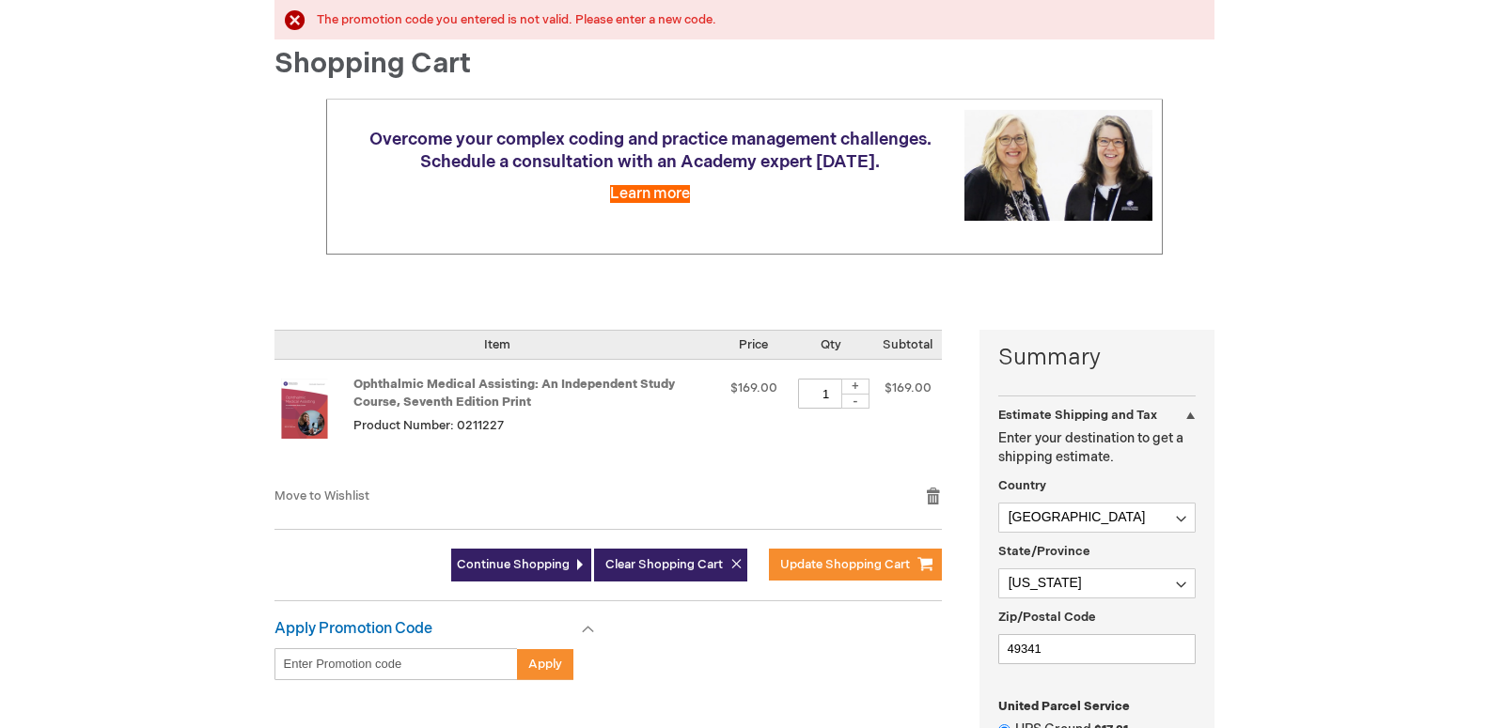
click at [0, 529] on div at bounding box center [0, 529] width 0 height 0
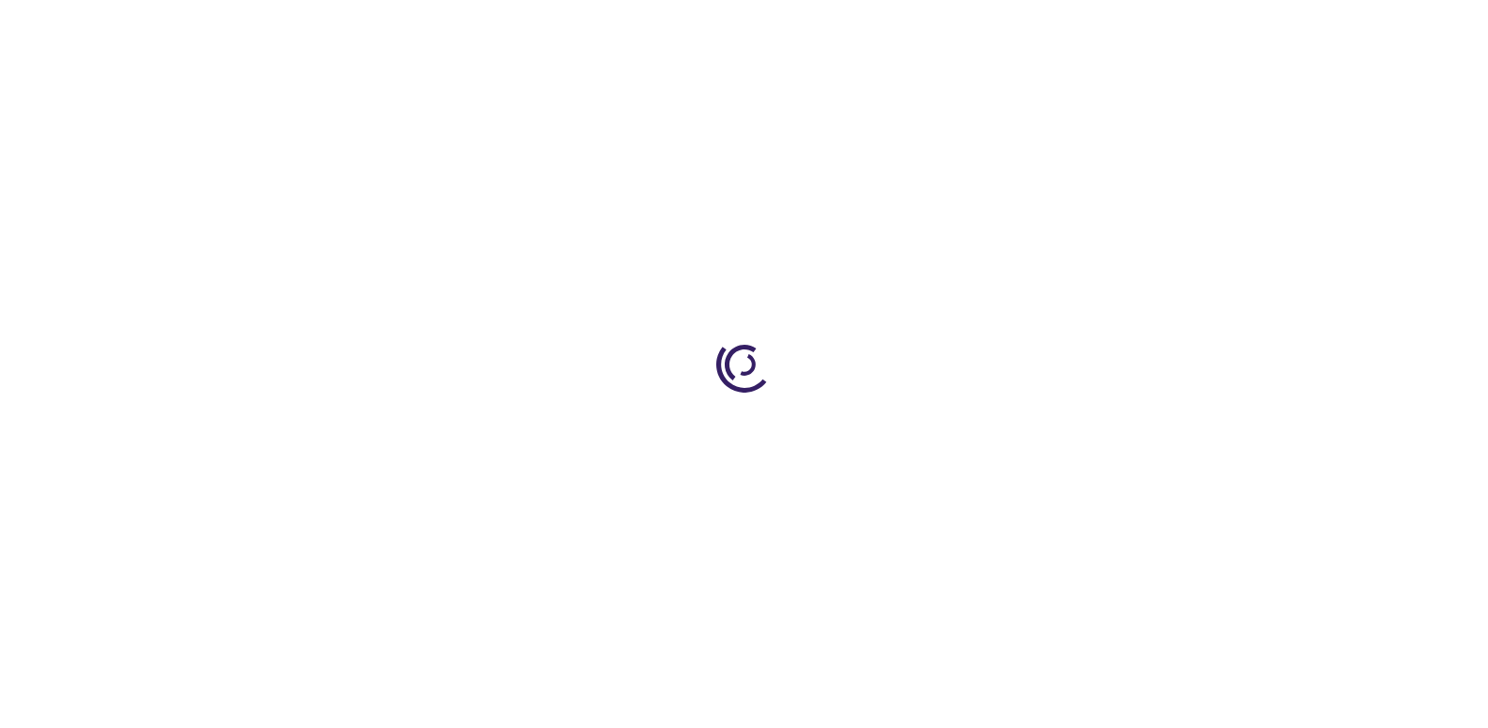
scroll to position [197, 0]
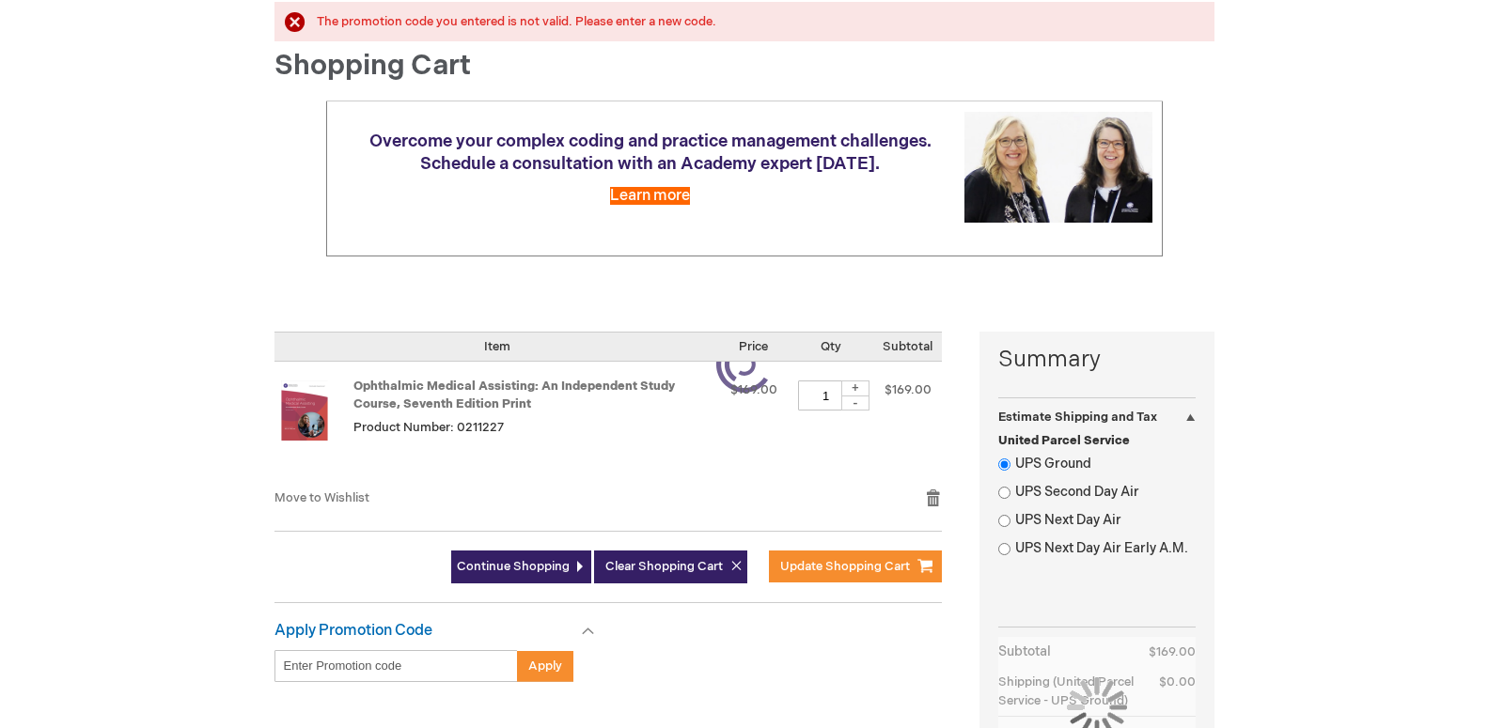
select select "US"
select select "33"
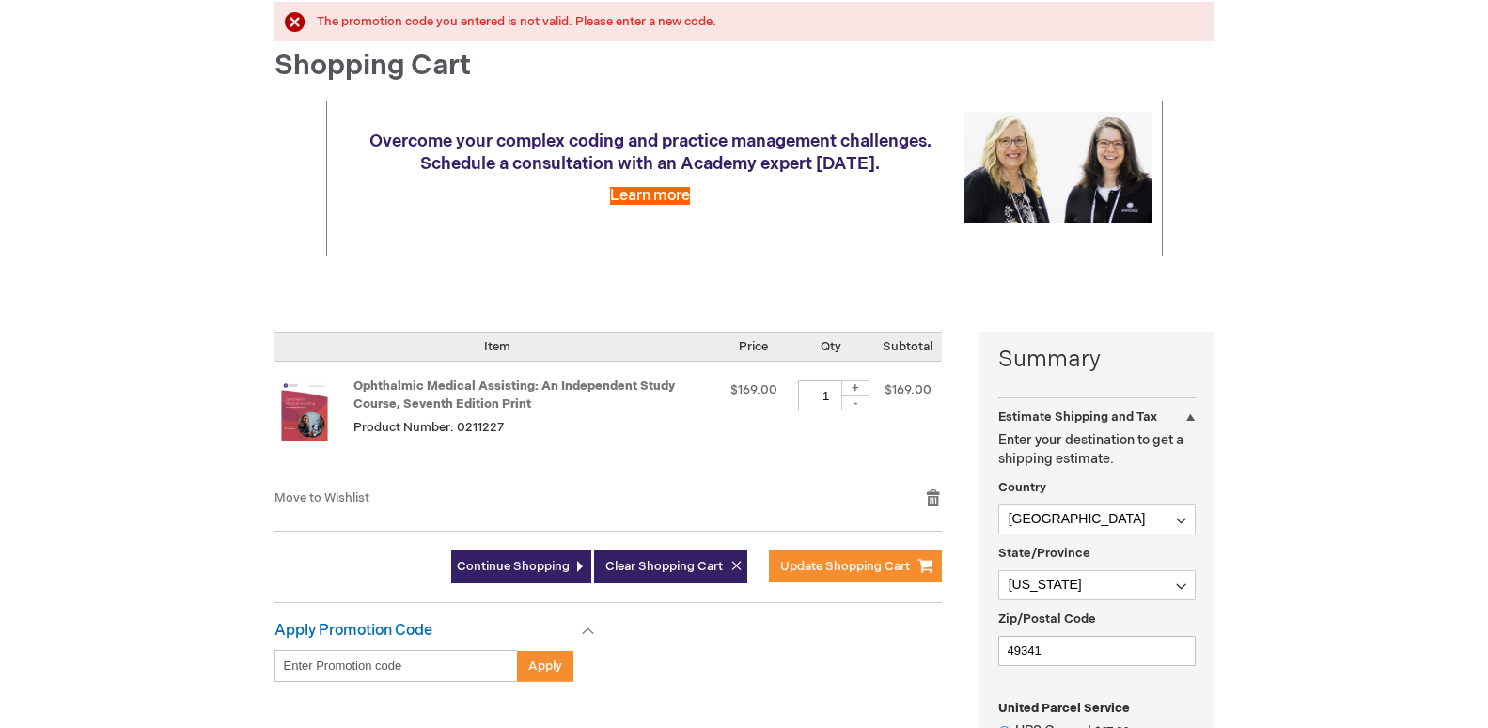
click at [0, 531] on div at bounding box center [0, 531] width 0 height 0
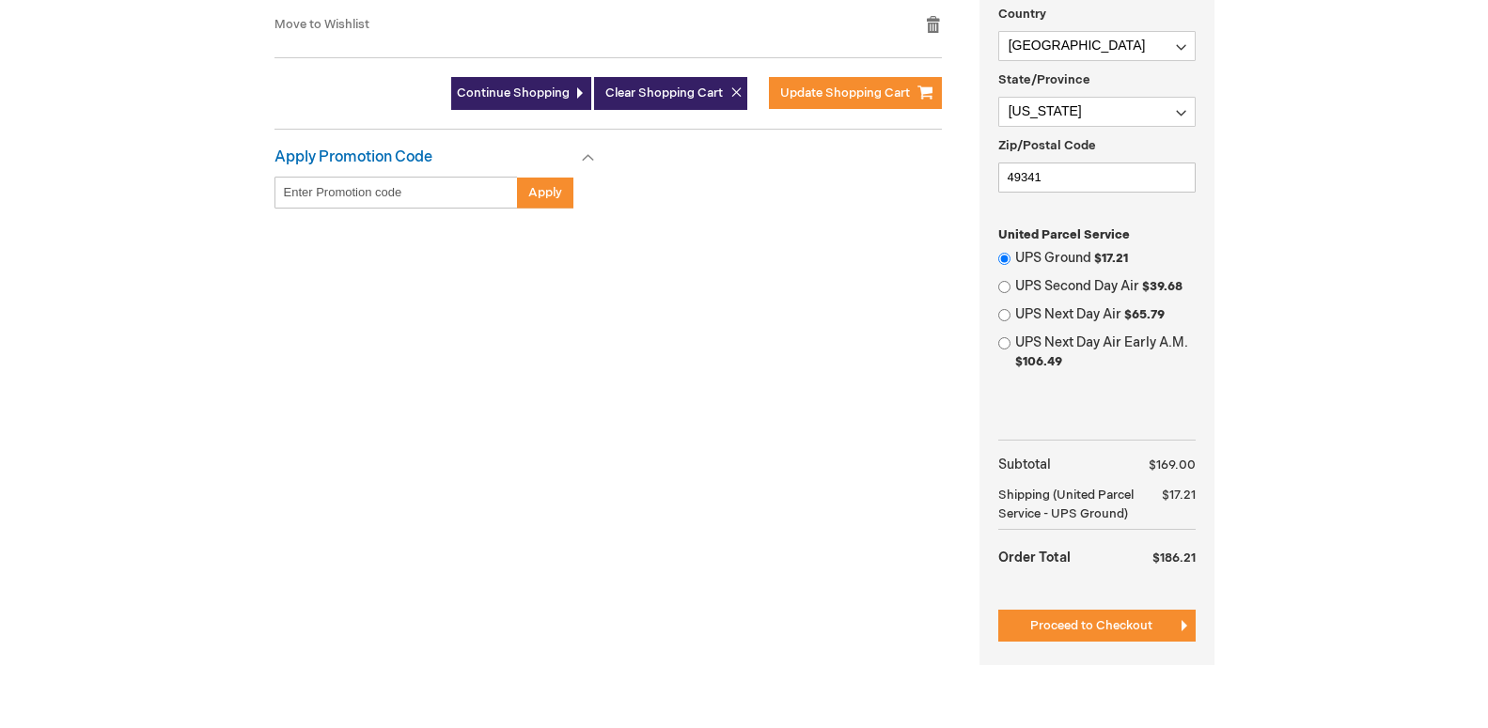
scroll to position [863, 0]
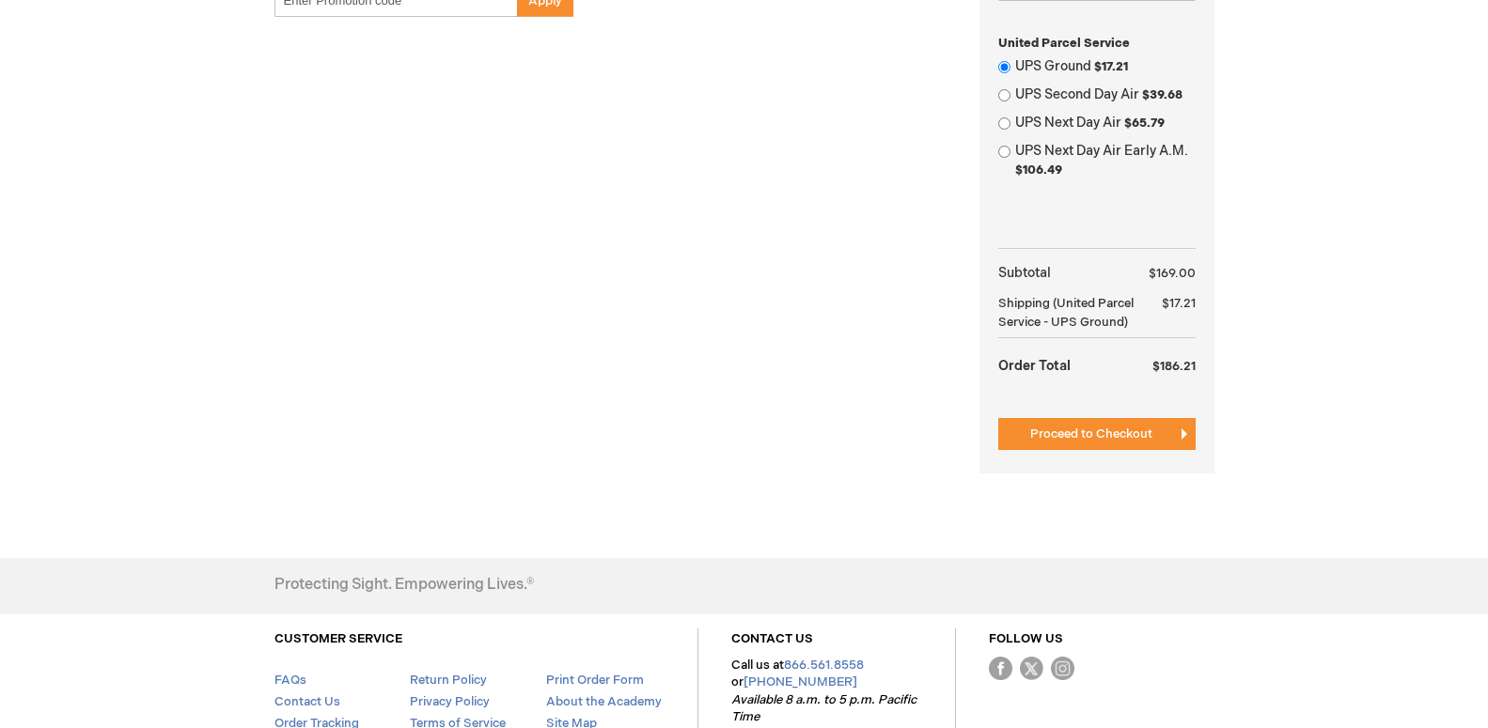
click at [1252, 622] on div "Protecting Sight. Empowering Lives.® CUSTOMER SERVICE FAQs Contact Us Order Tra…" at bounding box center [744, 655] width 1488 height 195
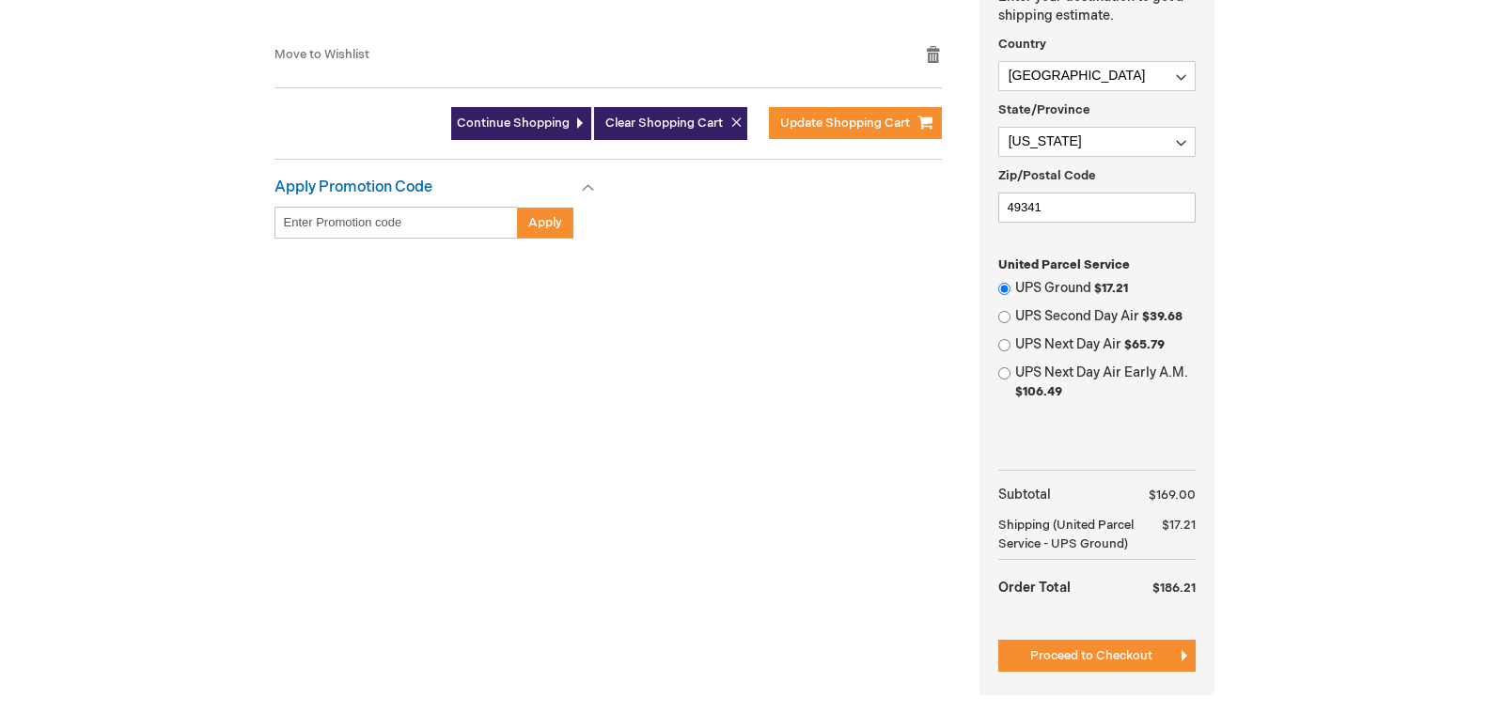
scroll to position [991, 0]
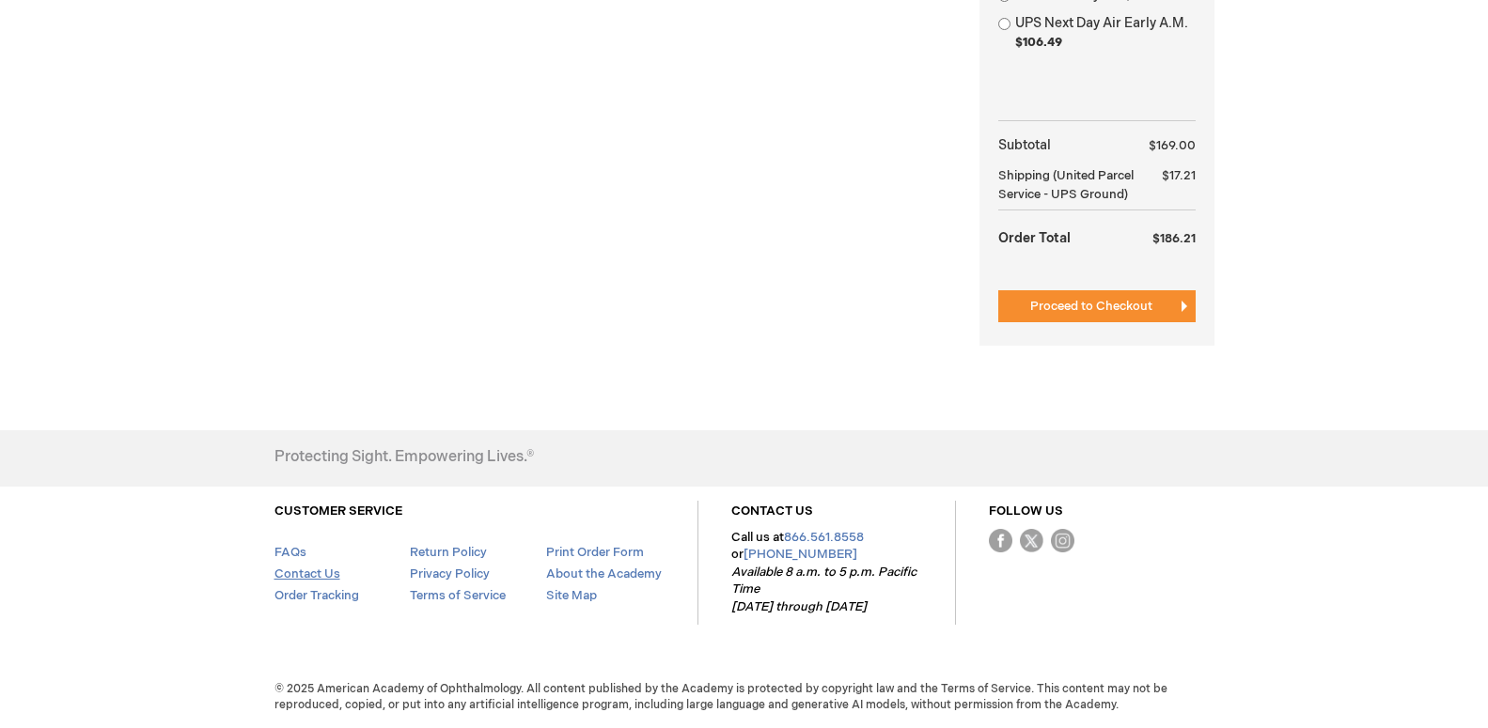
click at [321, 575] on link "Contact Us" at bounding box center [307, 574] width 66 height 15
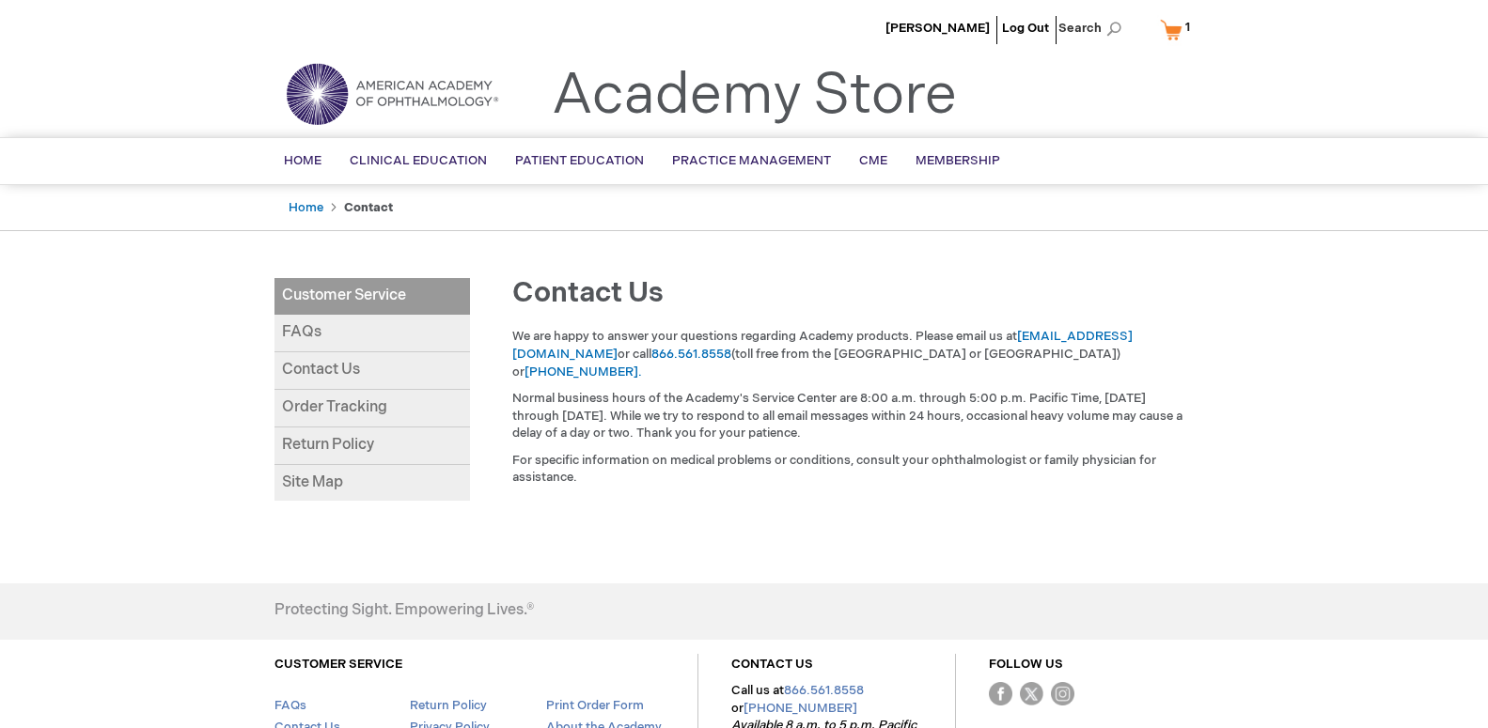
drag, startPoint x: 1019, startPoint y: 339, endPoint x: 1179, endPoint y: 338, distance: 159.8
click at [1179, 339] on p "We are happy to answer your questions regarding Academy products. Please email …" at bounding box center [851, 354] width 679 height 53
copy p "[EMAIL_ADDRESS][DOMAIN_NAME]"
click at [1178, 30] on link "My Cart 1 1 items" at bounding box center [1179, 29] width 46 height 33
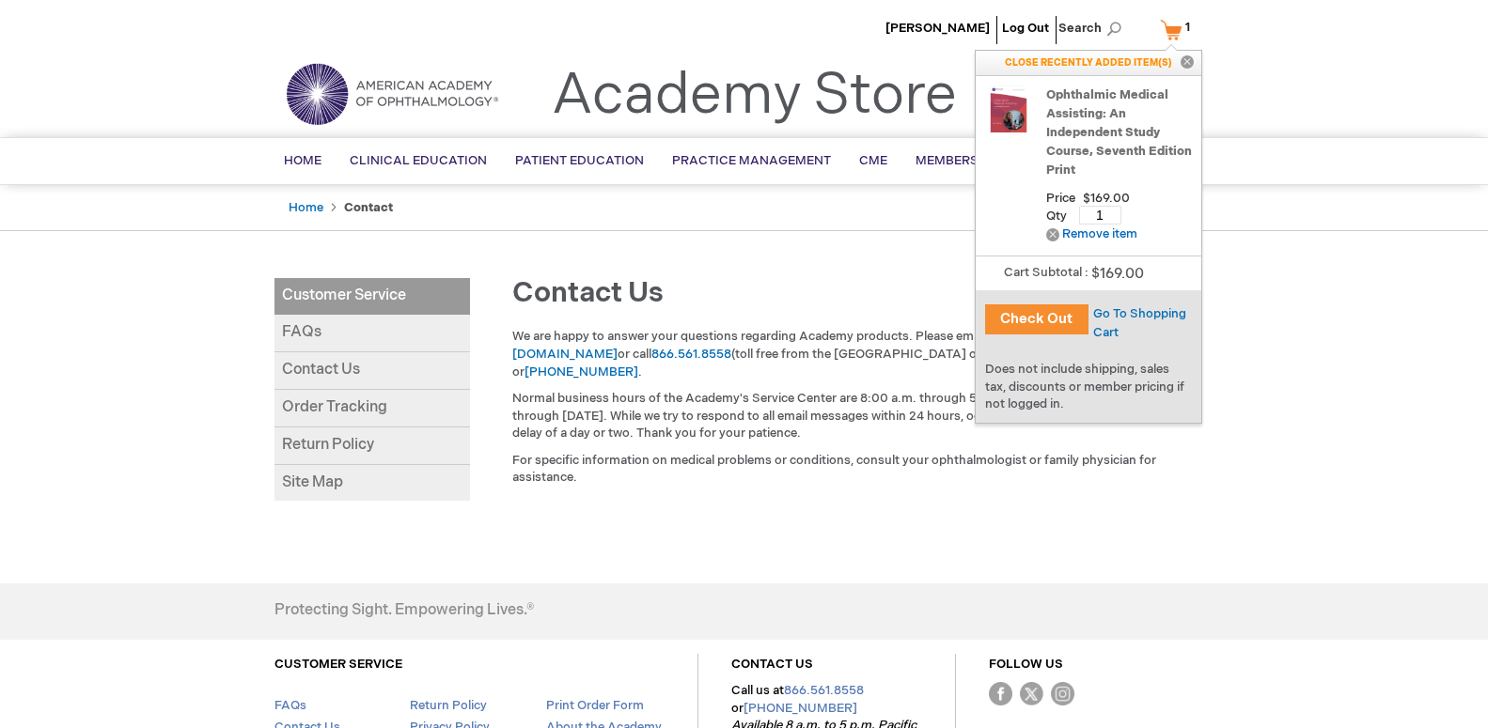
click at [1059, 91] on link "Ophthalmic Medical Assisting: An Independent Study Course, Seventh Edition Print" at bounding box center [1119, 133] width 146 height 94
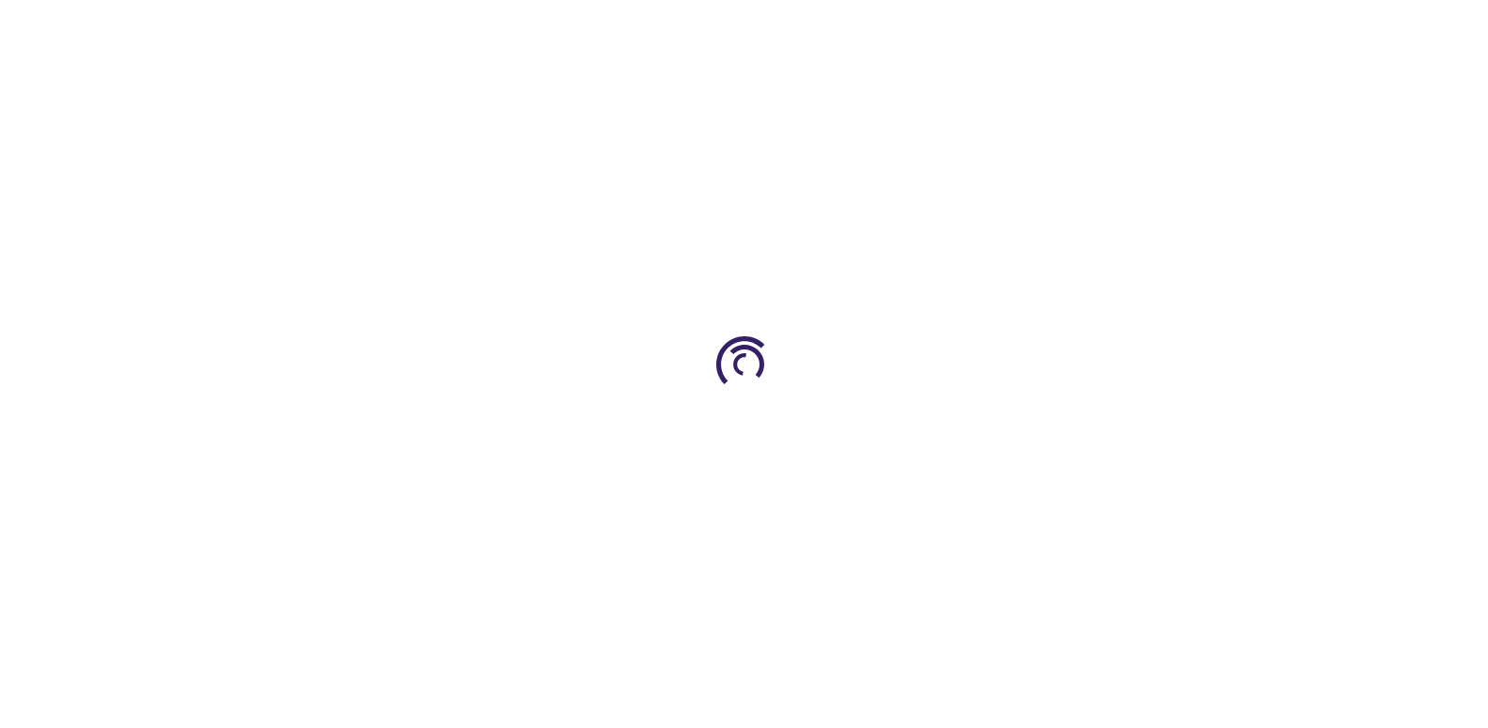
type input "0"
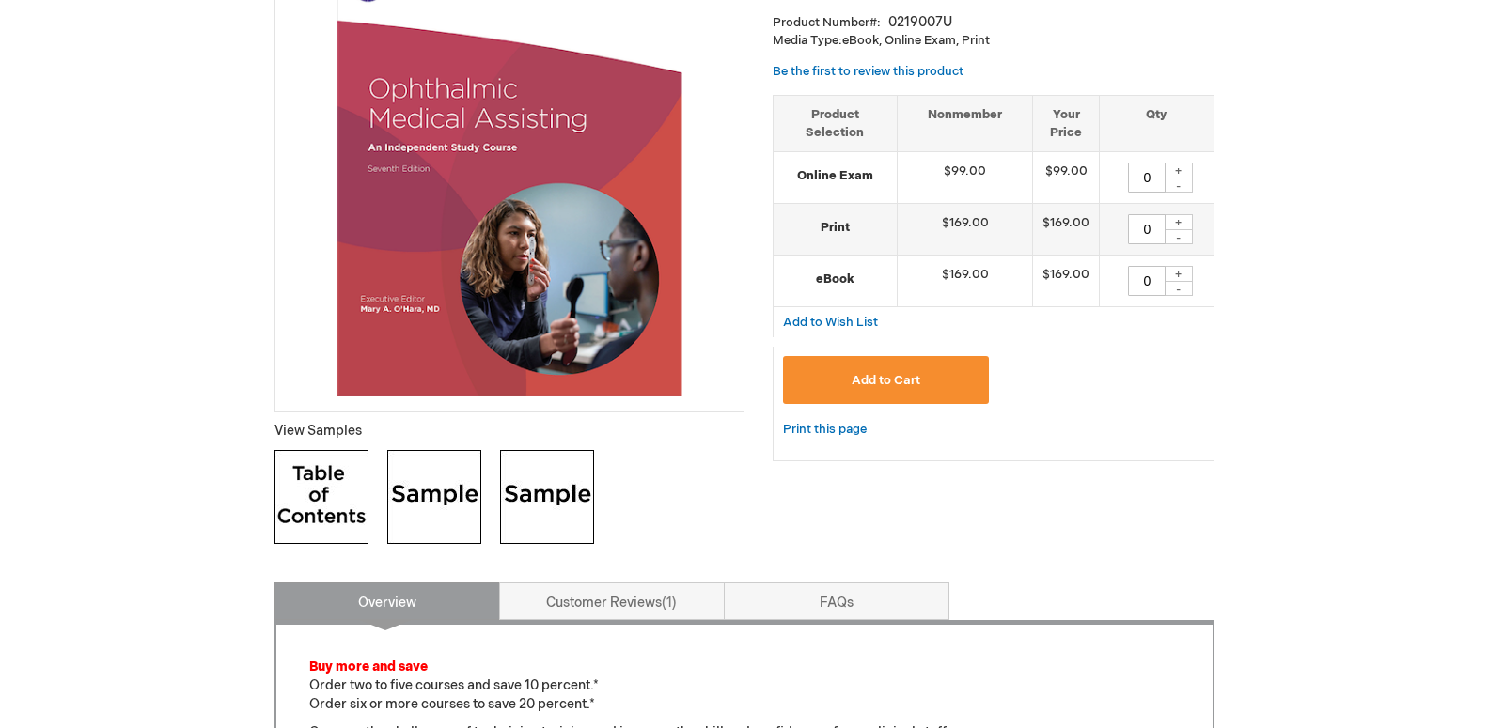
scroll to position [383, 0]
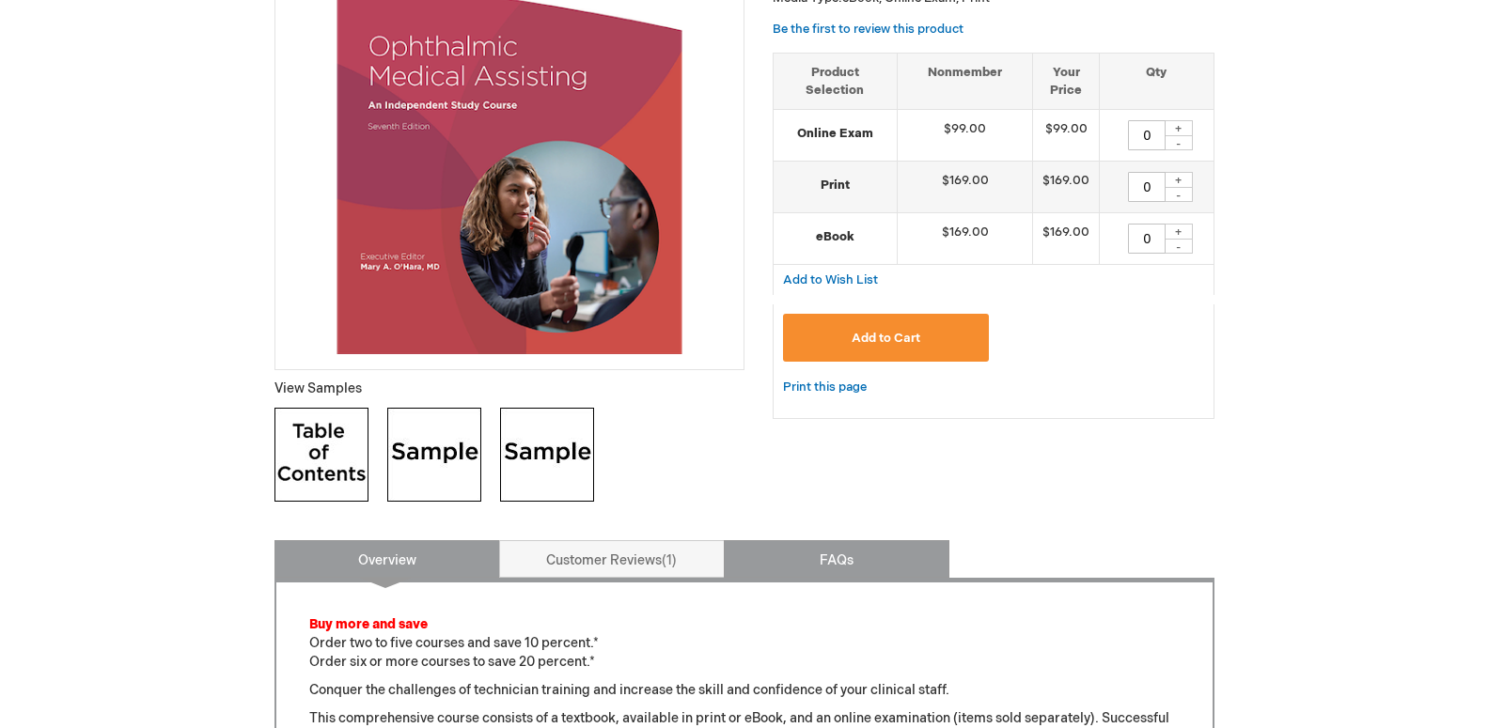
click at [805, 554] on link "FAQs" at bounding box center [837, 559] width 226 height 38
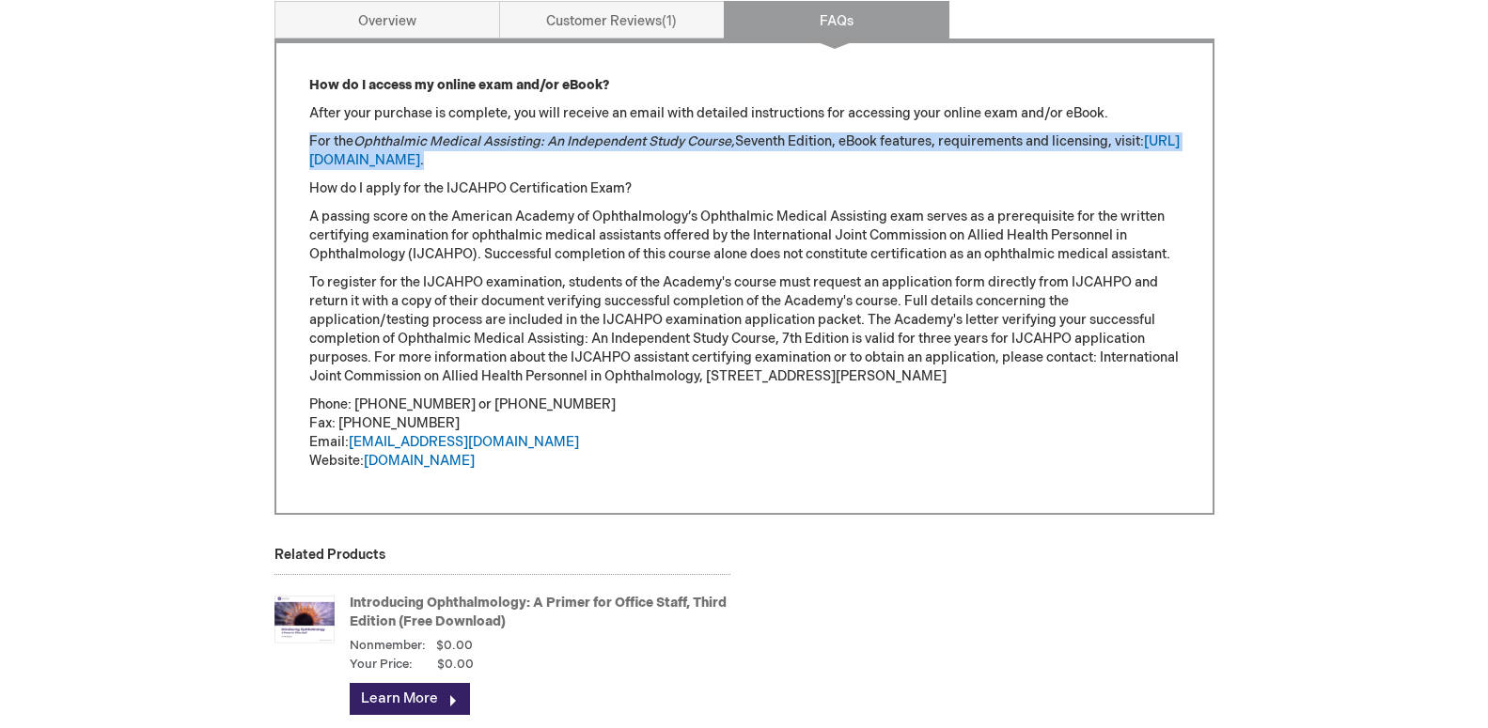
drag, startPoint x: 308, startPoint y: 141, endPoint x: 505, endPoint y: 162, distance: 197.5
click at [505, 162] on div "How do I access my online exam and/or eBook? After your purchase is complete, y…" at bounding box center [744, 277] width 940 height 477
copy p "For the Ophthalmic Medical Assisting: An Independent Study Course, Seventh Edit…"
click at [428, 157] on link "https://store.aao.org/ebooks" at bounding box center [744, 150] width 870 height 35
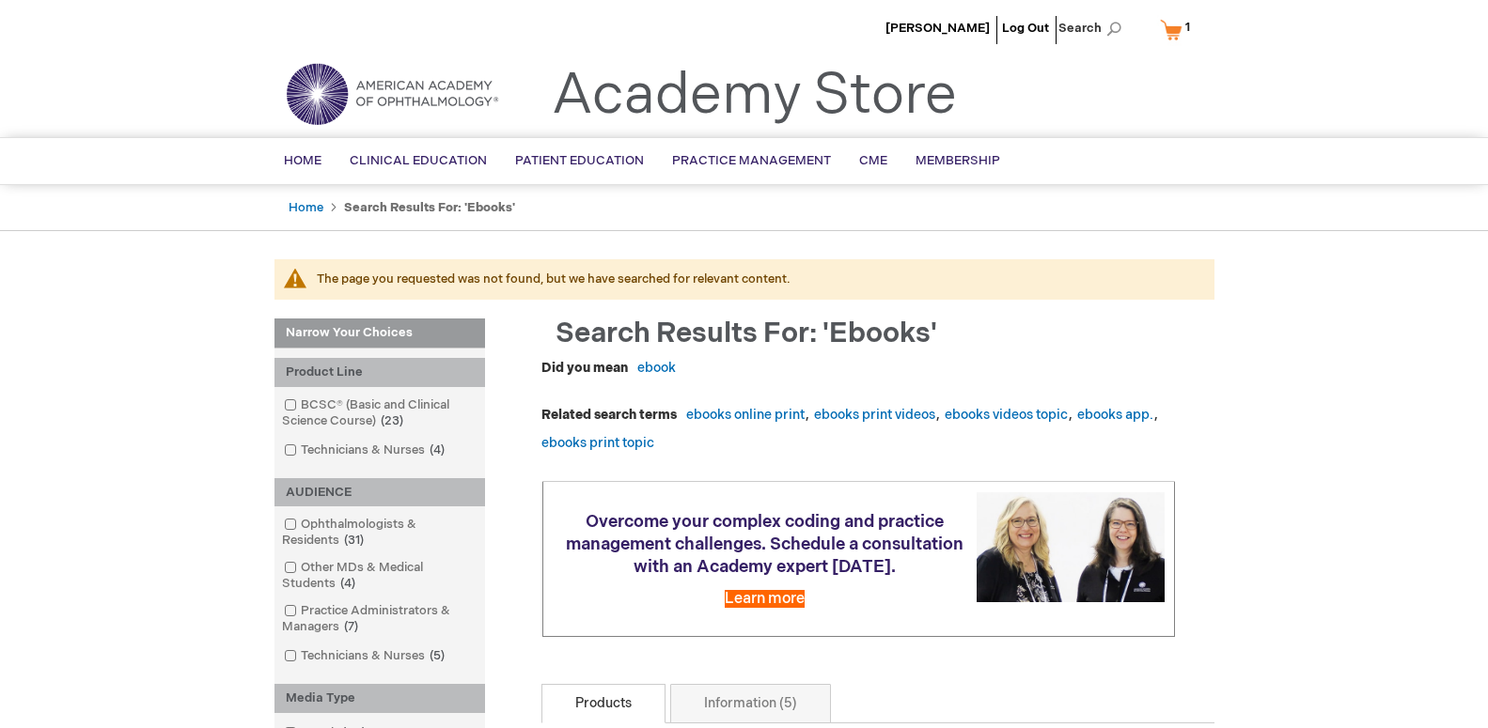
click at [1182, 31] on span "1 1 items" at bounding box center [1187, 27] width 10 height 23
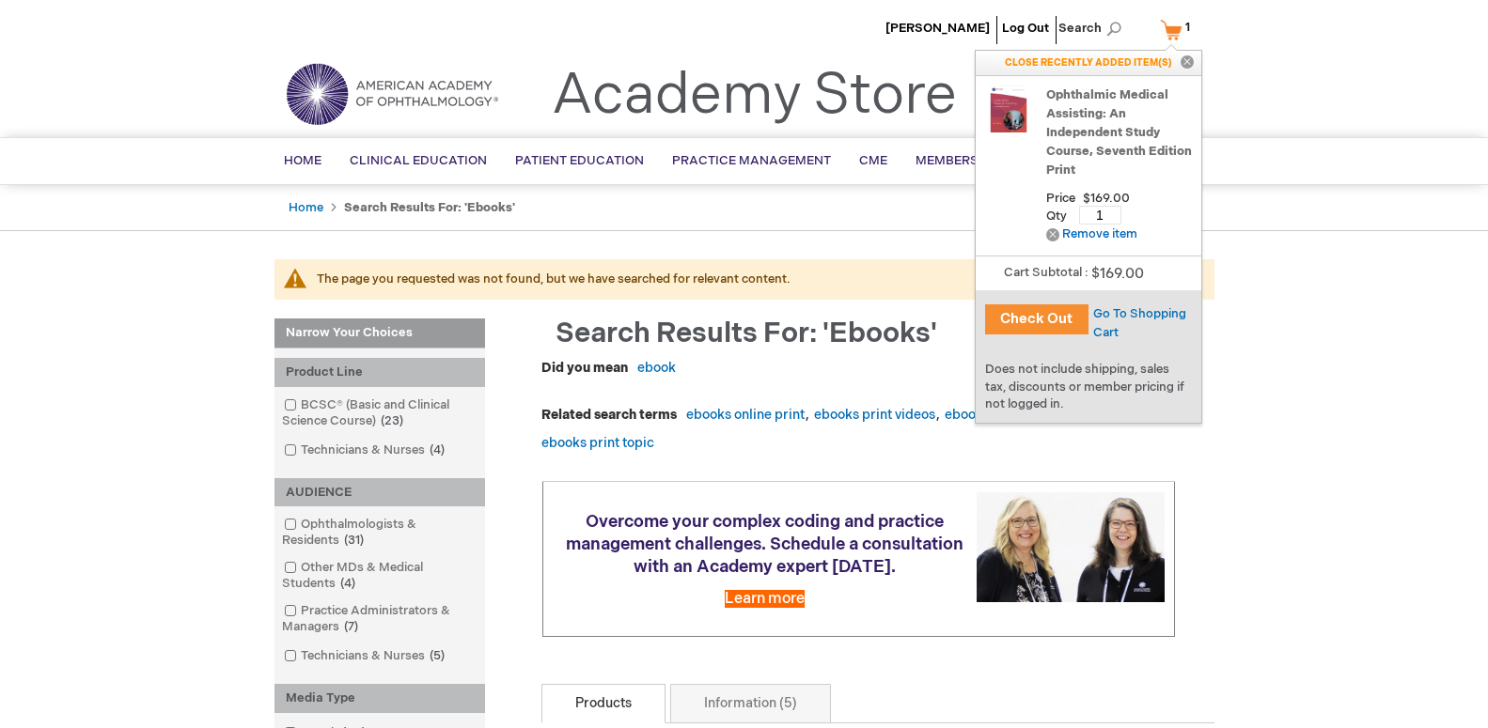
click at [1009, 124] on img at bounding box center [1008, 109] width 47 height 47
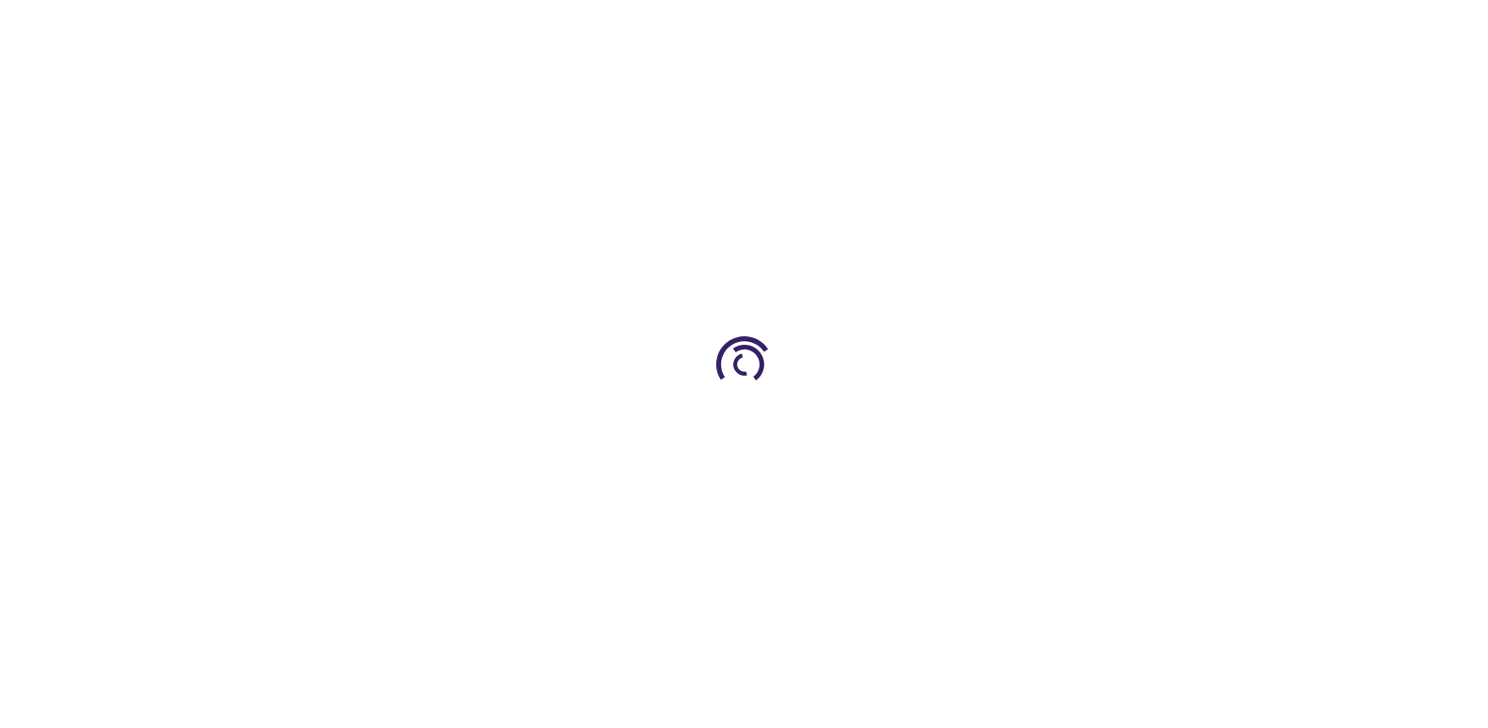
type input "0"
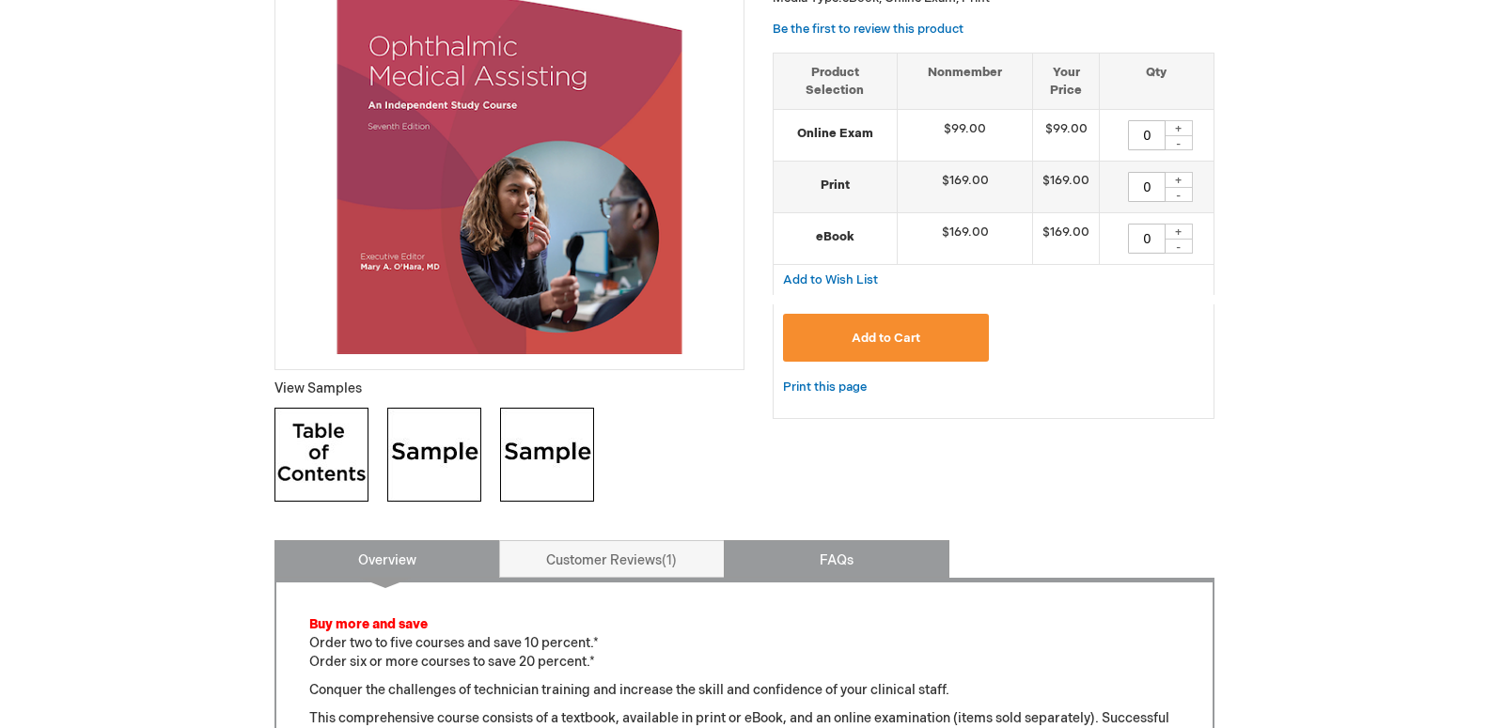
click at [826, 564] on link "FAQs" at bounding box center [837, 559] width 226 height 38
